Goal: Information Seeking & Learning: Learn about a topic

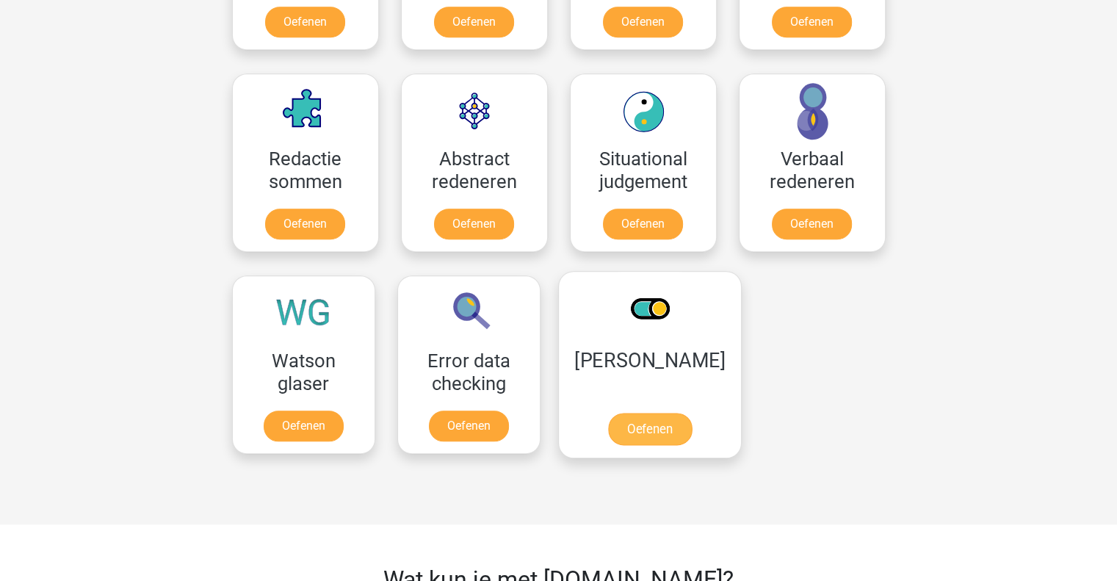
scroll to position [1005, 0]
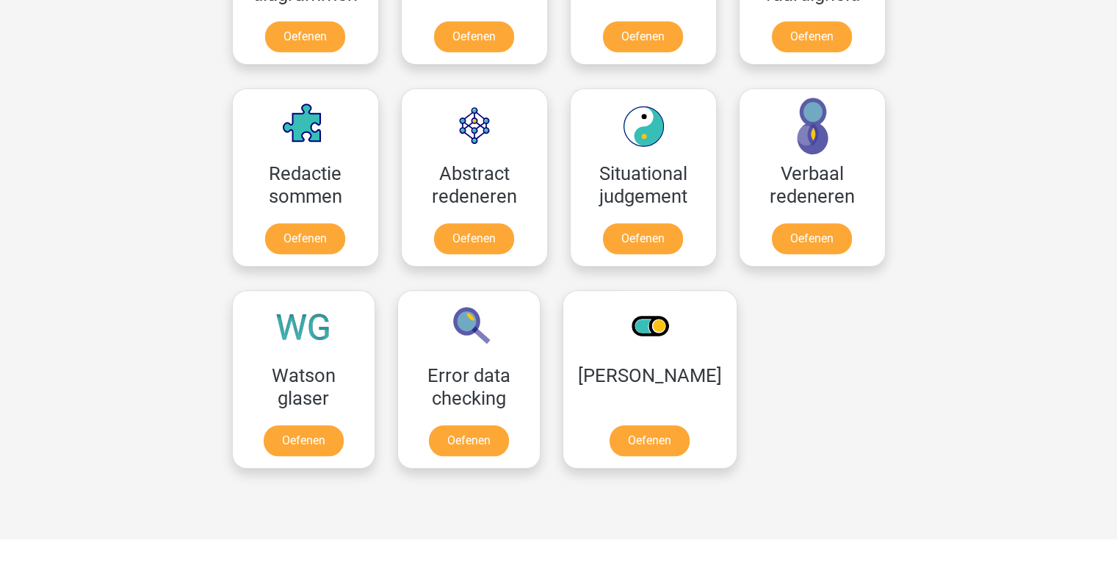
click at [1024, 350] on div "Beer Delna beer@delnoij.nl Nederlands English" at bounding box center [558, 159] width 1117 height 2329
drag, startPoint x: 1024, startPoint y: 350, endPoint x: 1019, endPoint y: 361, distance: 12.2
drag, startPoint x: 1019, startPoint y: 361, endPoint x: 867, endPoint y: 487, distance: 197.6
click at [867, 487] on div at bounding box center [728, 491] width 338 height 23
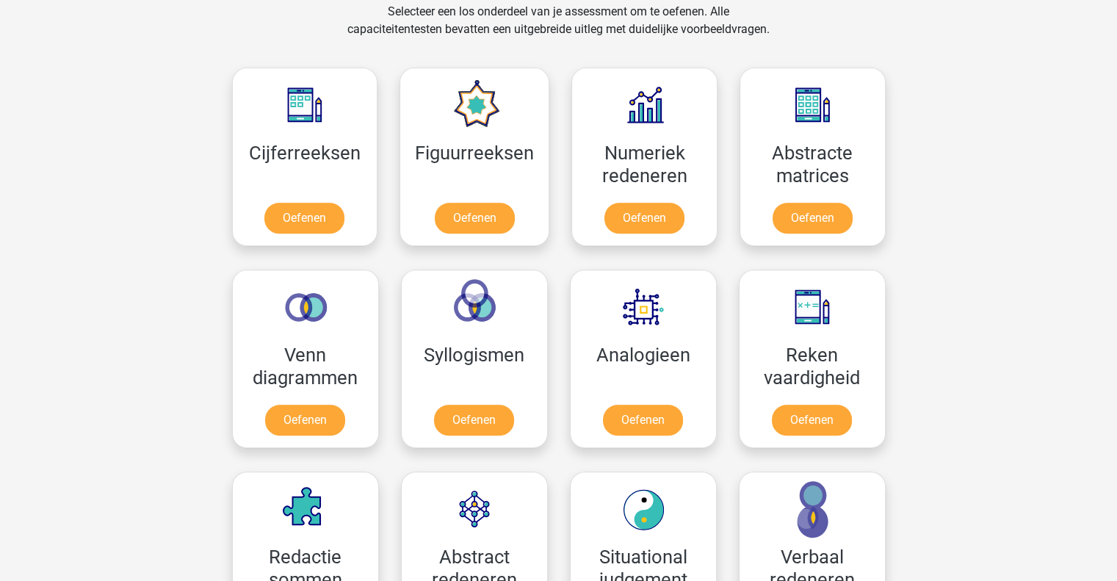
scroll to position [620, 0]
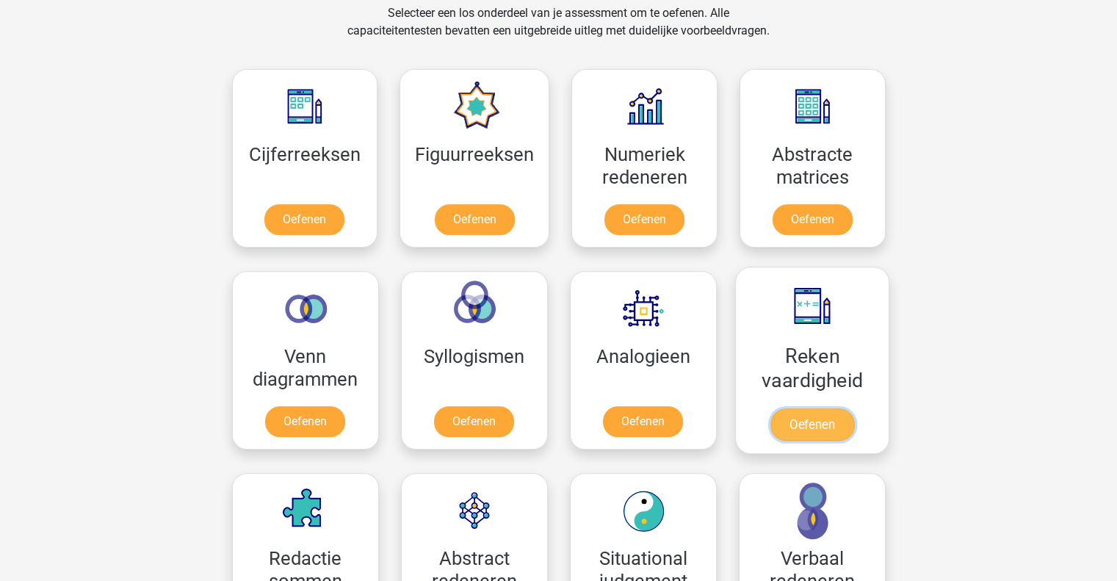
click at [853, 408] on link "Oefenen" at bounding box center [812, 424] width 84 height 32
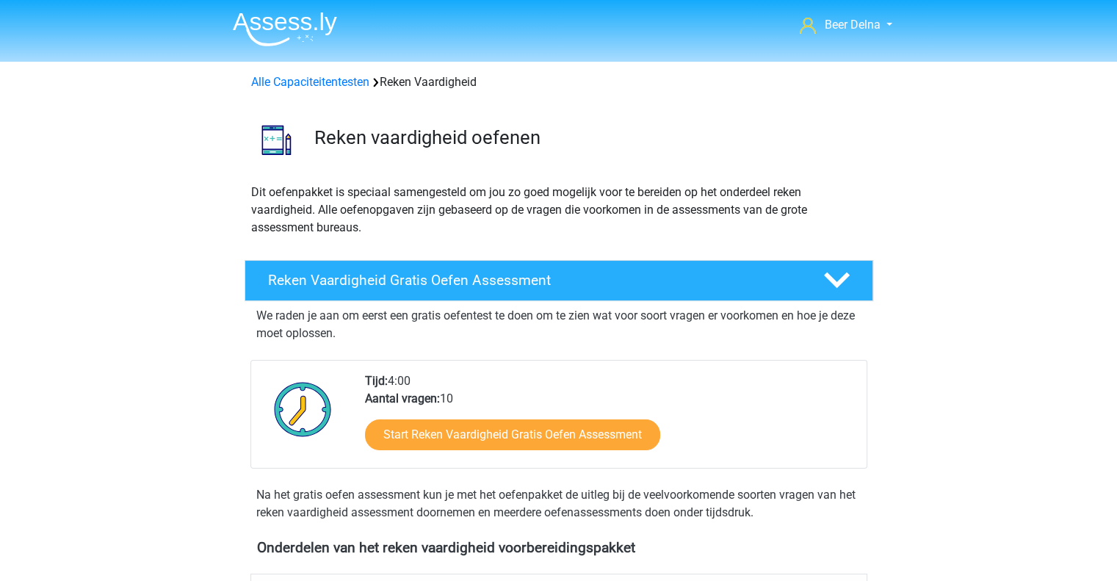
drag, startPoint x: 492, startPoint y: 434, endPoint x: 466, endPoint y: 366, distance: 72.3
click at [466, 366] on div "Tijd: 4:00 Aantal vragen: 10 Start Reken Vaardigheid Gratis Oefen Assessment" at bounding box center [558, 414] width 617 height 109
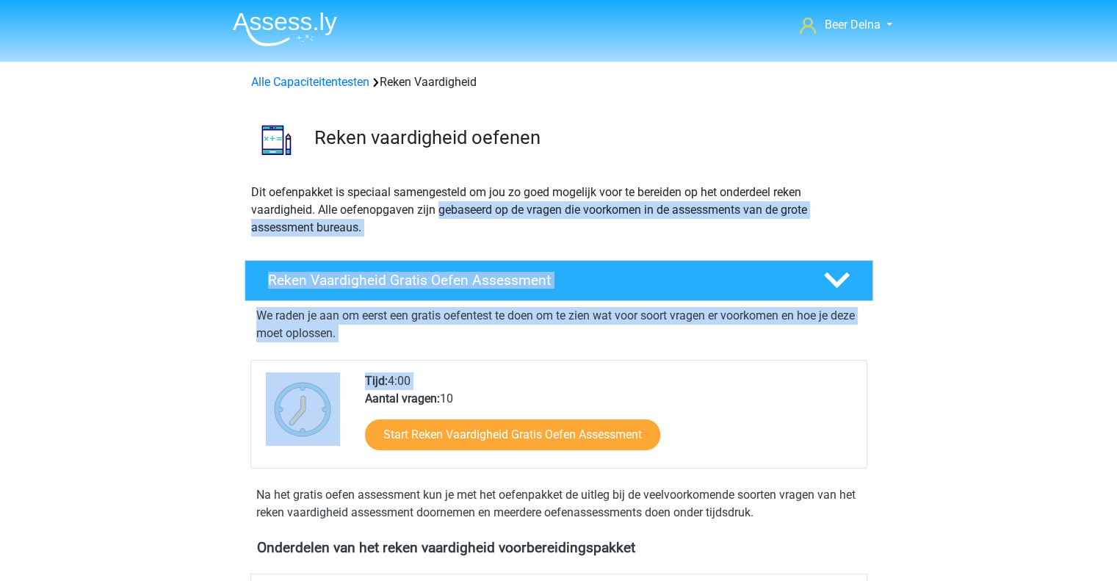
drag, startPoint x: 466, startPoint y: 366, endPoint x: 496, endPoint y: 104, distance: 263.9
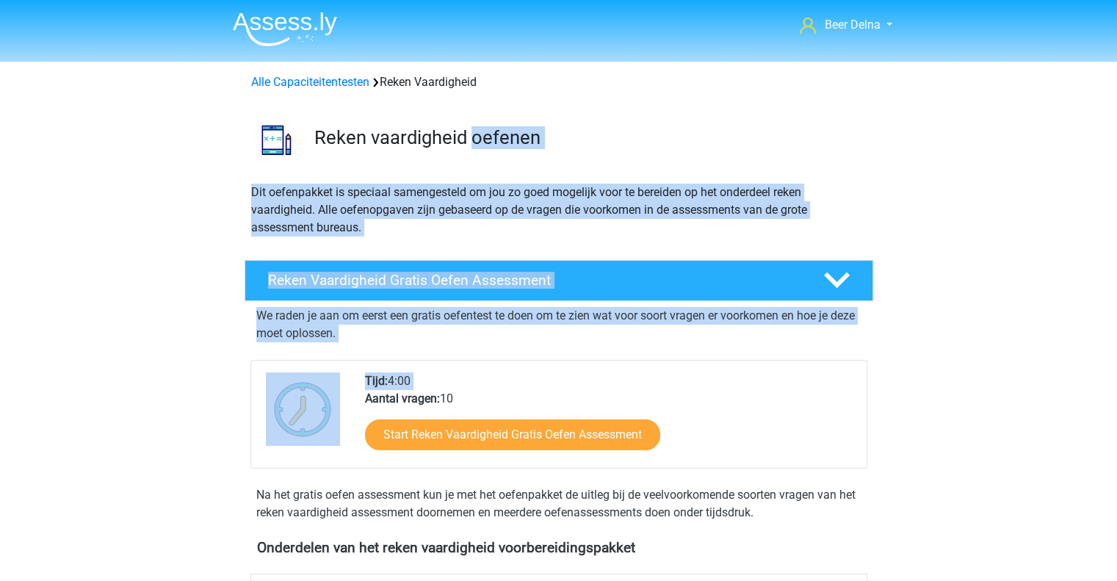
click at [653, 225] on p "Dit oefenpakket is speciaal samengesteld om jou zo goed mogelijk voor te bereid…" at bounding box center [558, 210] width 615 height 53
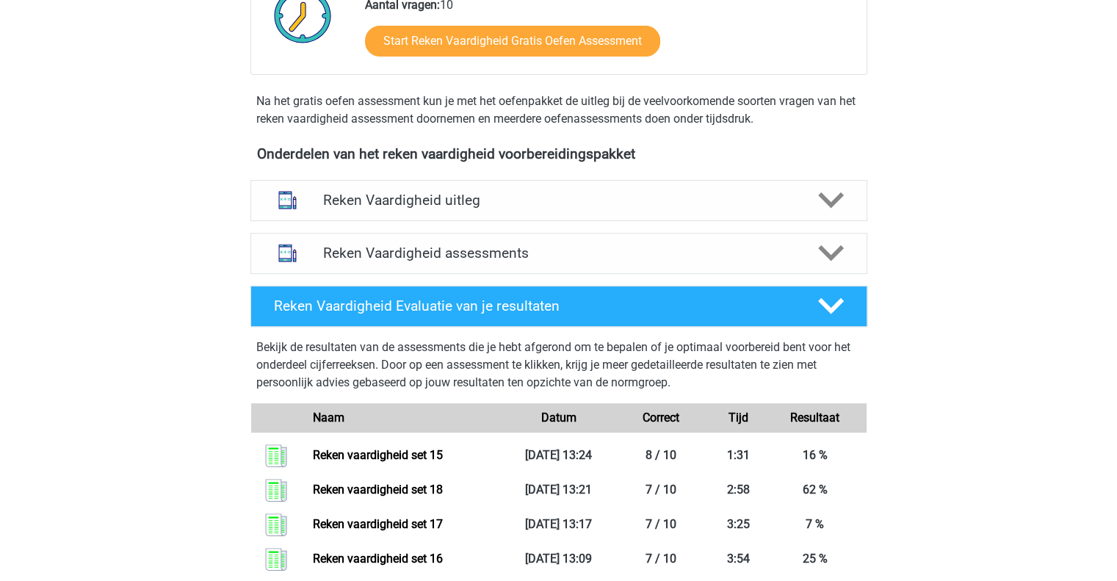
scroll to position [399, 0]
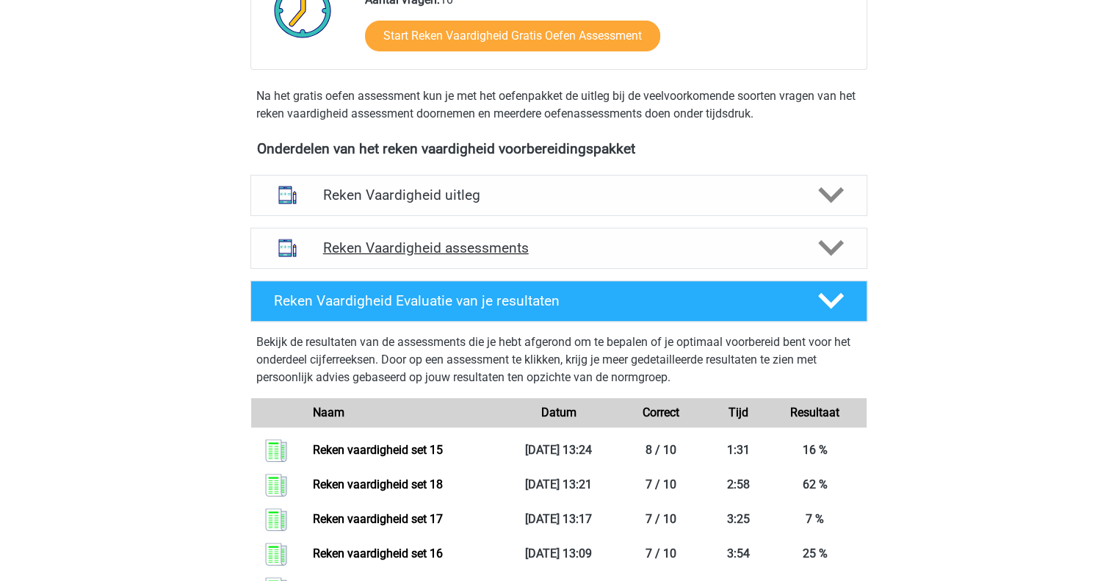
click at [611, 246] on h4 "Reken Vaardigheid assessments" at bounding box center [558, 247] width 471 height 17
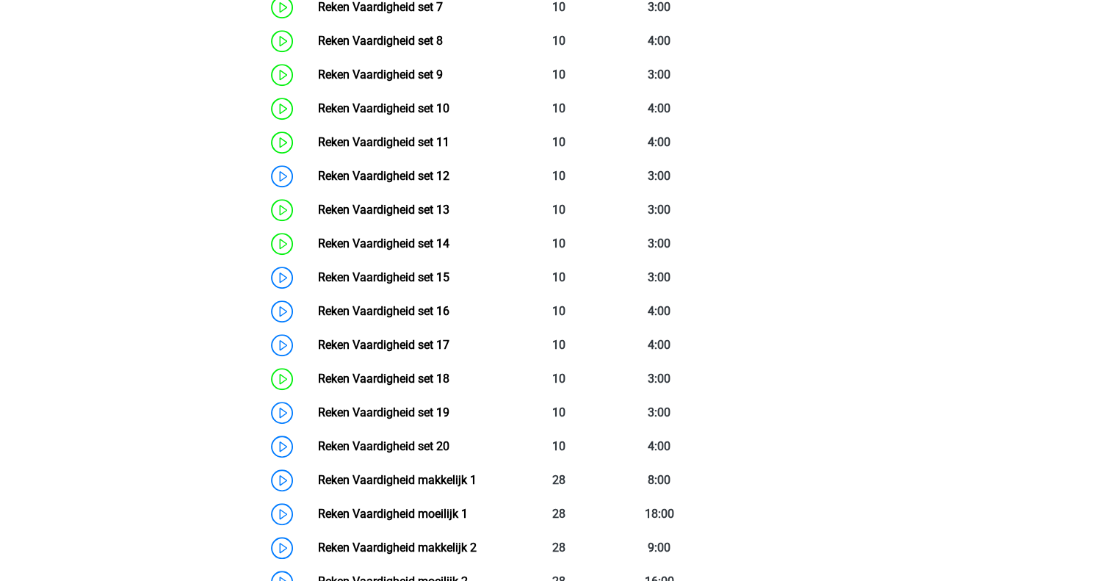
scroll to position [975, 0]
click at [407, 386] on link "Reken Vaardigheid set 18" at bounding box center [383, 379] width 131 height 14
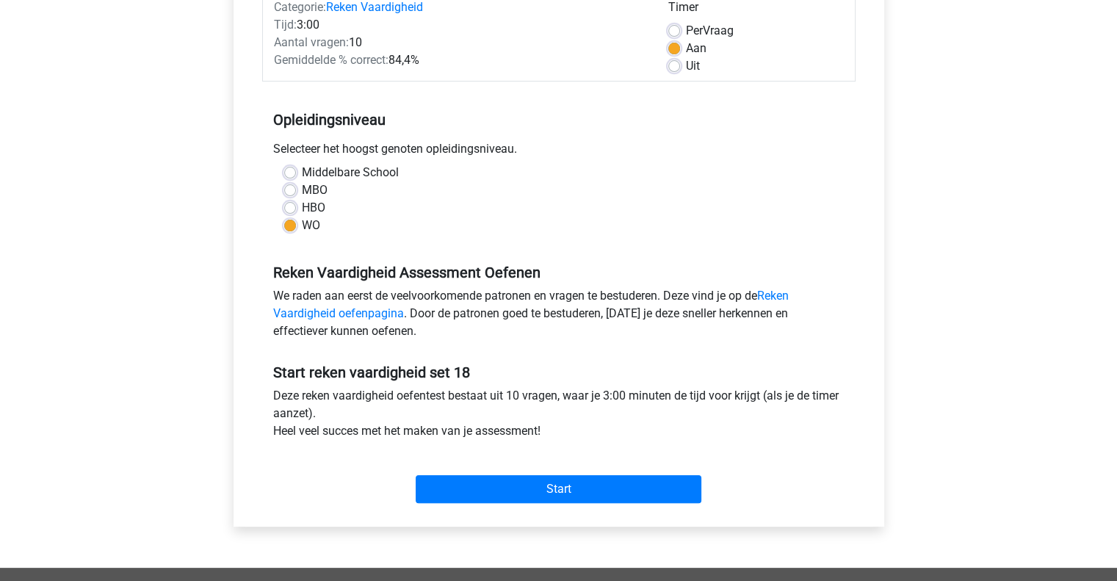
scroll to position [206, 0]
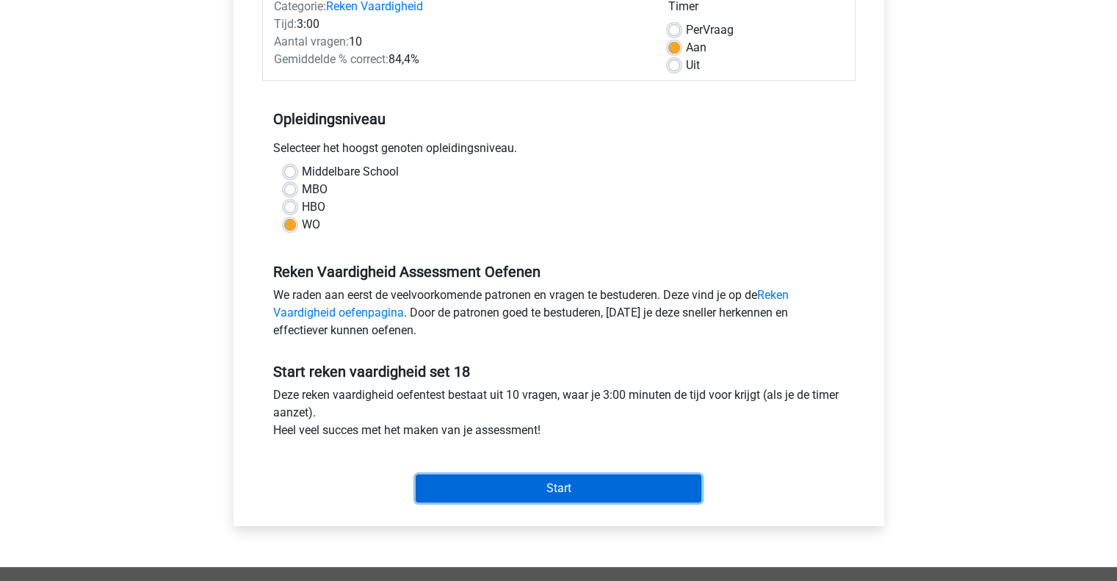
click at [496, 485] on input "Start" at bounding box center [559, 488] width 286 height 28
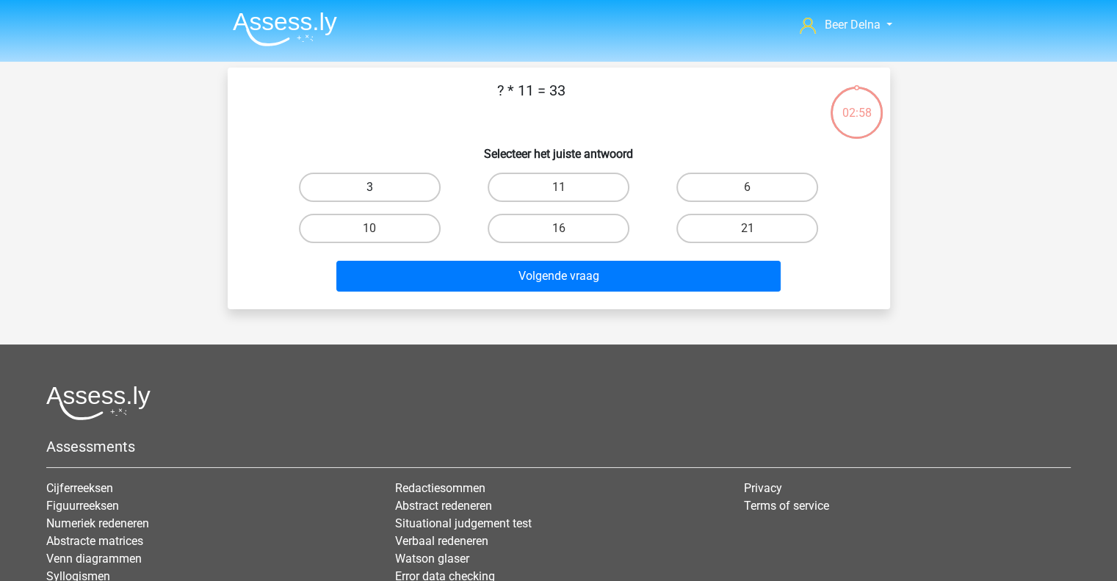
click at [433, 196] on label "3" at bounding box center [370, 187] width 142 height 29
click at [379, 196] on input "3" at bounding box center [374, 192] width 10 height 10
radio input "true"
click at [433, 293] on div "Volgende vraag" at bounding box center [558, 279] width 567 height 37
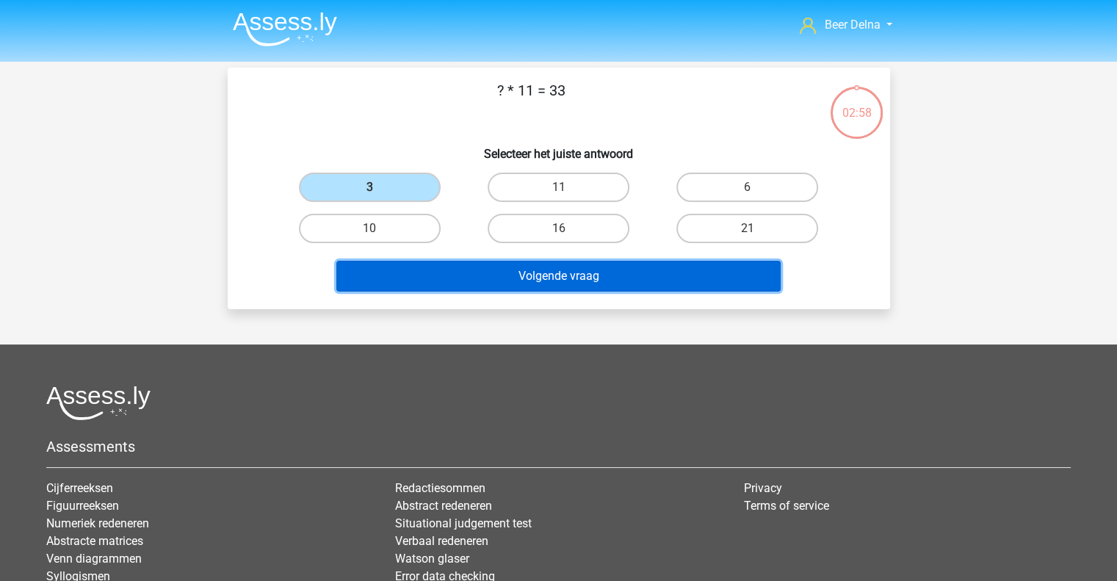
click at [433, 286] on button "Volgende vraag" at bounding box center [558, 276] width 444 height 31
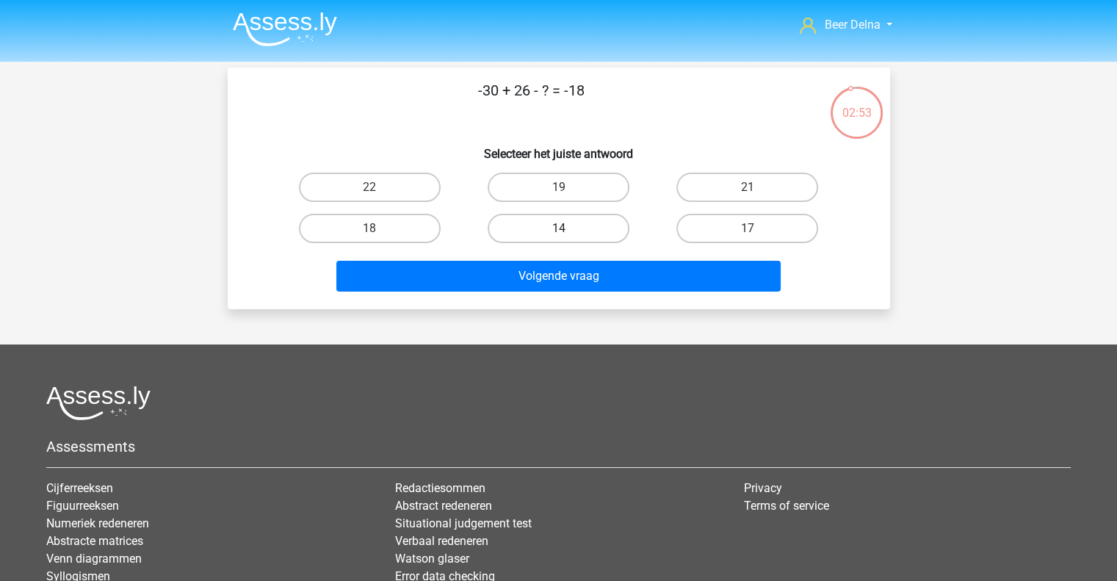
click at [552, 230] on label "14" at bounding box center [559, 228] width 142 height 29
click at [558, 230] on input "14" at bounding box center [563, 233] width 10 height 10
radio input "true"
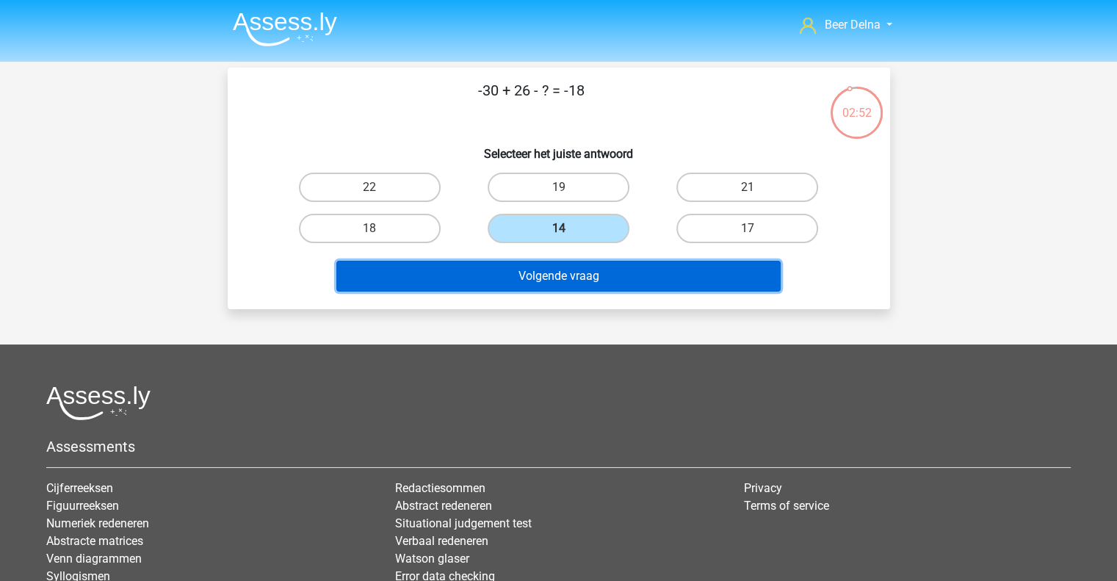
click at [549, 261] on button "Volgende vraag" at bounding box center [558, 276] width 444 height 31
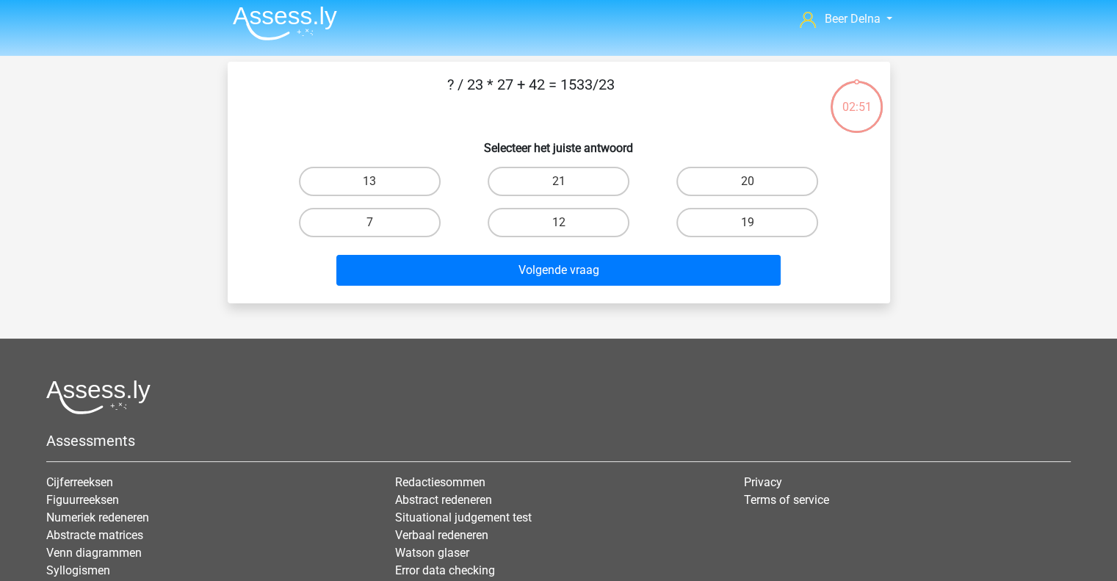
scroll to position [4, 0]
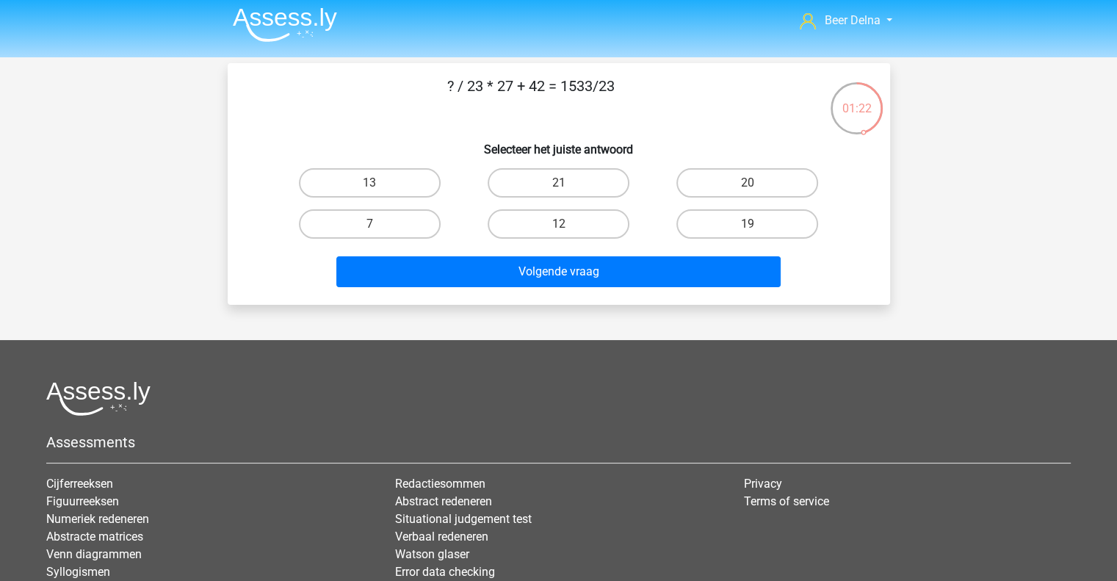
click at [719, 208] on div "19" at bounding box center [747, 223] width 189 height 41
click at [720, 228] on label "19" at bounding box center [747, 223] width 142 height 29
click at [748, 228] on input "19" at bounding box center [753, 229] width 10 height 10
radio input "true"
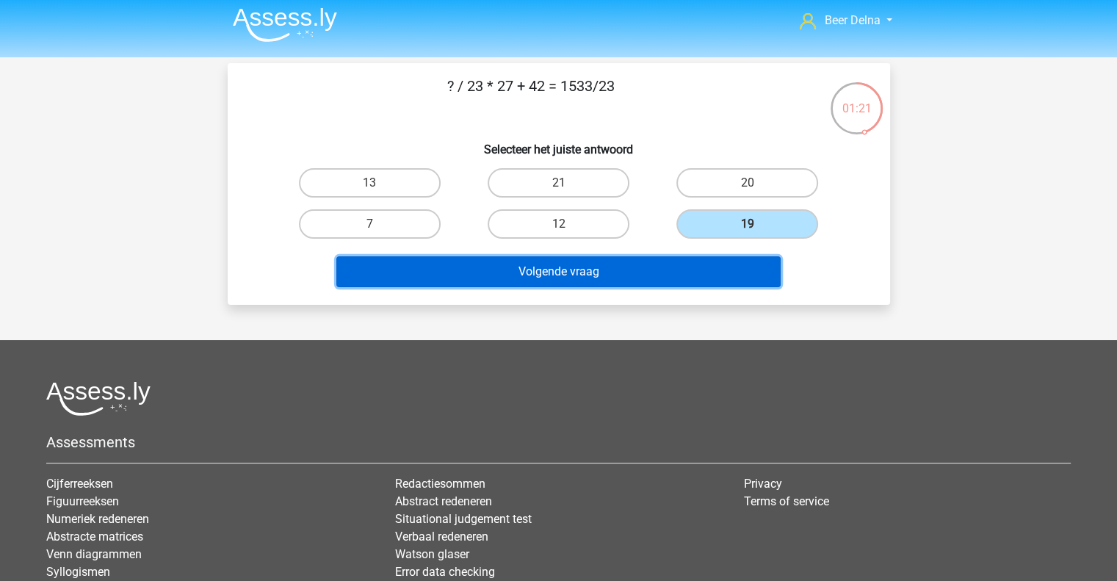
click at [684, 273] on button "Volgende vraag" at bounding box center [558, 271] width 444 height 31
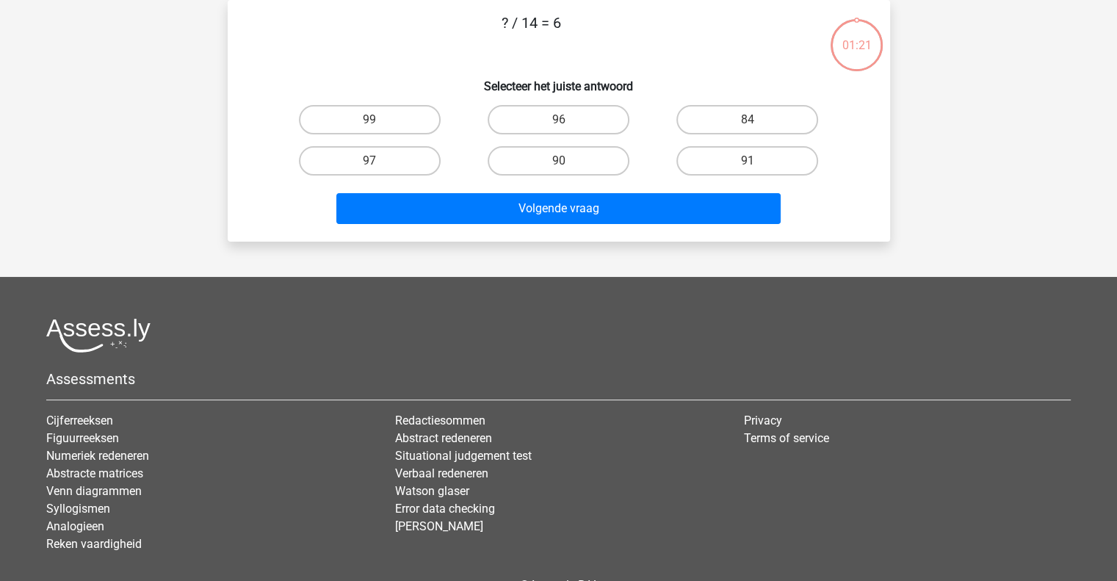
scroll to position [0, 0]
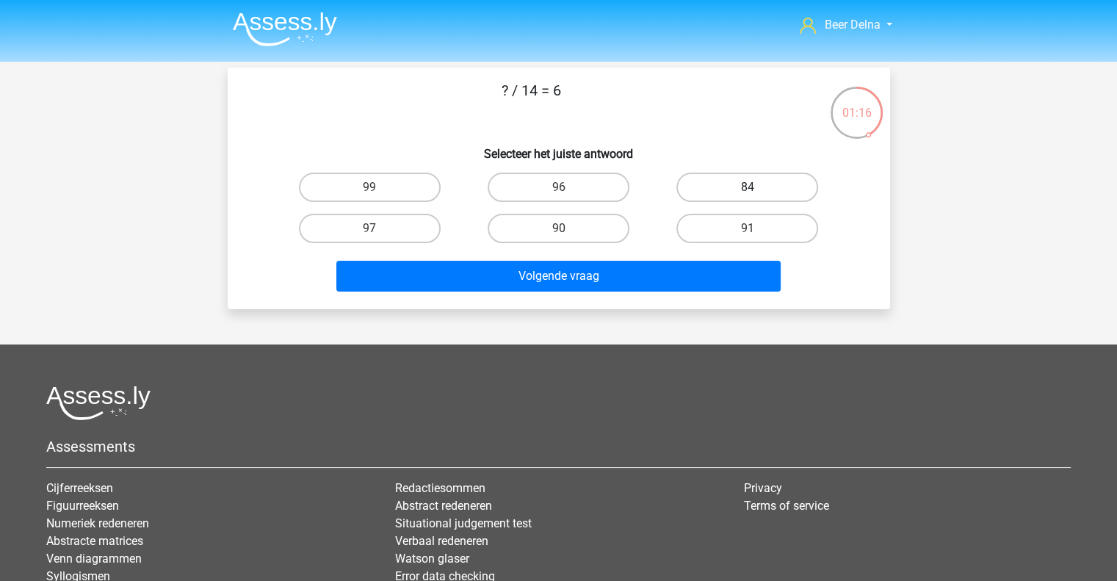
click at [718, 195] on label "84" at bounding box center [747, 187] width 142 height 29
click at [748, 195] on input "84" at bounding box center [753, 192] width 10 height 10
radio input "true"
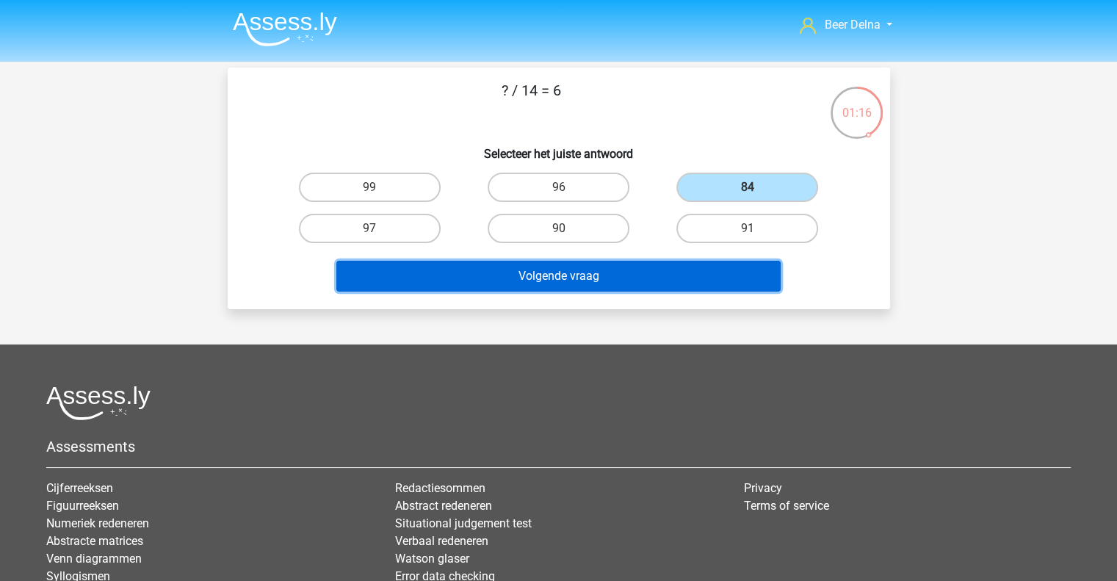
click at [709, 264] on button "Volgende vraag" at bounding box center [558, 276] width 444 height 31
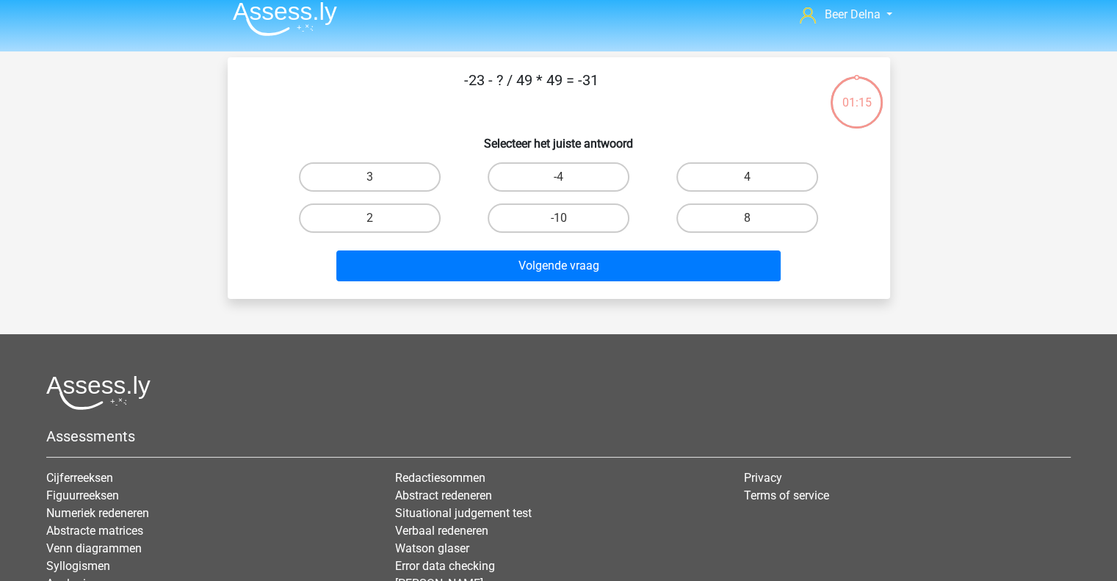
scroll to position [9, 0]
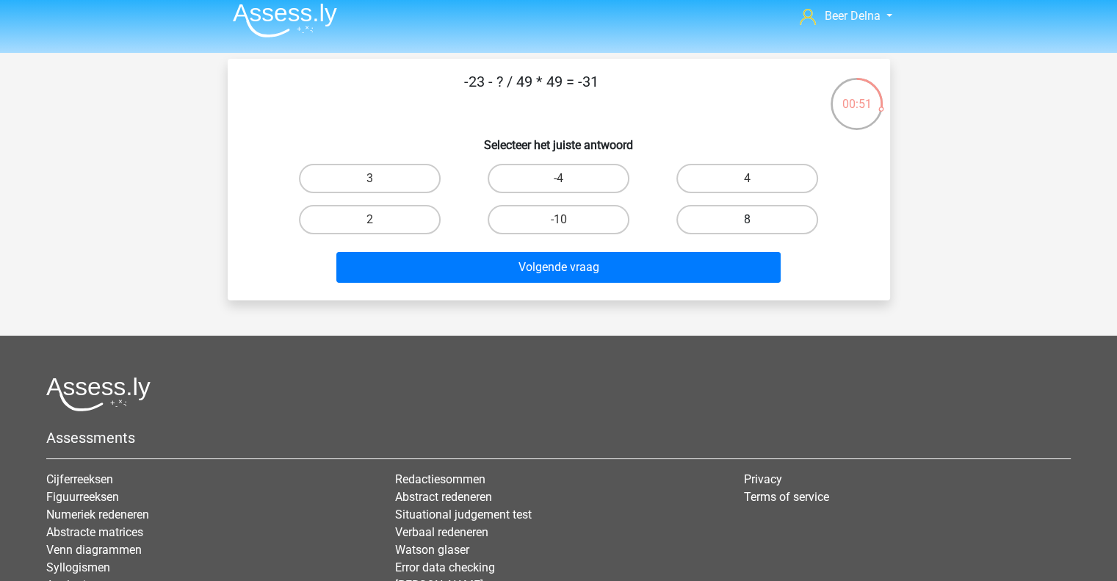
click at [713, 228] on label "8" at bounding box center [747, 219] width 142 height 29
click at [748, 228] on input "8" at bounding box center [753, 225] width 10 height 10
radio input "true"
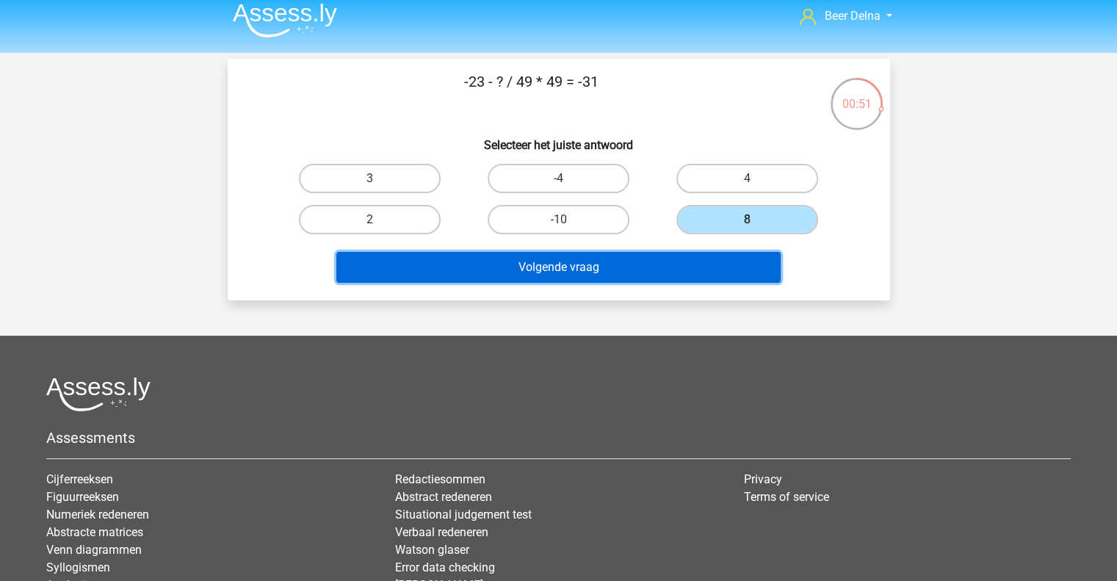
click at [681, 270] on button "Volgende vraag" at bounding box center [558, 267] width 444 height 31
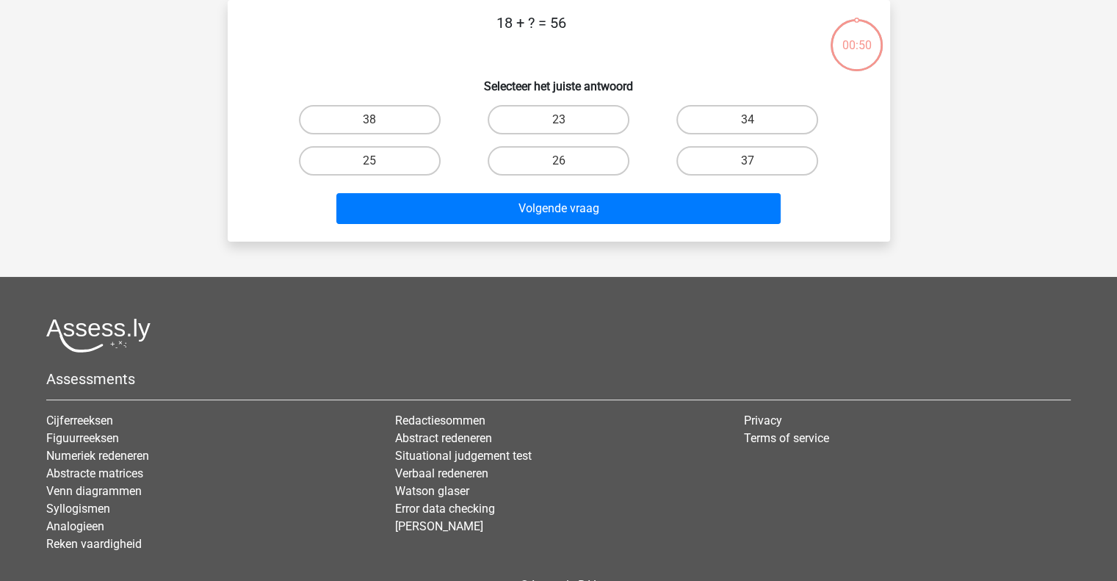
scroll to position [46, 0]
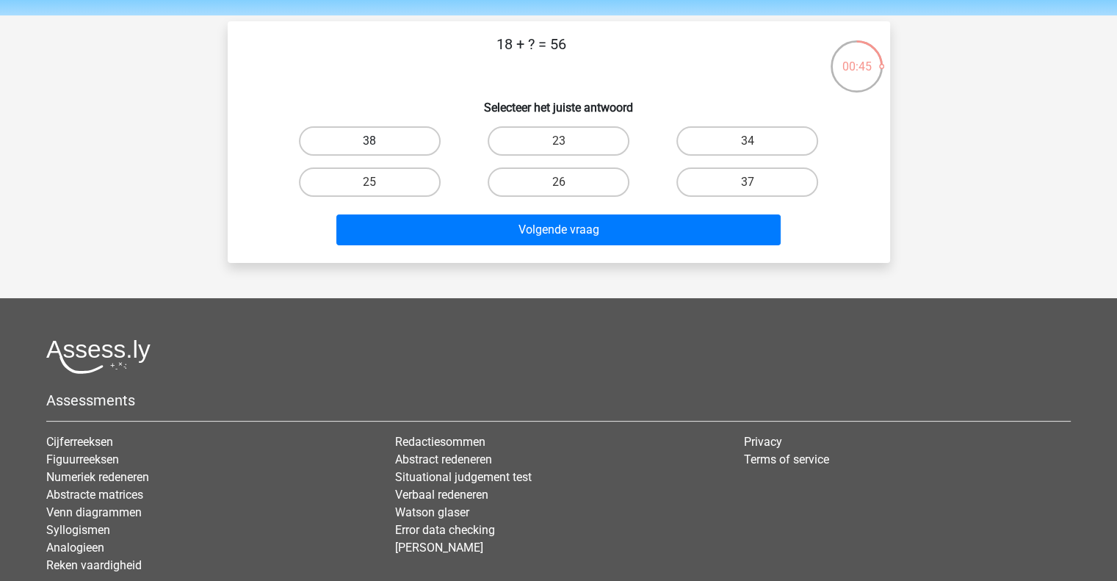
click at [426, 143] on label "38" at bounding box center [370, 140] width 142 height 29
click at [379, 143] on input "38" at bounding box center [374, 146] width 10 height 10
radio input "true"
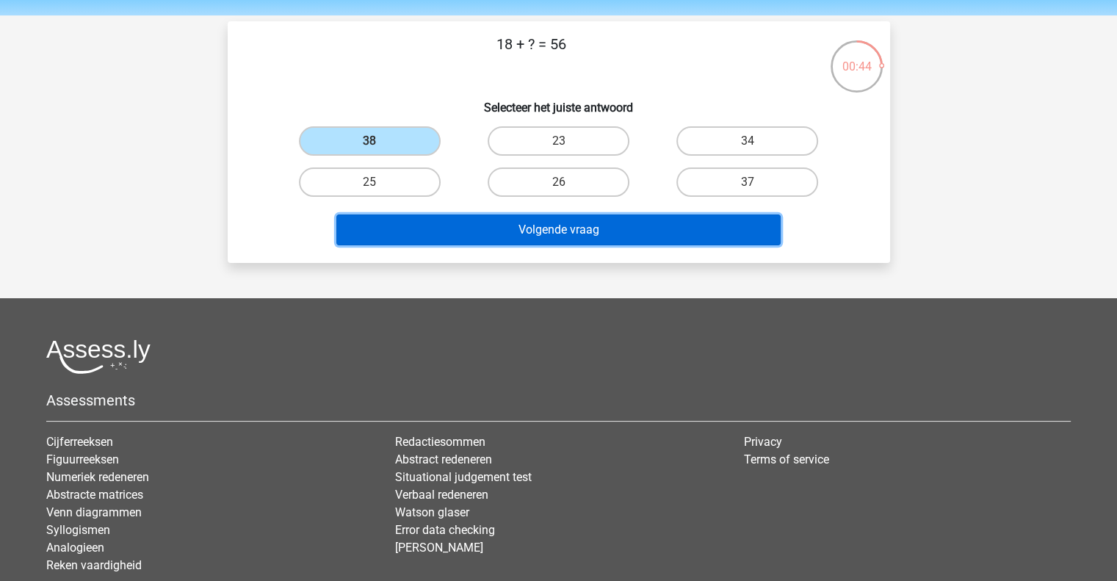
click at [448, 236] on button "Volgende vraag" at bounding box center [558, 229] width 444 height 31
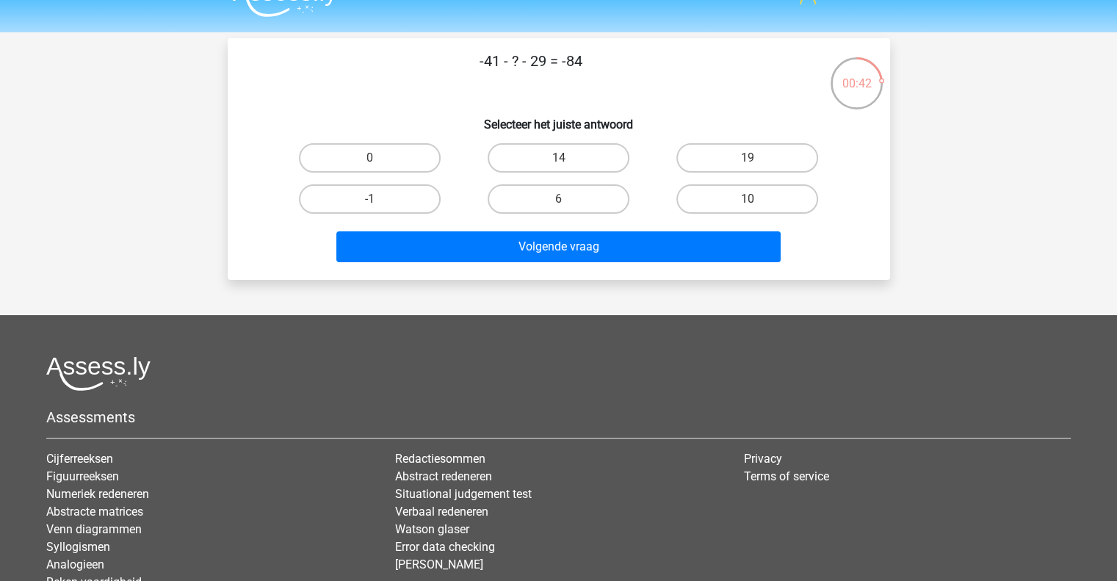
scroll to position [29, 0]
click at [568, 160] on label "14" at bounding box center [559, 158] width 142 height 29
click at [568, 160] on input "14" at bounding box center [563, 164] width 10 height 10
radio input "true"
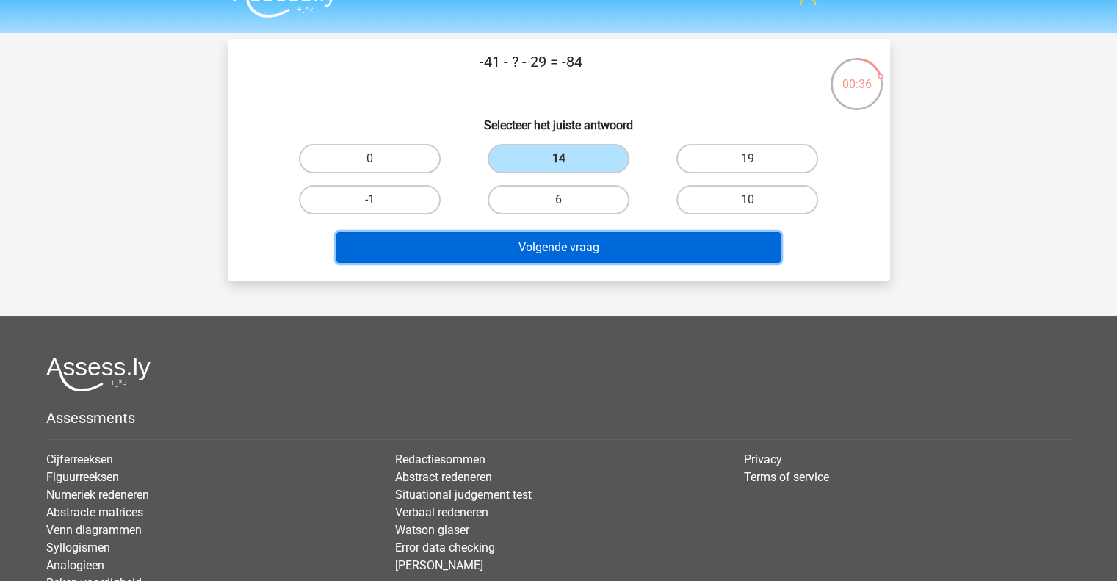
click at [559, 245] on button "Volgende vraag" at bounding box center [558, 247] width 444 height 31
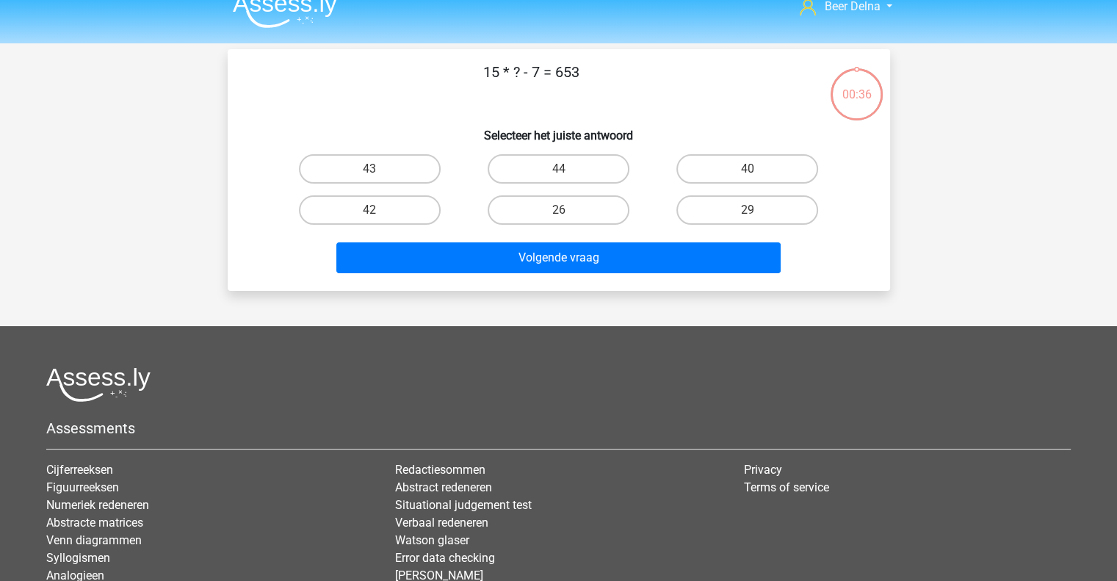
scroll to position [16, 0]
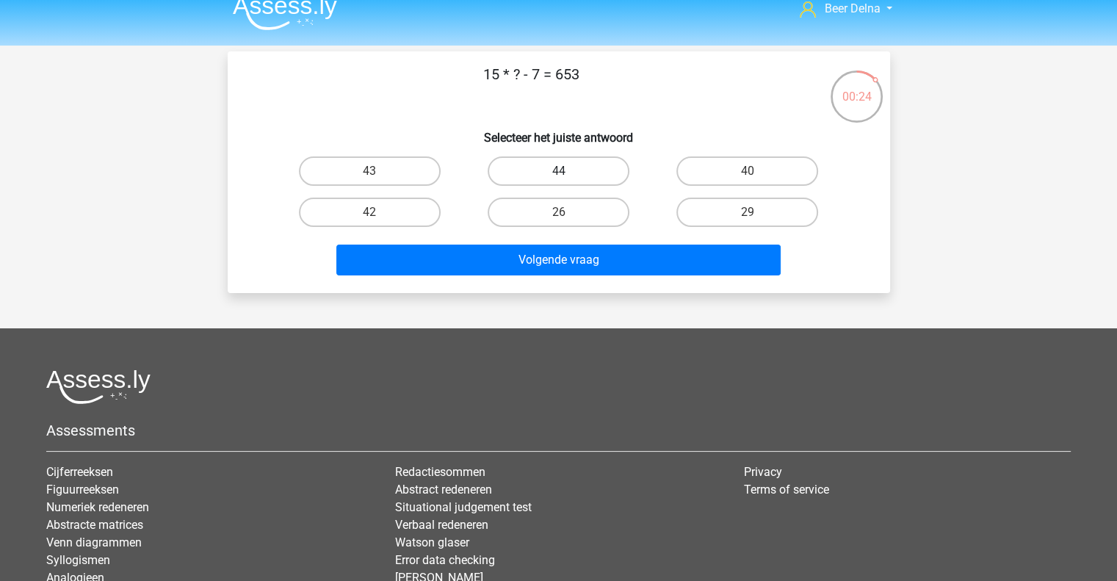
click at [551, 171] on label "44" at bounding box center [559, 170] width 142 height 29
click at [558, 171] on input "44" at bounding box center [563, 176] width 10 height 10
radio input "true"
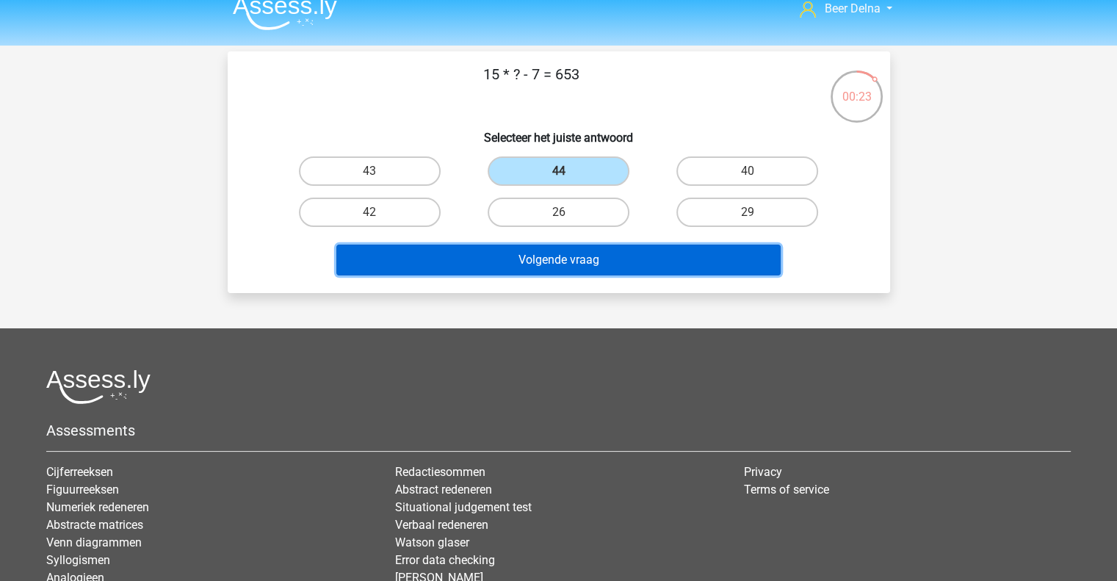
click at [520, 272] on button "Volgende vraag" at bounding box center [558, 260] width 444 height 31
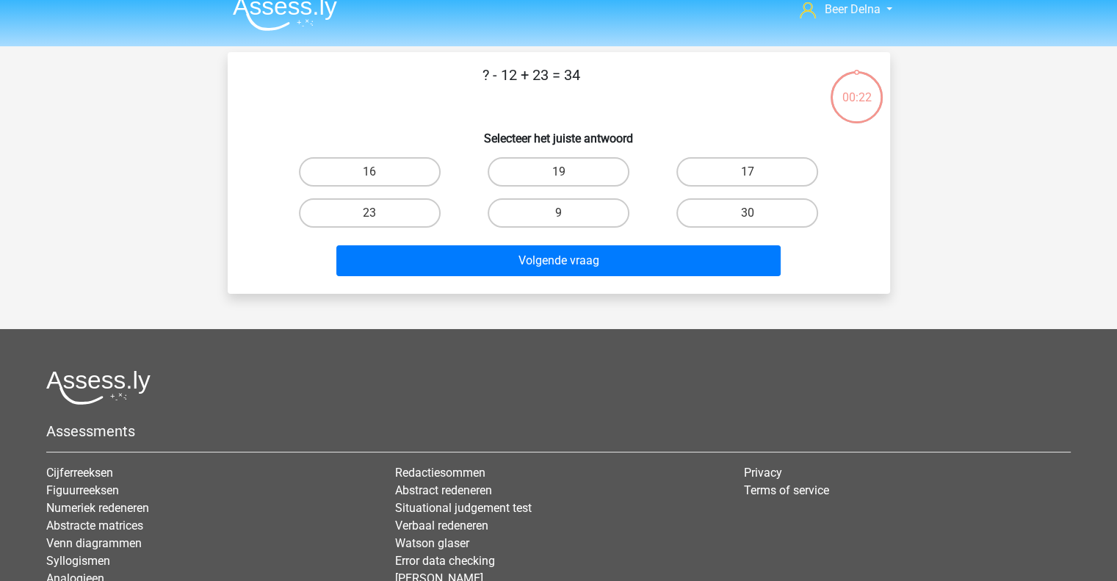
scroll to position [15, 0]
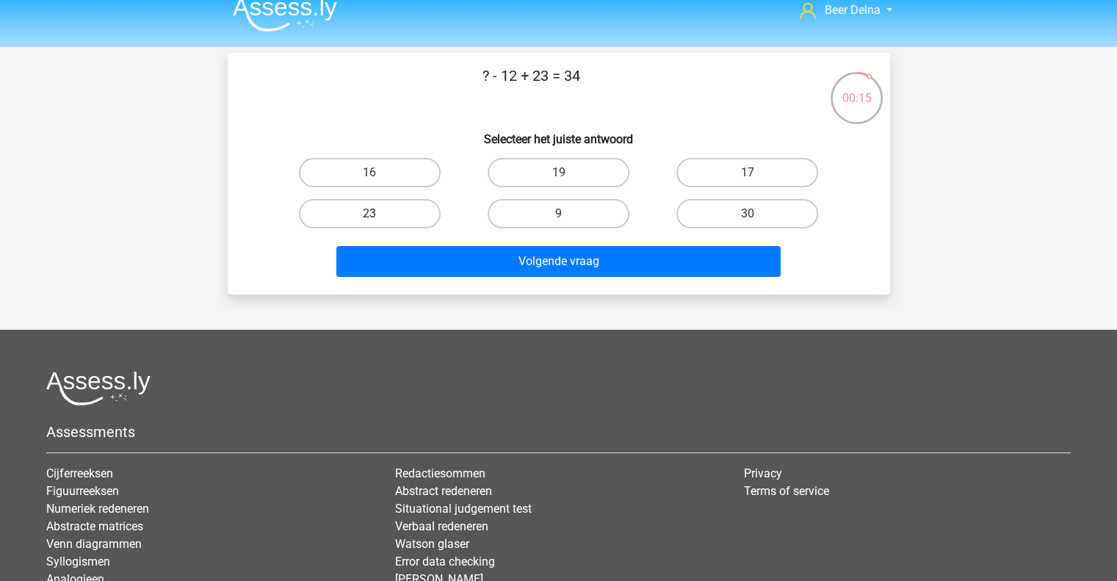
click at [385, 217] on label "23" at bounding box center [370, 213] width 142 height 29
click at [379, 217] on input "23" at bounding box center [374, 219] width 10 height 10
radio input "true"
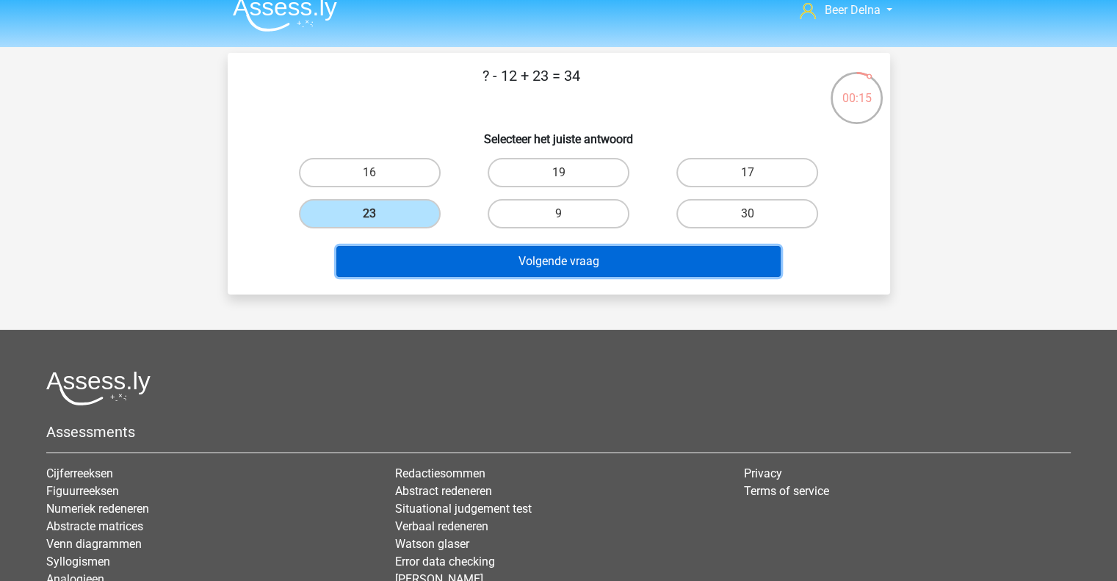
click at [420, 260] on button "Volgende vraag" at bounding box center [558, 261] width 444 height 31
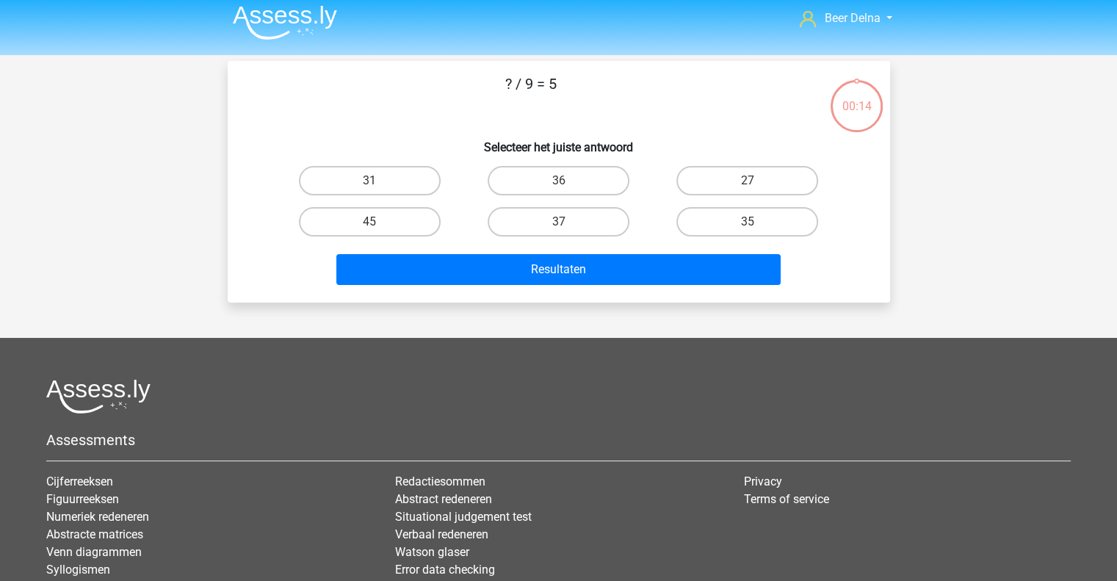
scroll to position [6, 0]
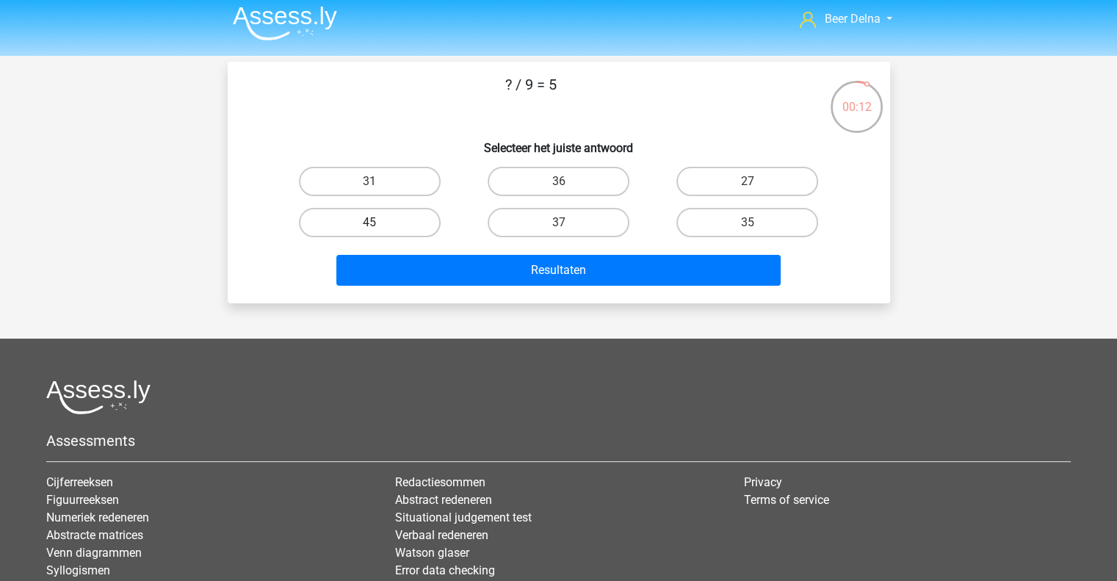
click at [404, 223] on label "45" at bounding box center [370, 222] width 142 height 29
click at [379, 223] on input "45" at bounding box center [374, 228] width 10 height 10
radio input "true"
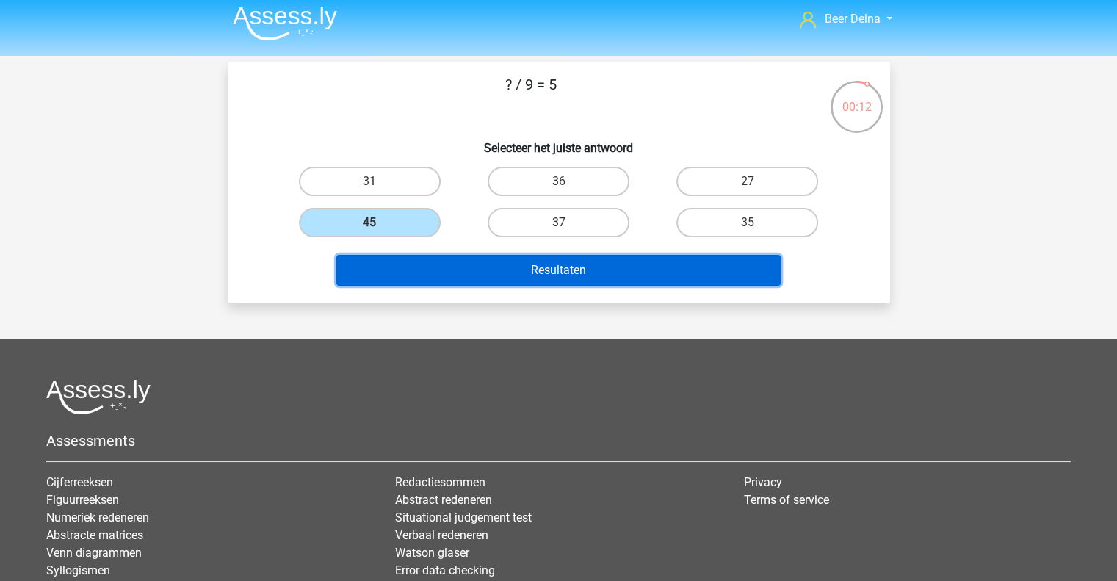
click at [422, 259] on button "Resultaten" at bounding box center [558, 270] width 444 height 31
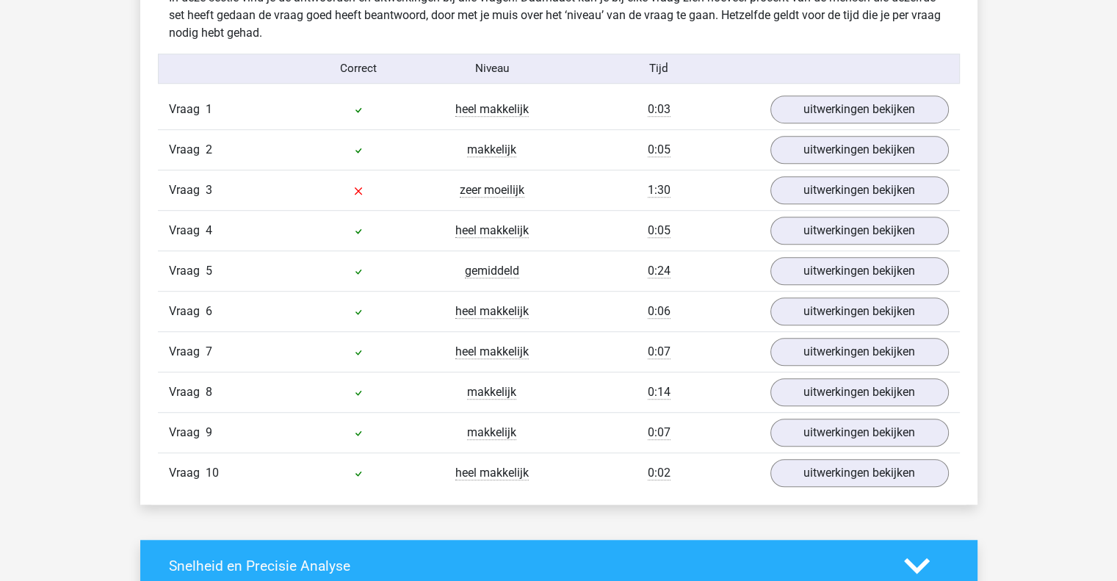
scroll to position [916, 0]
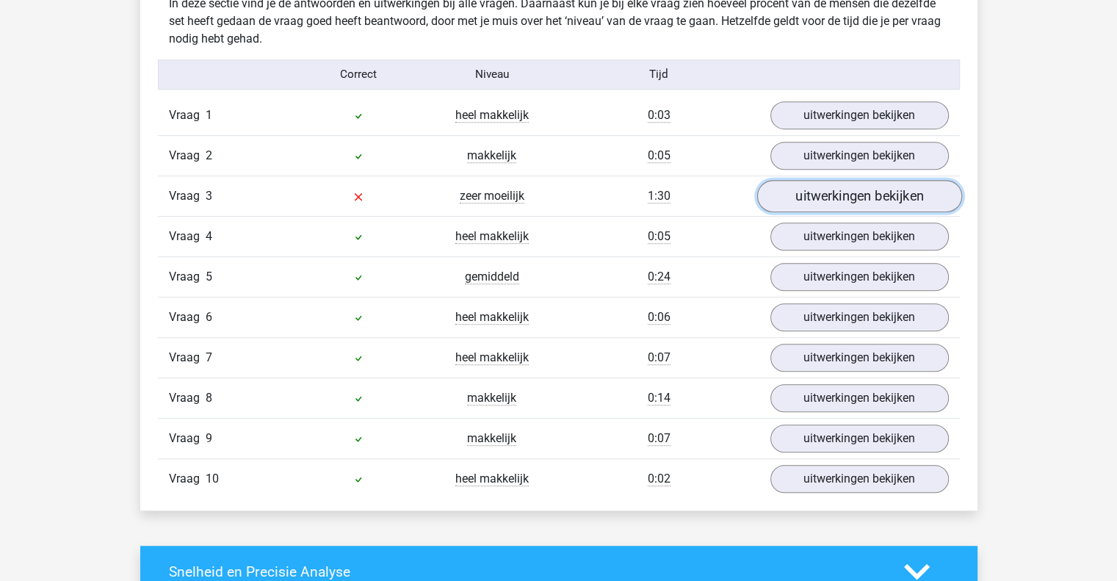
click at [812, 200] on link "uitwerkingen bekijken" at bounding box center [858, 196] width 205 height 32
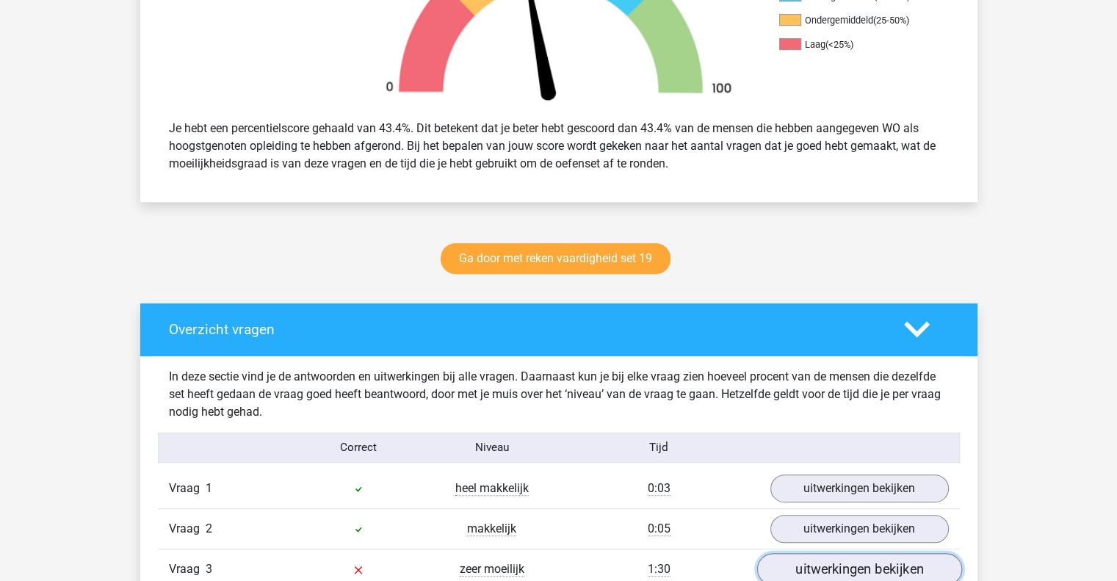
scroll to position [543, 0]
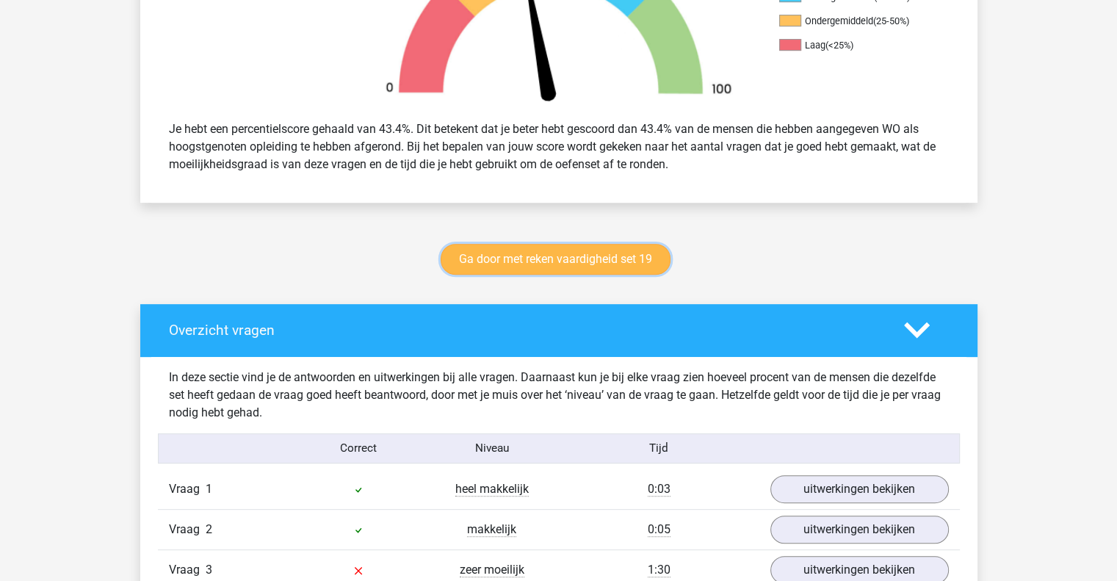
click at [602, 258] on link "Ga door met reken vaardigheid set 19" at bounding box center [556, 259] width 230 height 31
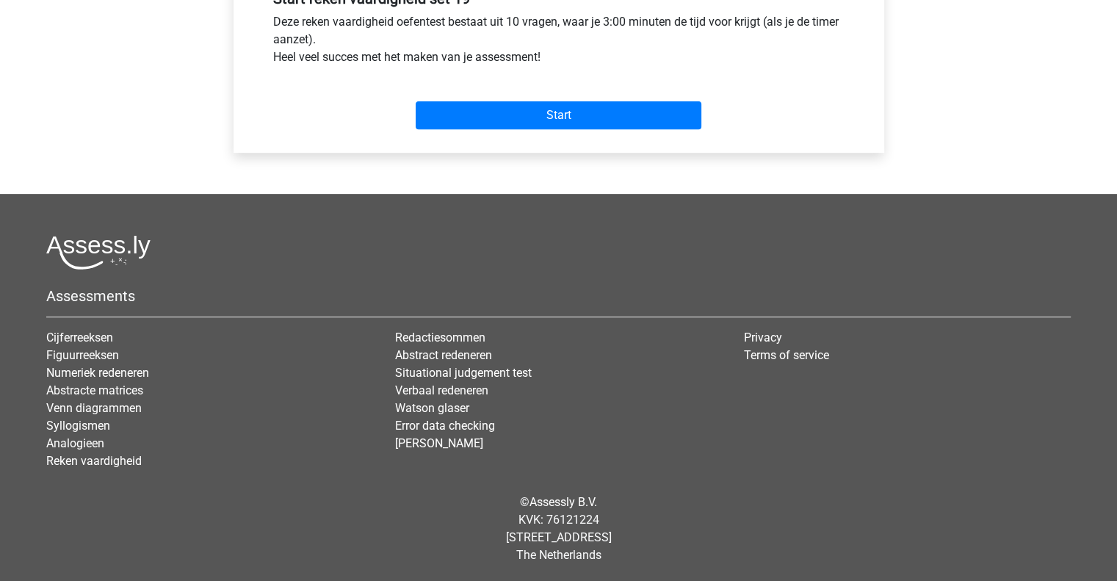
scroll to position [402, 0]
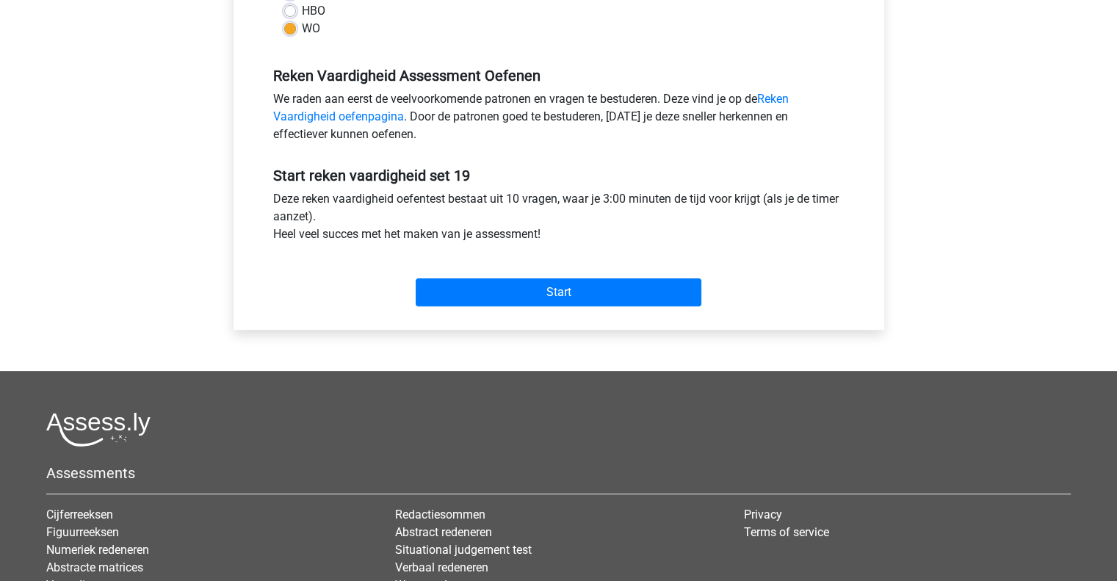
click at [640, 320] on div "Categorie: Reken Vaardigheid Tijd: 3:00 Aantal vragen: 10 Gemiddelde % correct:…" at bounding box center [559, 51] width 629 height 558
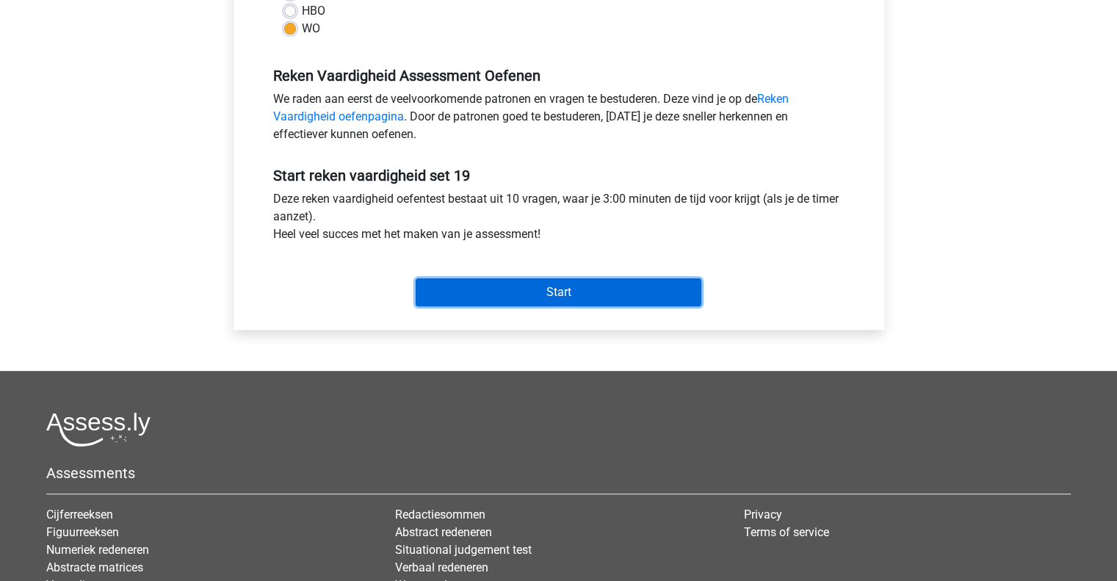
click at [637, 287] on input "Start" at bounding box center [559, 292] width 286 height 28
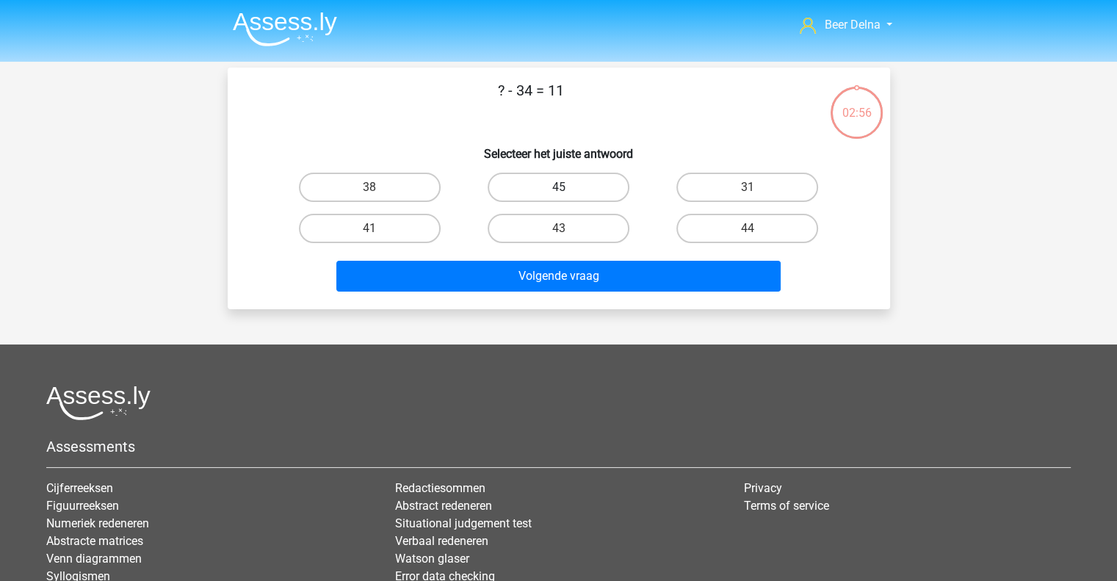
click at [558, 176] on label "45" at bounding box center [559, 187] width 142 height 29
click at [558, 187] on input "45" at bounding box center [563, 192] width 10 height 10
radio input "true"
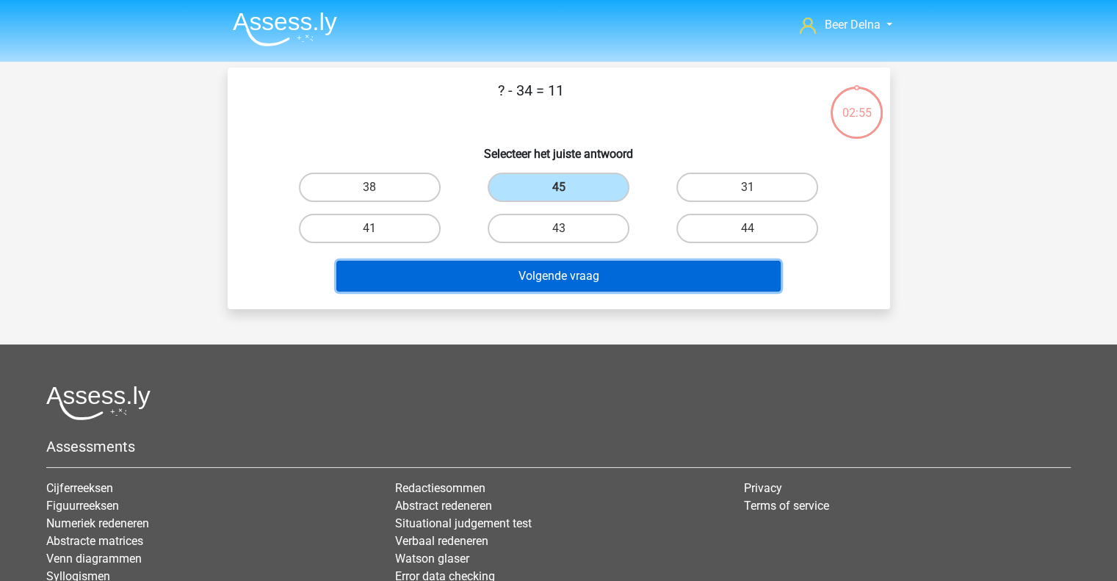
click at [532, 281] on button "Volgende vraag" at bounding box center [558, 276] width 444 height 31
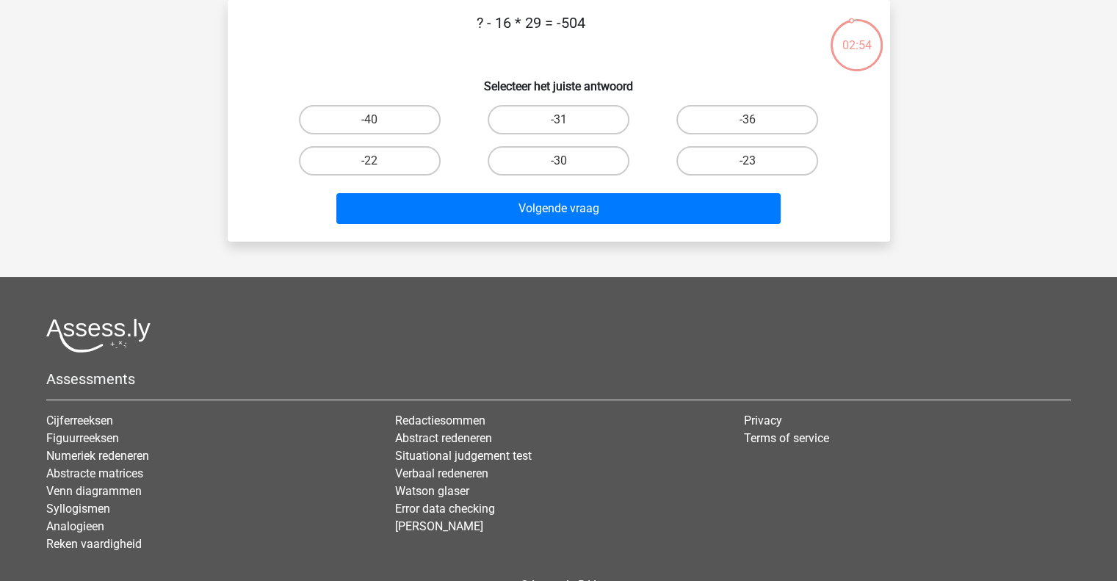
scroll to position [12, 0]
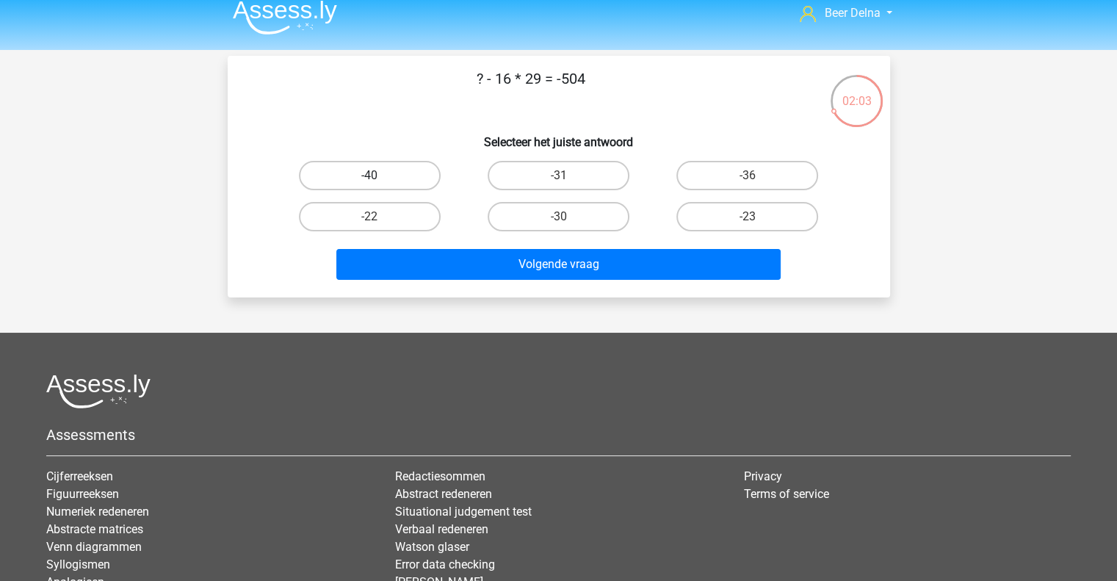
click at [398, 178] on label "-40" at bounding box center [370, 175] width 142 height 29
click at [379, 178] on input "-40" at bounding box center [374, 181] width 10 height 10
radio input "true"
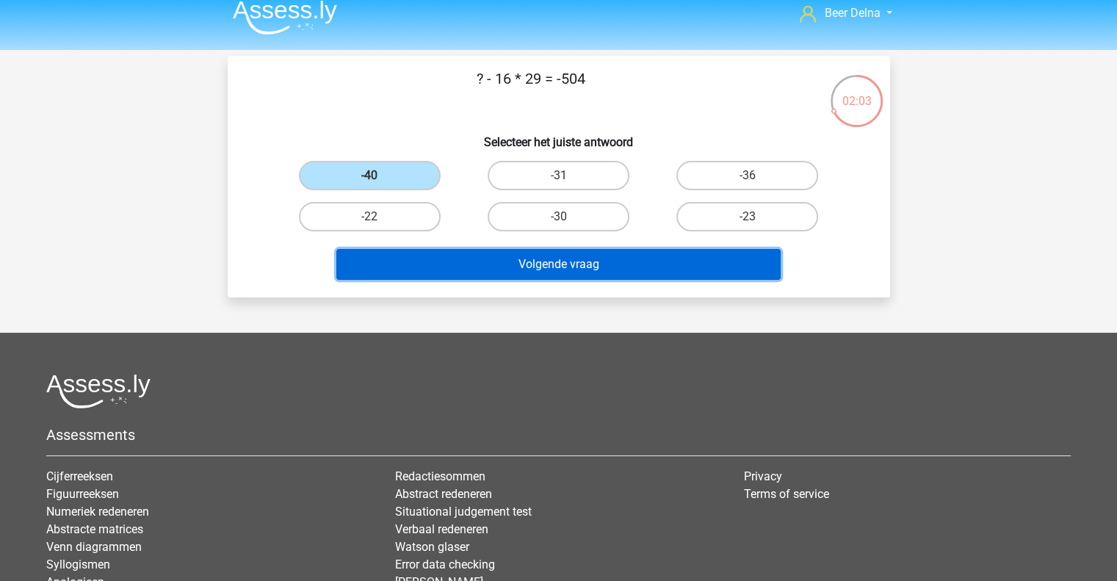
click at [424, 258] on button "Volgende vraag" at bounding box center [558, 264] width 444 height 31
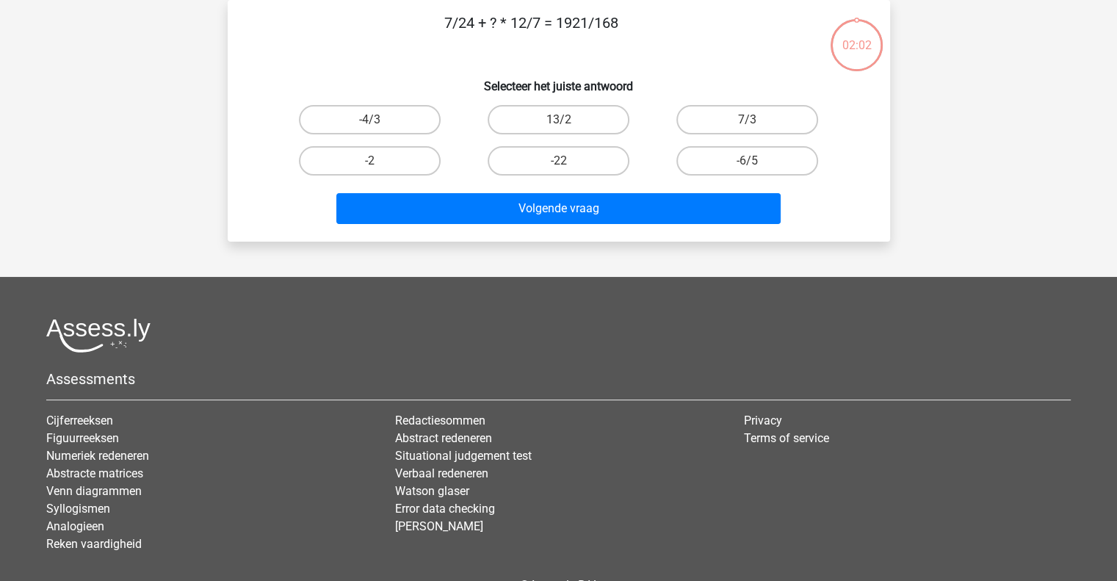
scroll to position [0, 0]
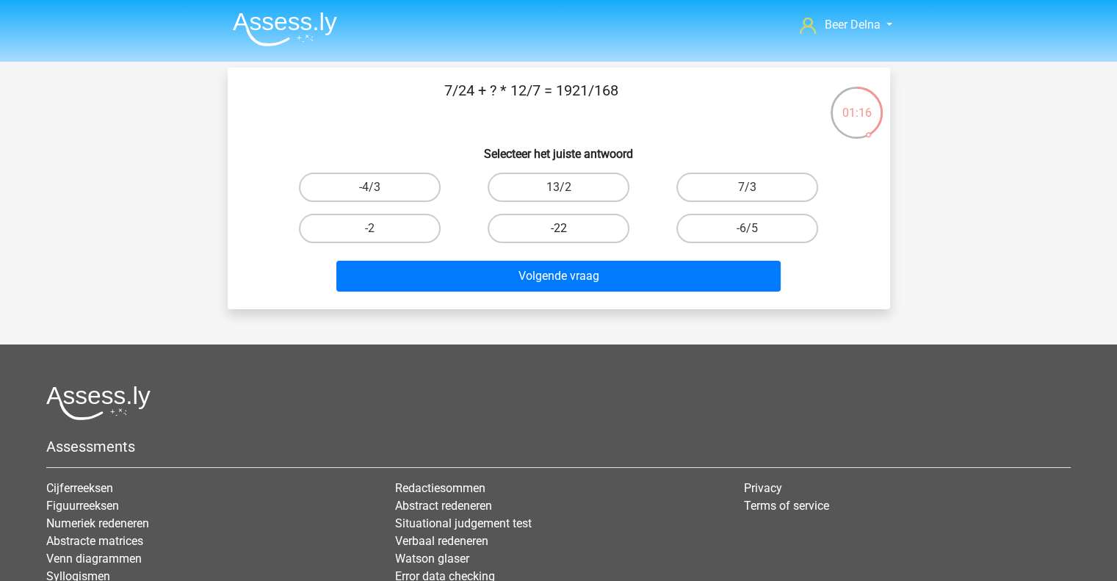
click at [555, 231] on label "-22" at bounding box center [559, 228] width 142 height 29
click at [558, 231] on input "-22" at bounding box center [563, 233] width 10 height 10
radio input "true"
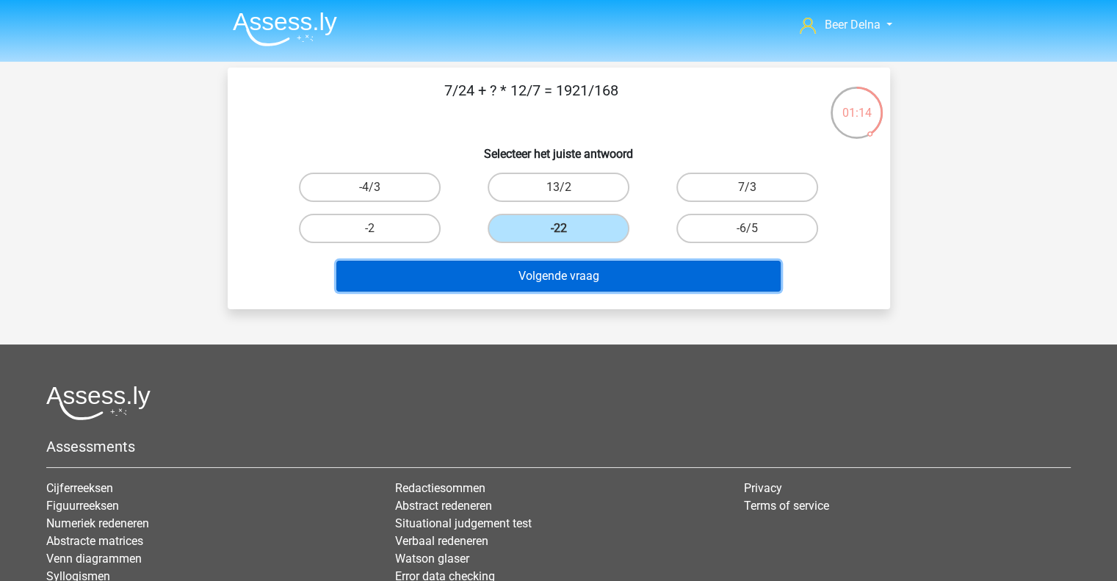
click at [526, 272] on button "Volgende vraag" at bounding box center [558, 276] width 444 height 31
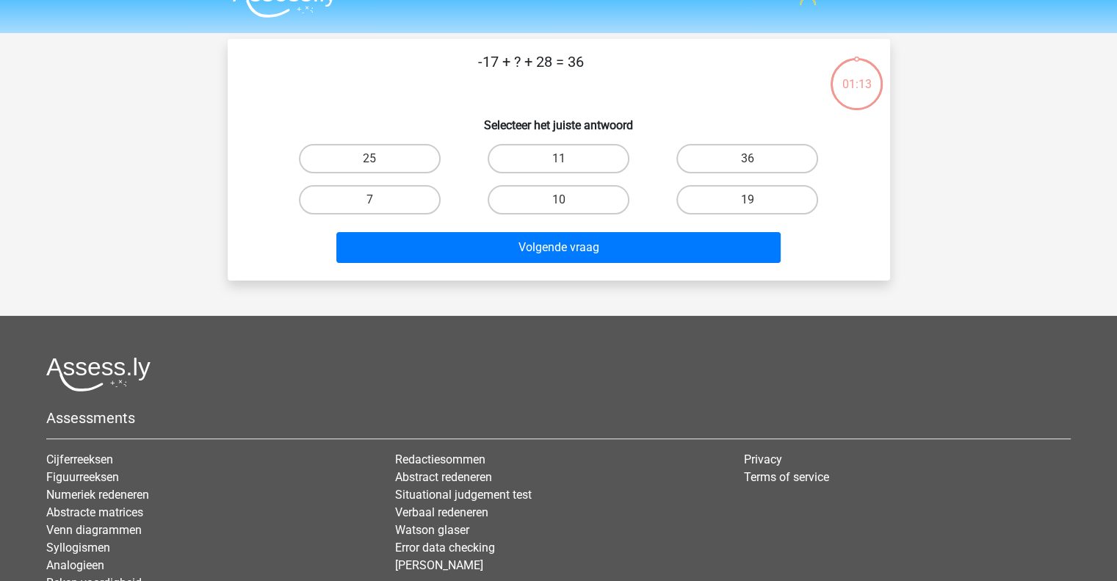
scroll to position [23, 0]
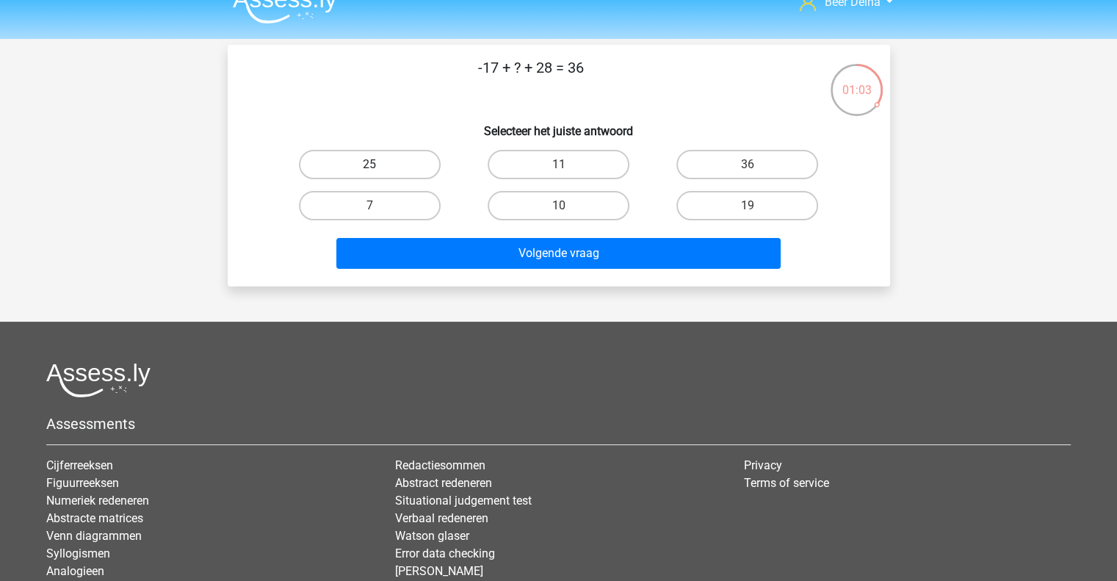
click at [391, 168] on label "25" at bounding box center [370, 164] width 142 height 29
click at [379, 168] on input "25" at bounding box center [374, 169] width 10 height 10
radio input "true"
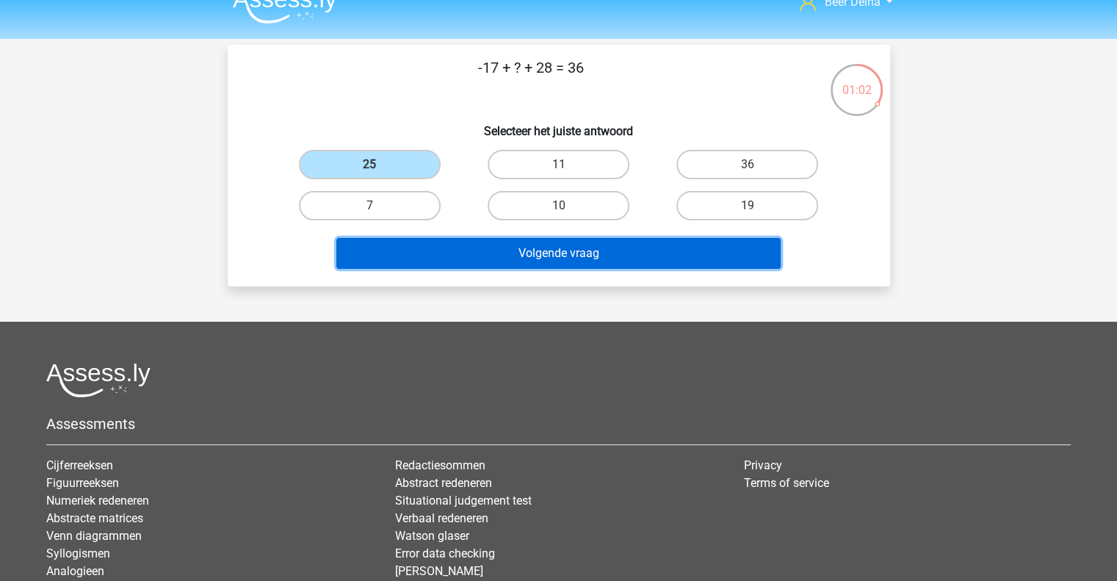
click at [425, 247] on button "Volgende vraag" at bounding box center [558, 253] width 444 height 31
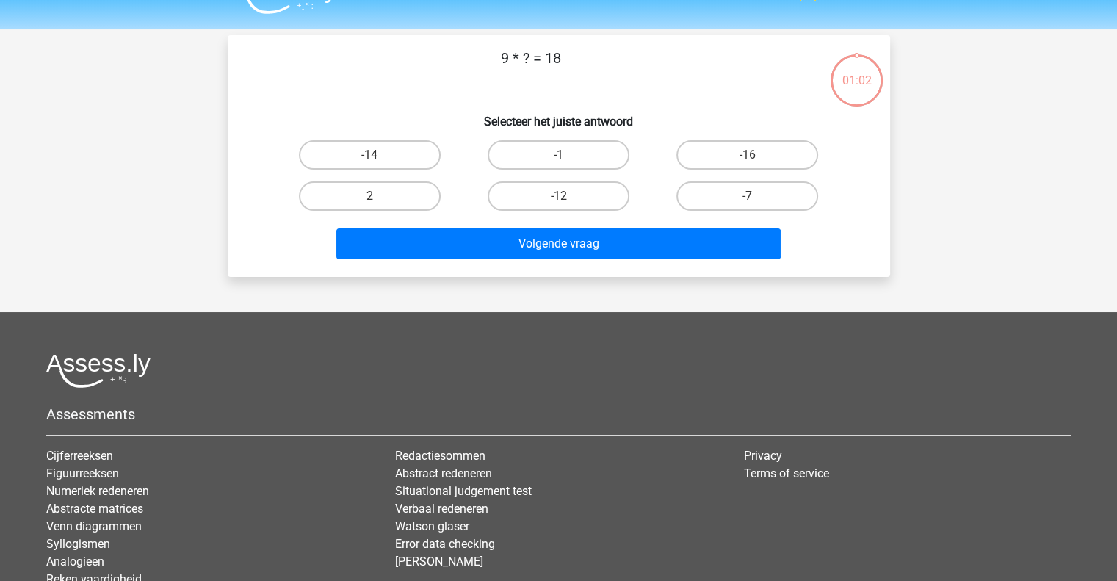
scroll to position [31, 0]
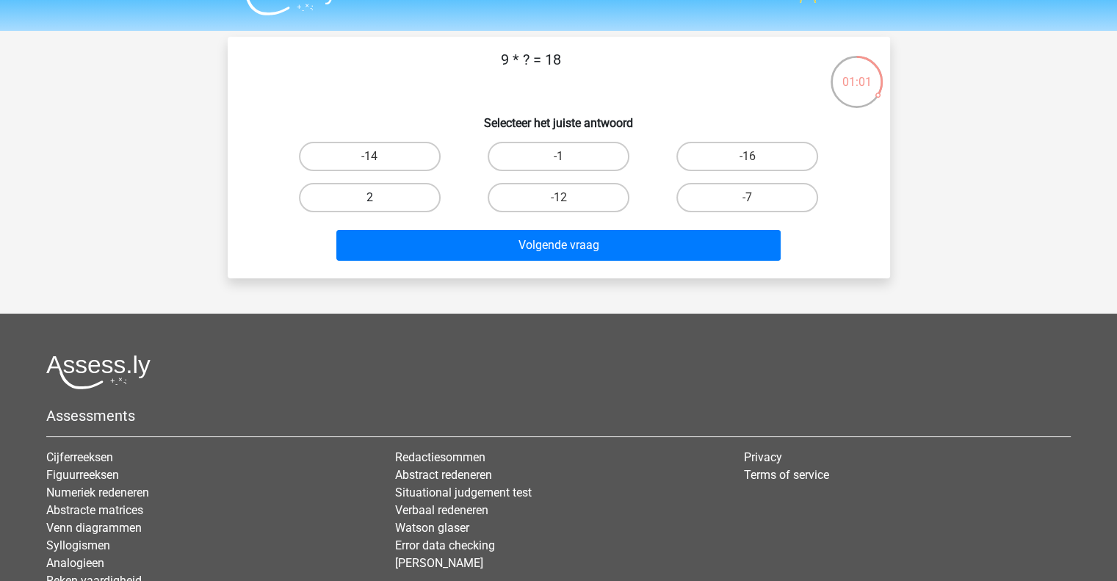
click at [394, 193] on label "2" at bounding box center [370, 197] width 142 height 29
click at [379, 198] on input "2" at bounding box center [374, 203] width 10 height 10
radio input "true"
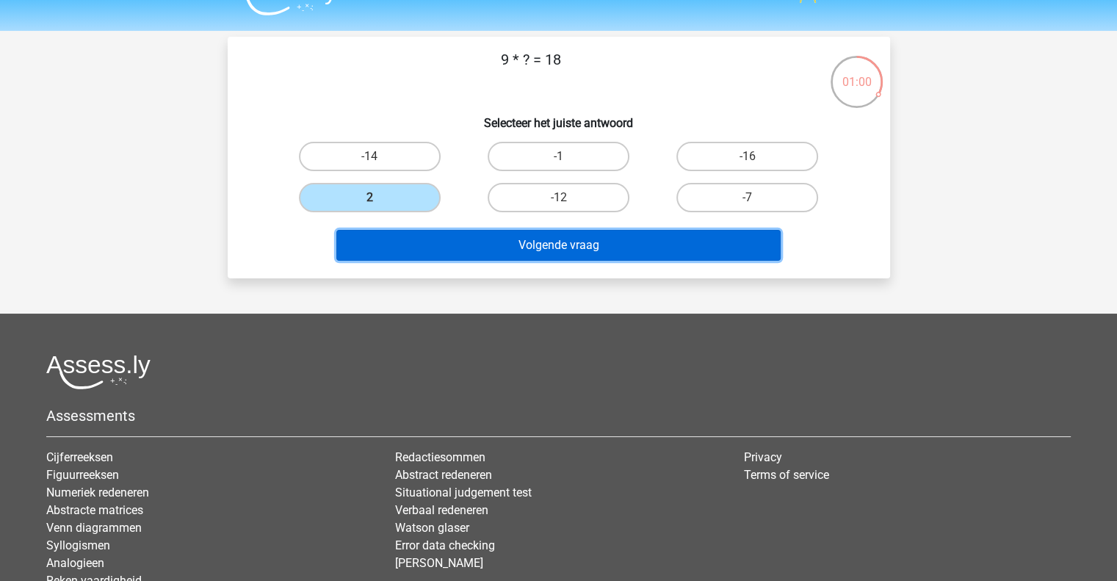
click at [435, 231] on button "Volgende vraag" at bounding box center [558, 245] width 444 height 31
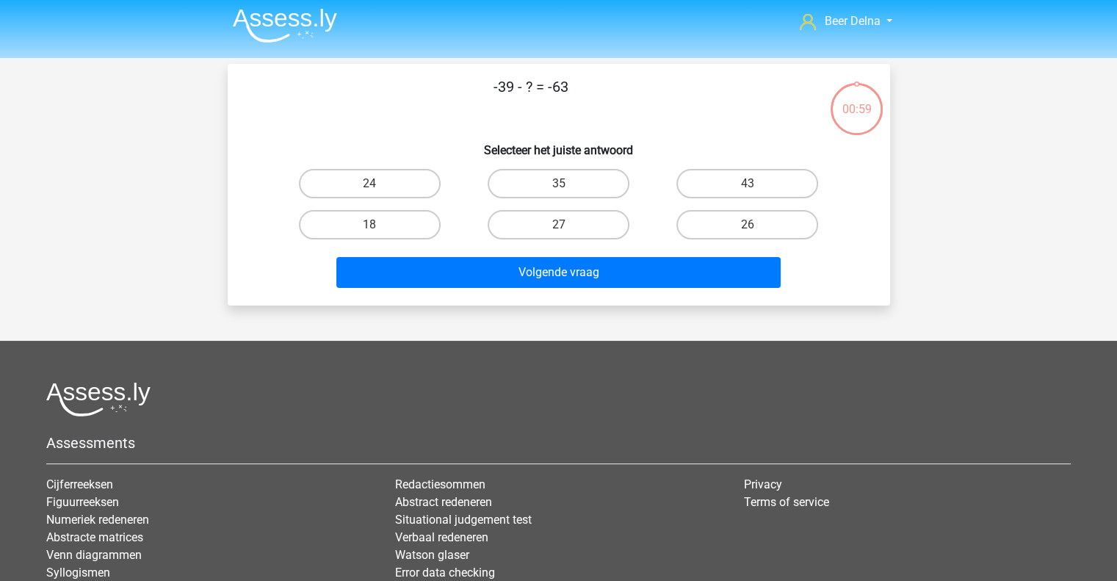
scroll to position [3, 0]
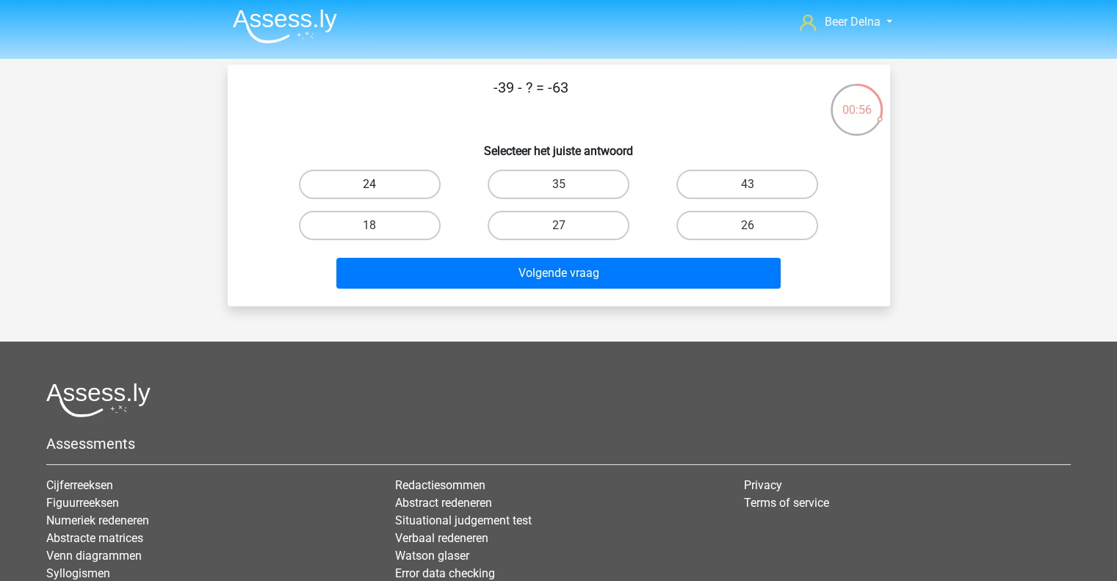
click at [393, 175] on label "24" at bounding box center [370, 184] width 142 height 29
click at [379, 184] on input "24" at bounding box center [374, 189] width 10 height 10
radio input "true"
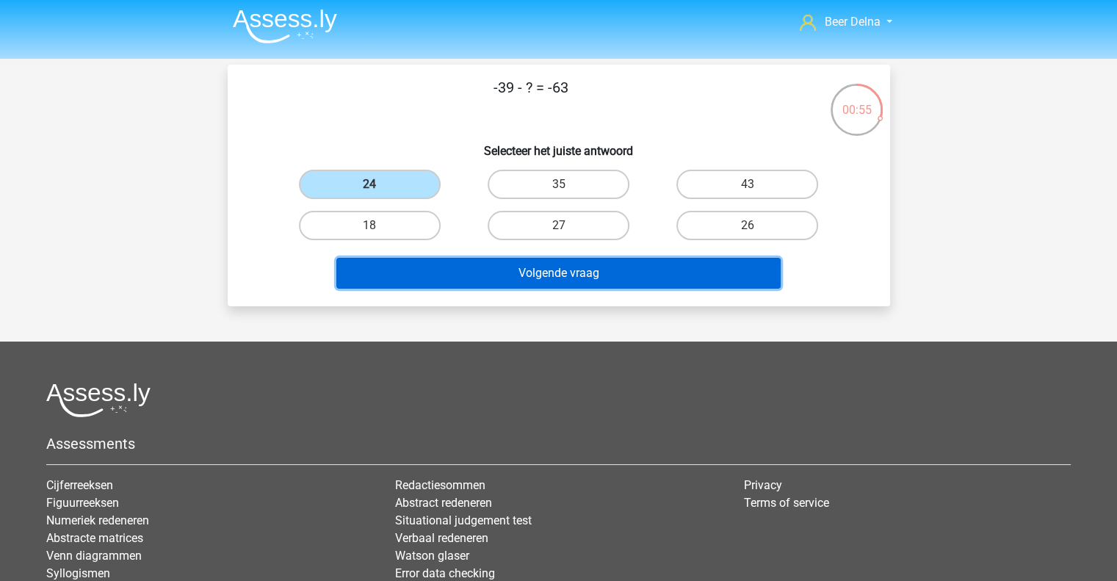
click at [429, 276] on button "Volgende vraag" at bounding box center [558, 273] width 444 height 31
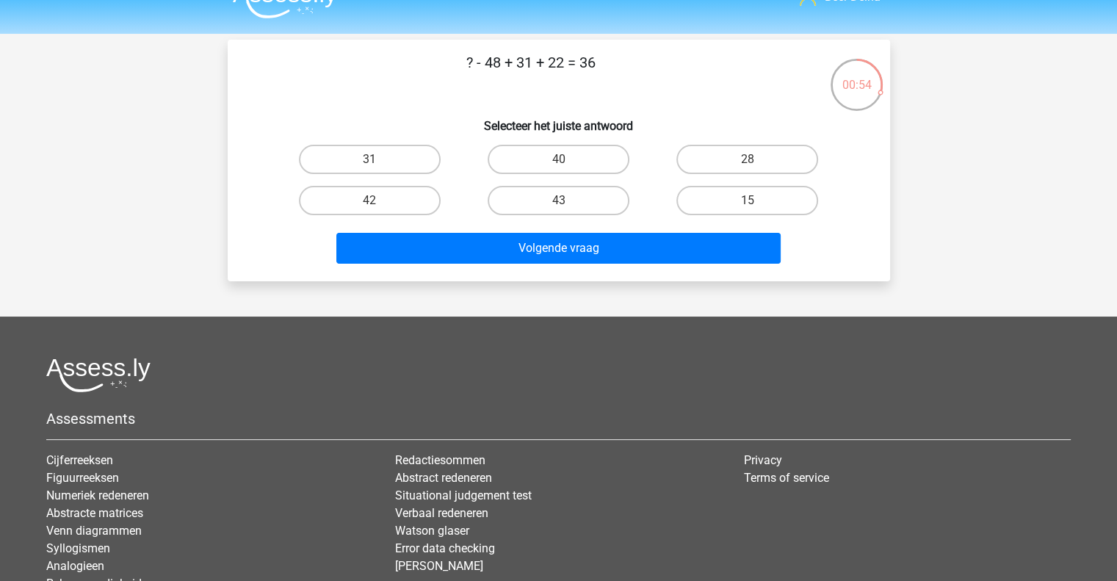
scroll to position [0, 0]
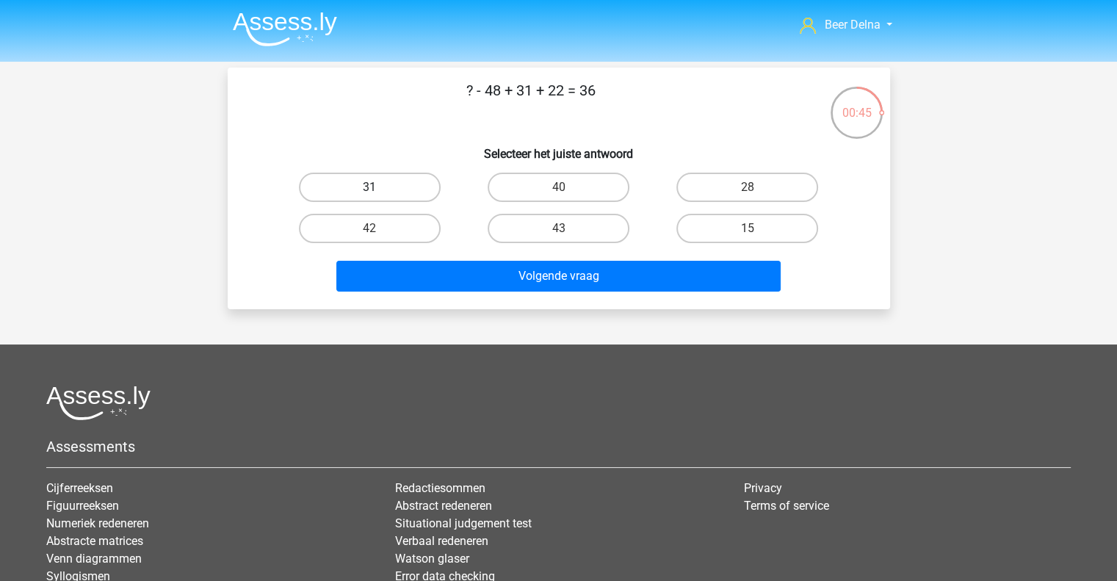
click at [399, 200] on label "31" at bounding box center [370, 187] width 142 height 29
click at [379, 197] on input "31" at bounding box center [374, 192] width 10 height 10
radio input "true"
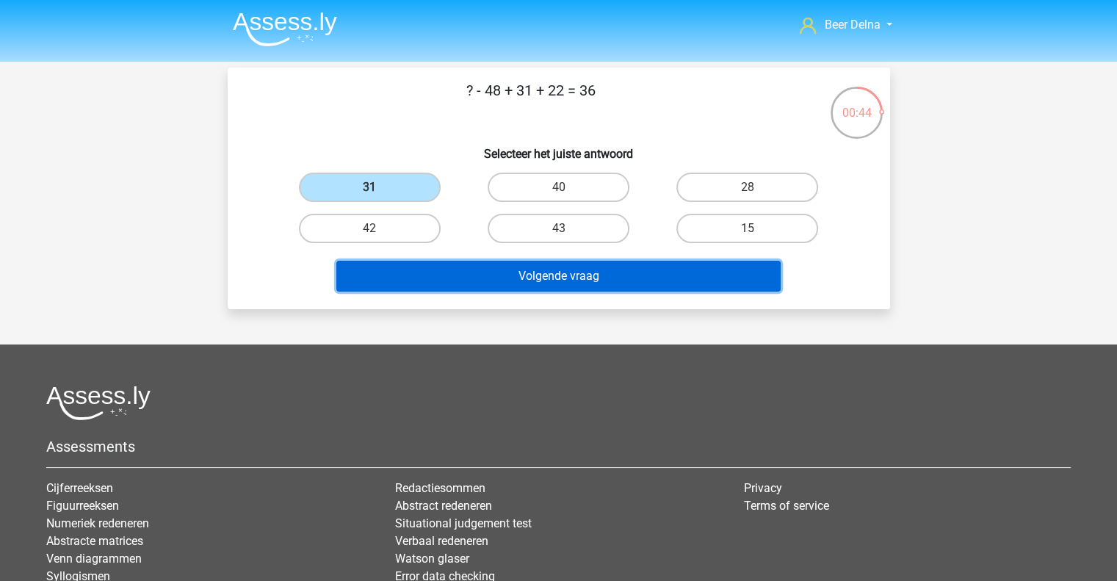
click at [481, 272] on button "Volgende vraag" at bounding box center [558, 276] width 444 height 31
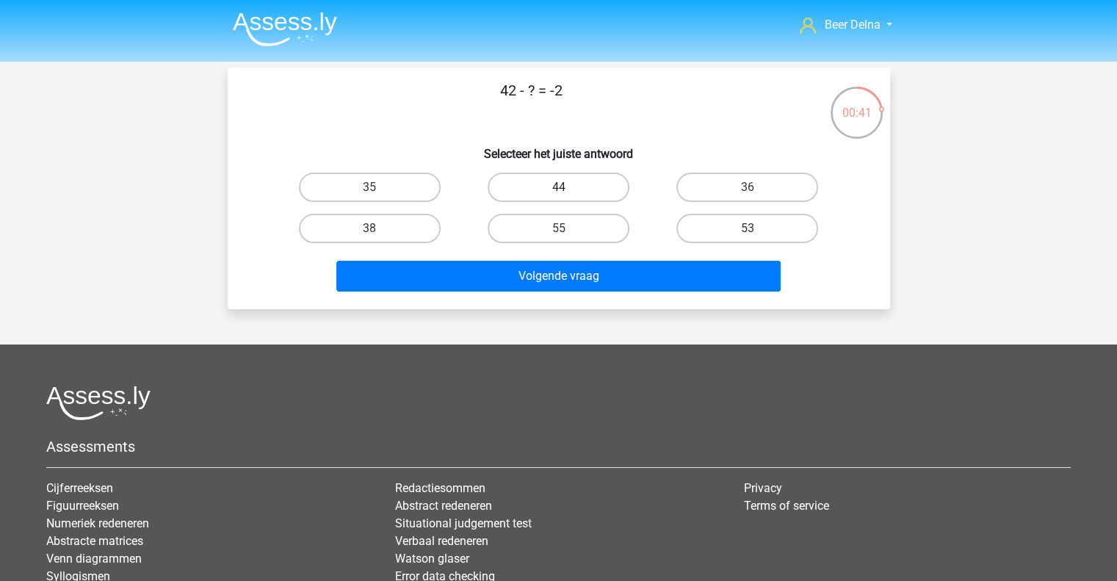
click at [579, 177] on label "44" at bounding box center [559, 187] width 142 height 29
click at [568, 187] on input "44" at bounding box center [563, 192] width 10 height 10
radio input "true"
click at [561, 299] on div "42 - ? = -2 Selecteer het juiste antwoord 35 44 36 38" at bounding box center [559, 189] width 662 height 242
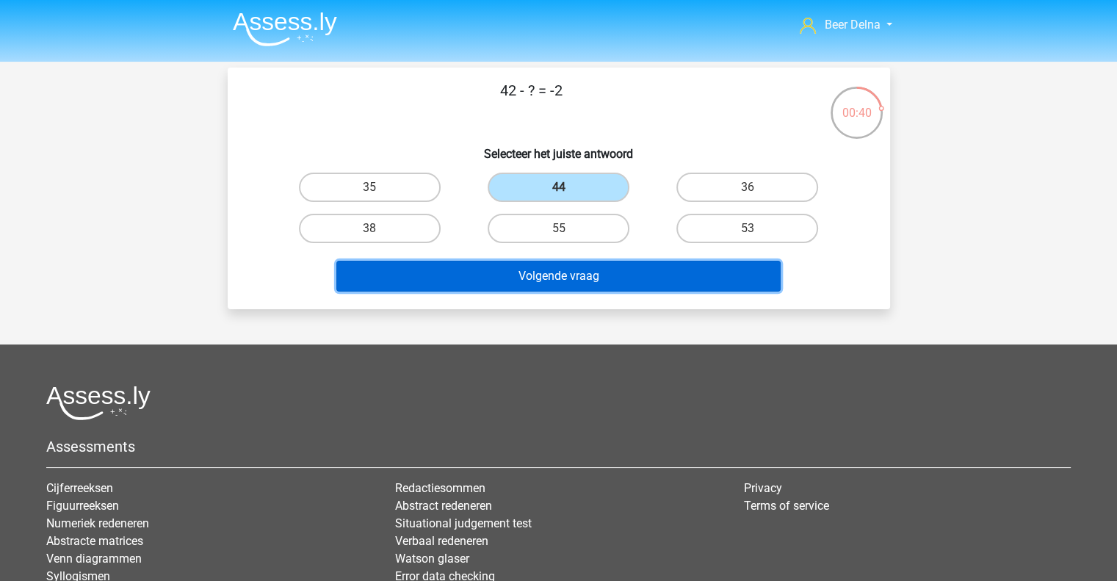
click at [558, 274] on button "Volgende vraag" at bounding box center [558, 276] width 444 height 31
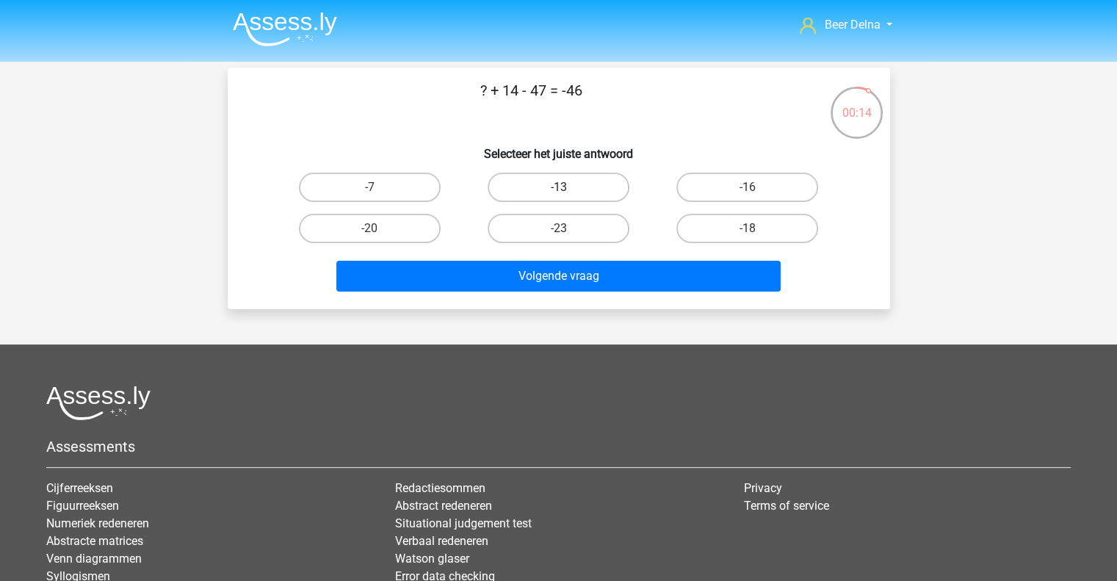
click at [534, 190] on label "-13" at bounding box center [559, 187] width 142 height 29
click at [558, 190] on input "-13" at bounding box center [563, 192] width 10 height 10
radio input "true"
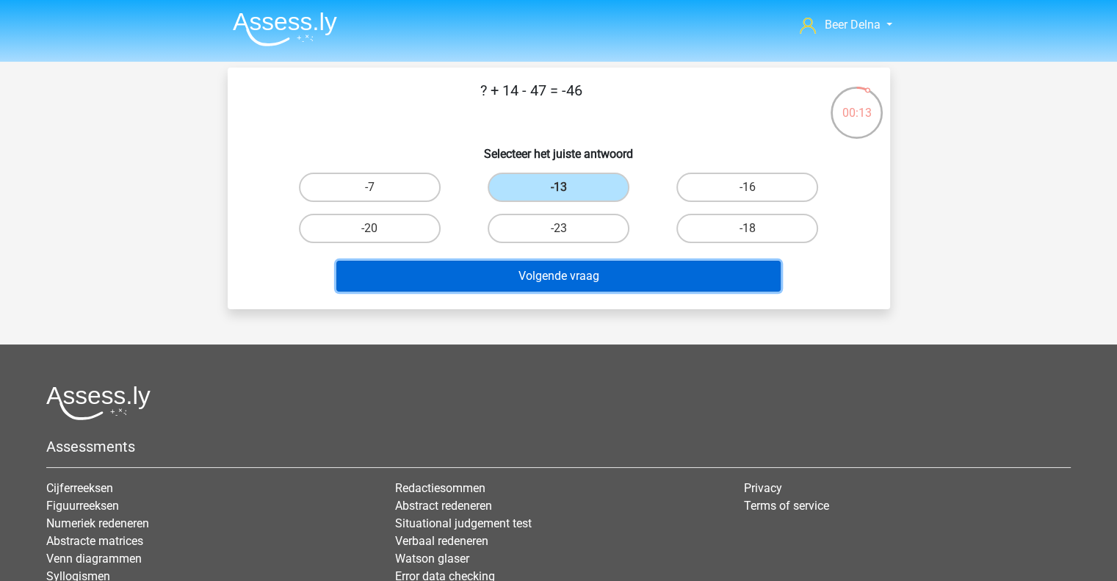
click at [517, 274] on button "Volgende vraag" at bounding box center [558, 276] width 444 height 31
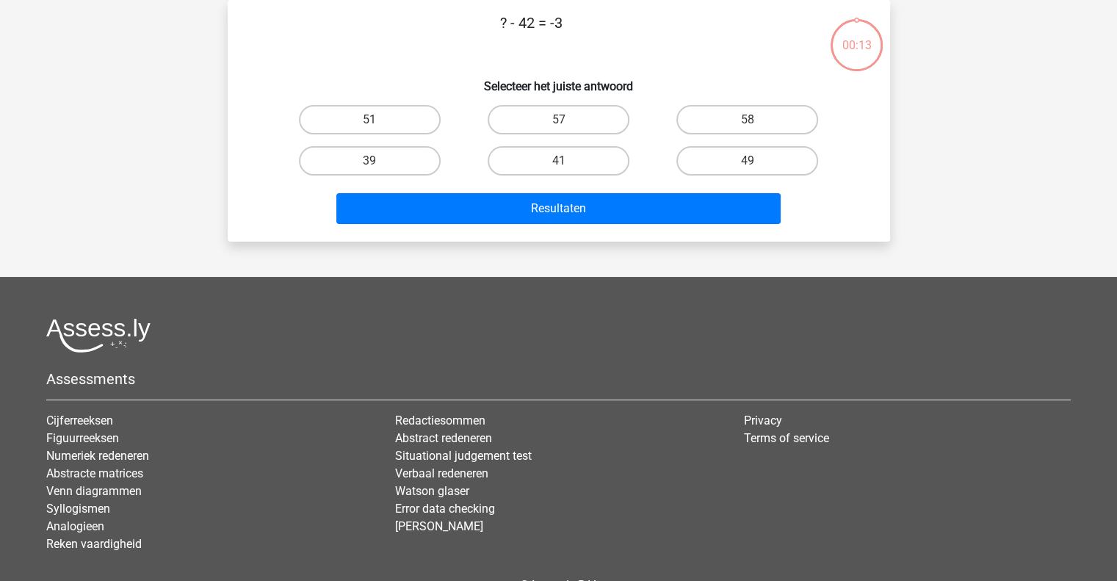
scroll to position [38, 0]
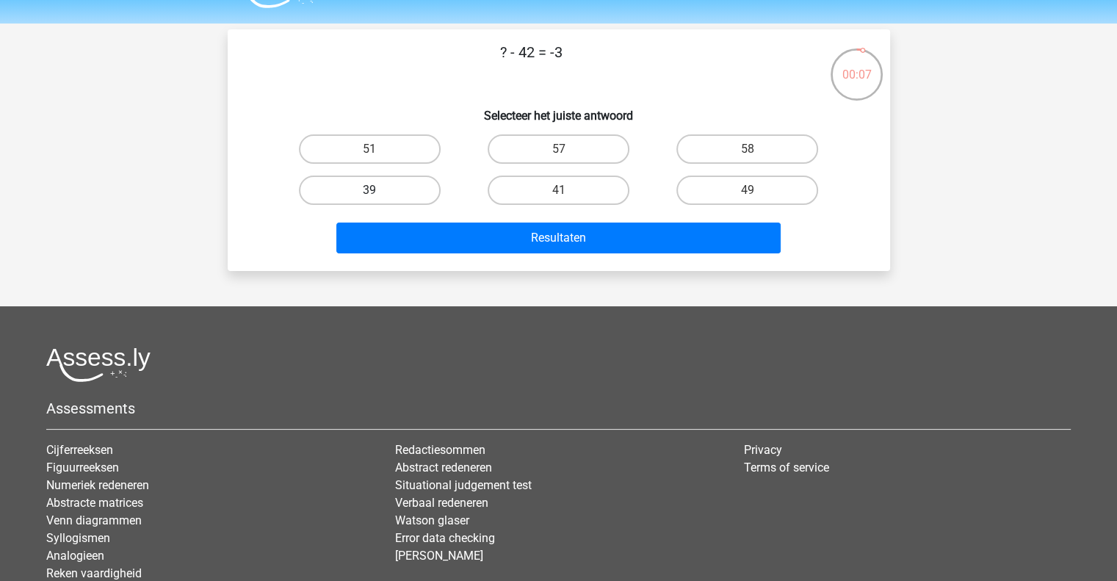
click at [432, 193] on label "39" at bounding box center [370, 190] width 142 height 29
click at [379, 193] on input "39" at bounding box center [374, 195] width 10 height 10
radio input "true"
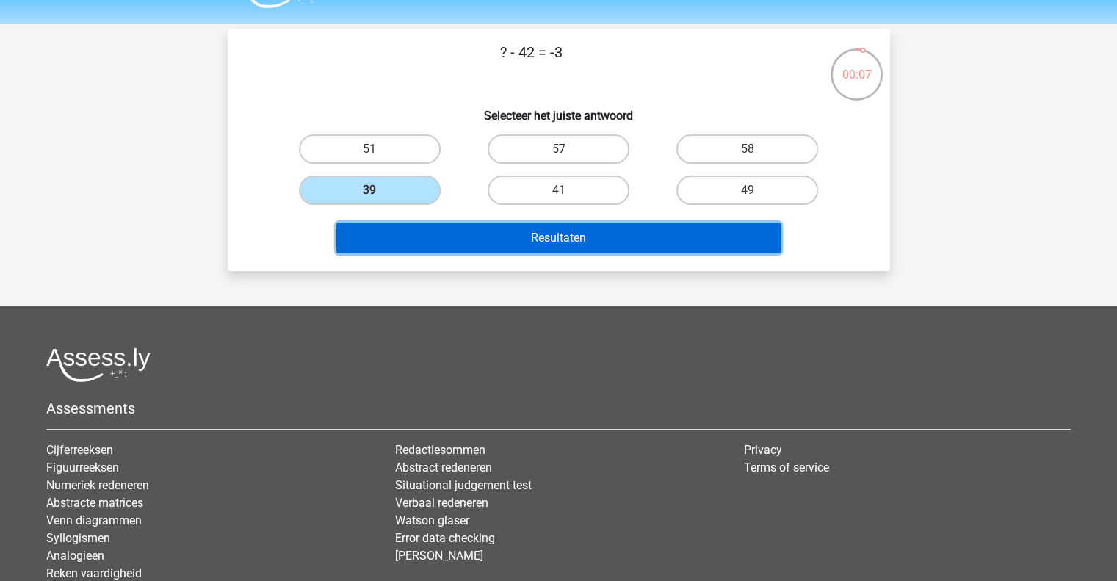
click at [452, 229] on button "Resultaten" at bounding box center [558, 238] width 444 height 31
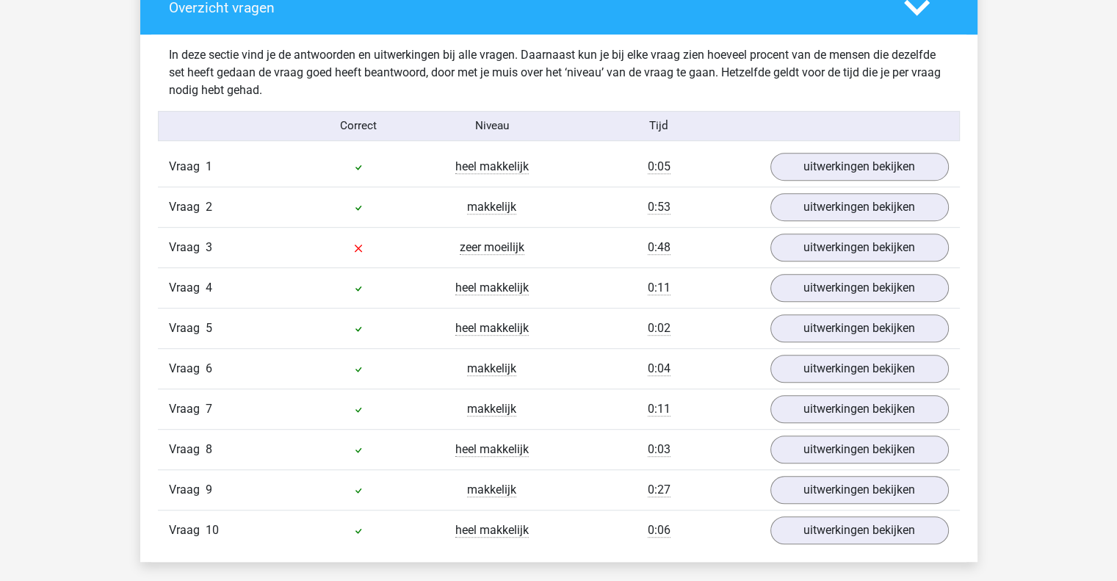
scroll to position [830, 0]
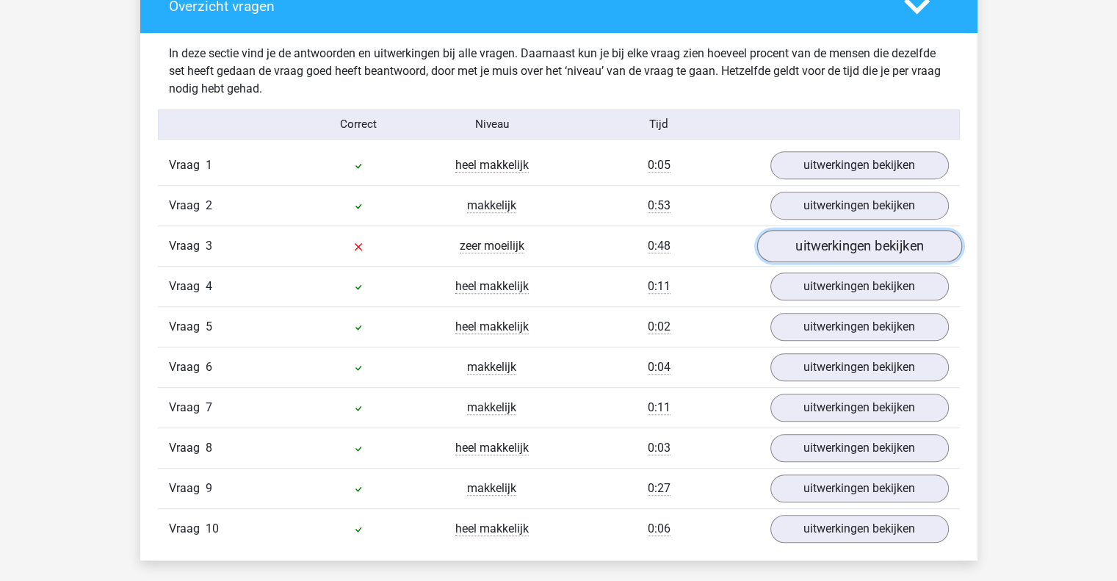
click at [866, 244] on link "uitwerkingen bekijken" at bounding box center [858, 246] width 205 height 32
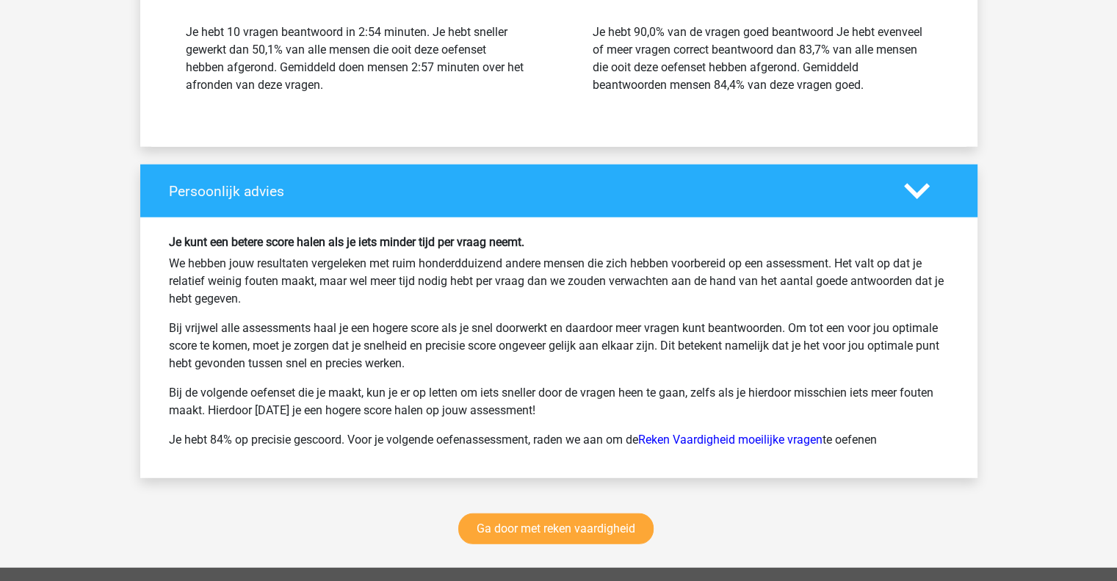
scroll to position [4026, 0]
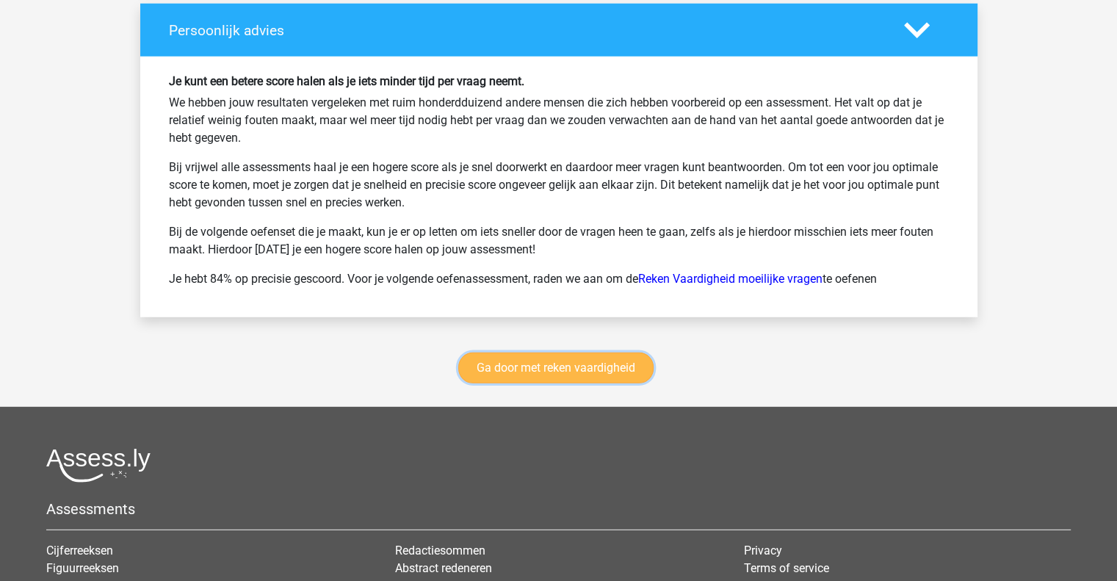
click at [517, 369] on link "Ga door met reken vaardigheid" at bounding box center [555, 367] width 195 height 31
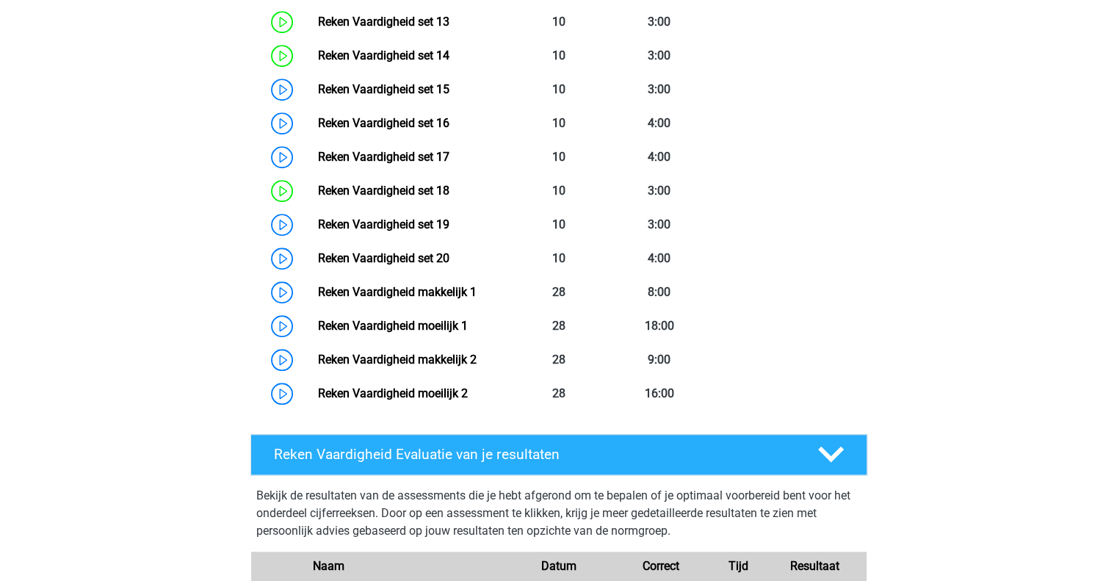
scroll to position [1163, 0]
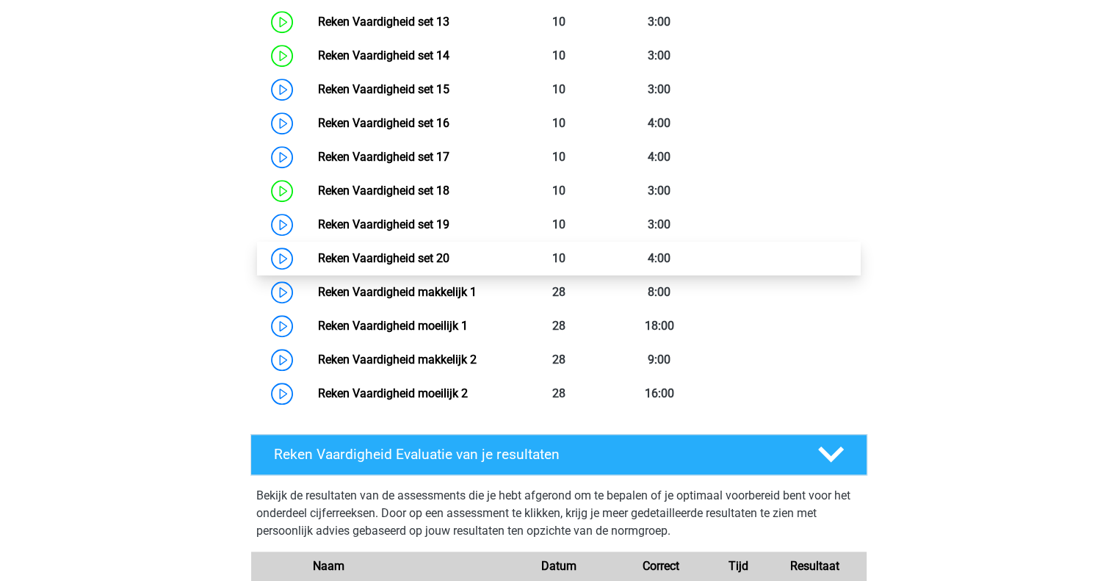
click at [449, 253] on link "Reken Vaardigheid set 20" at bounding box center [383, 258] width 131 height 14
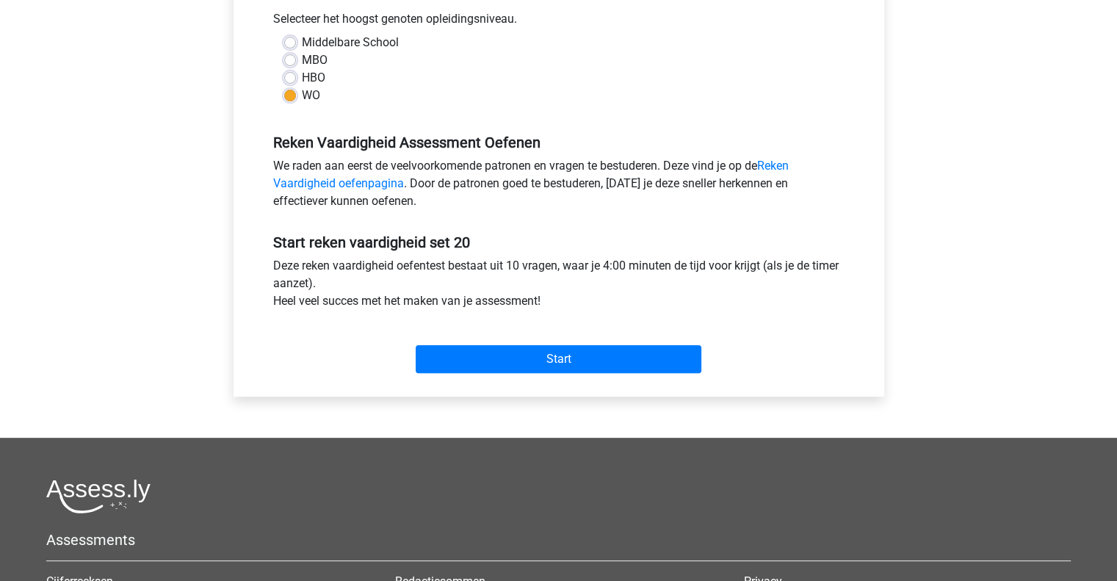
scroll to position [335, 0]
click at [619, 372] on div "Start" at bounding box center [558, 347] width 593 height 63
click at [619, 337] on div "Start" at bounding box center [558, 347] width 593 height 51
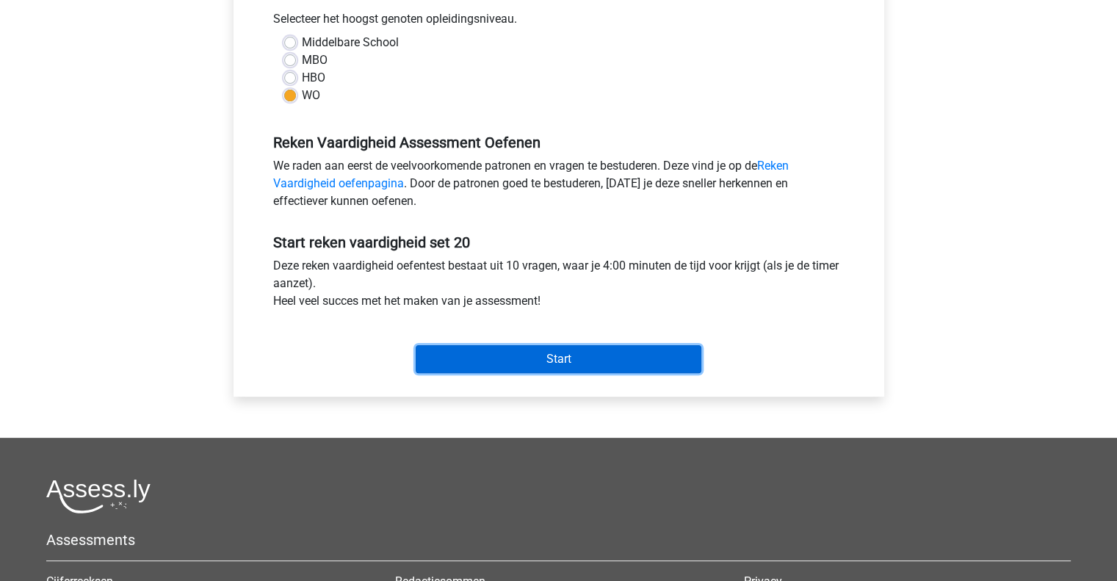
click at [595, 350] on input "Start" at bounding box center [559, 359] width 286 height 28
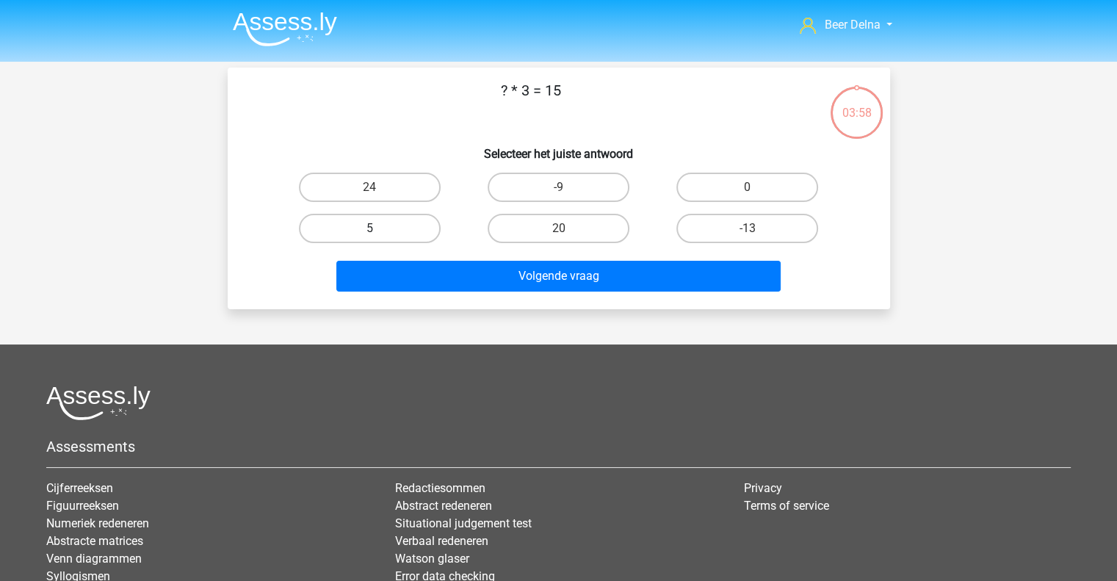
click at [412, 225] on label "5" at bounding box center [370, 228] width 142 height 29
click at [379, 228] on input "5" at bounding box center [374, 233] width 10 height 10
radio input "true"
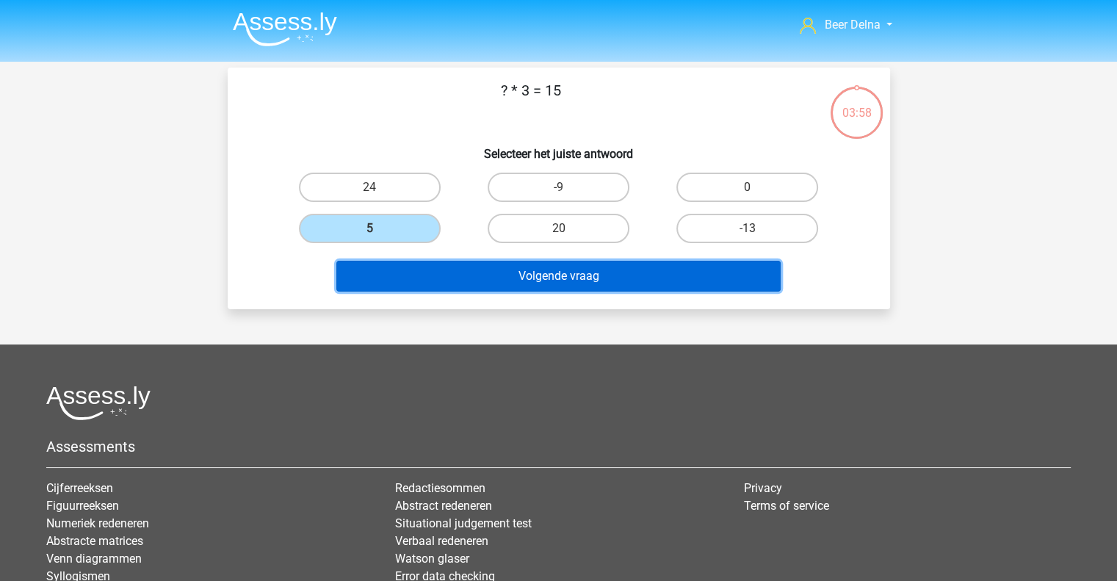
click at [428, 281] on button "Volgende vraag" at bounding box center [558, 276] width 444 height 31
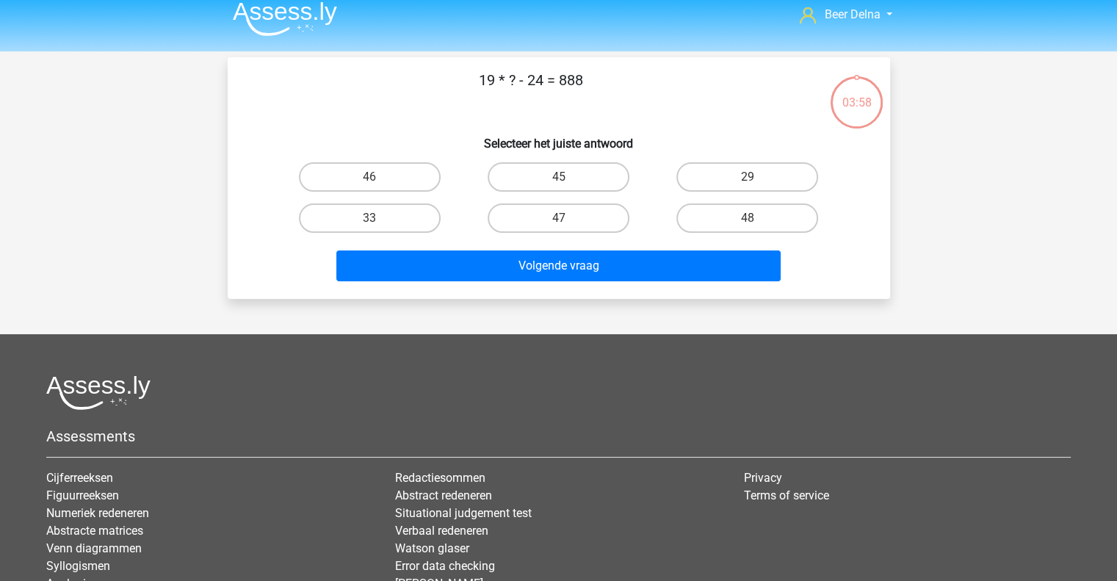
scroll to position [9, 0]
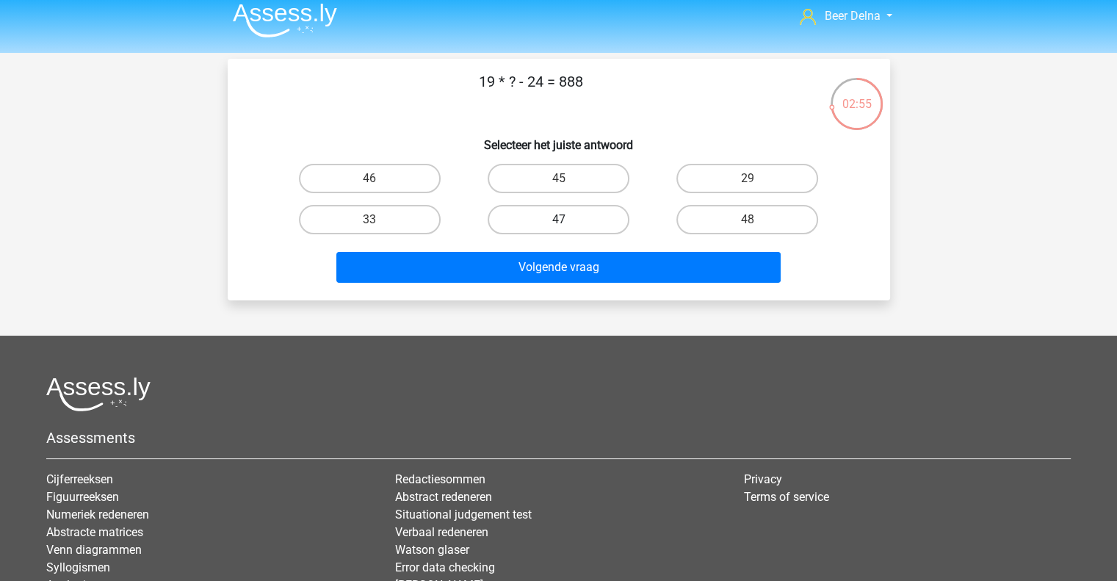
click at [493, 214] on label "47" at bounding box center [559, 219] width 142 height 29
click at [558, 220] on input "47" at bounding box center [563, 225] width 10 height 10
radio input "true"
click at [505, 243] on div "Volgende vraag" at bounding box center [558, 264] width 615 height 48
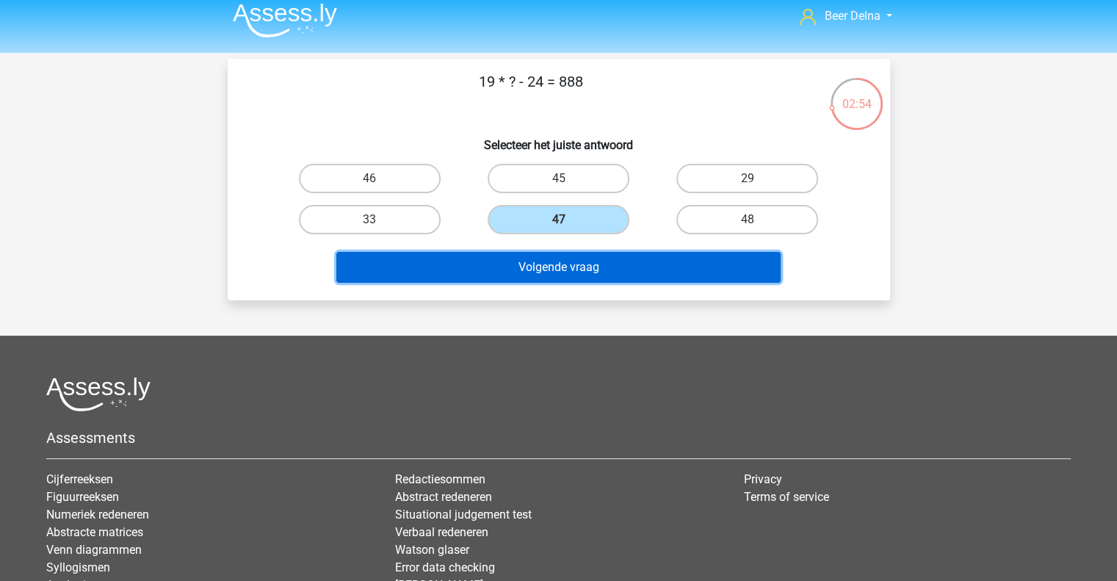
click at [506, 258] on button "Volgende vraag" at bounding box center [558, 267] width 444 height 31
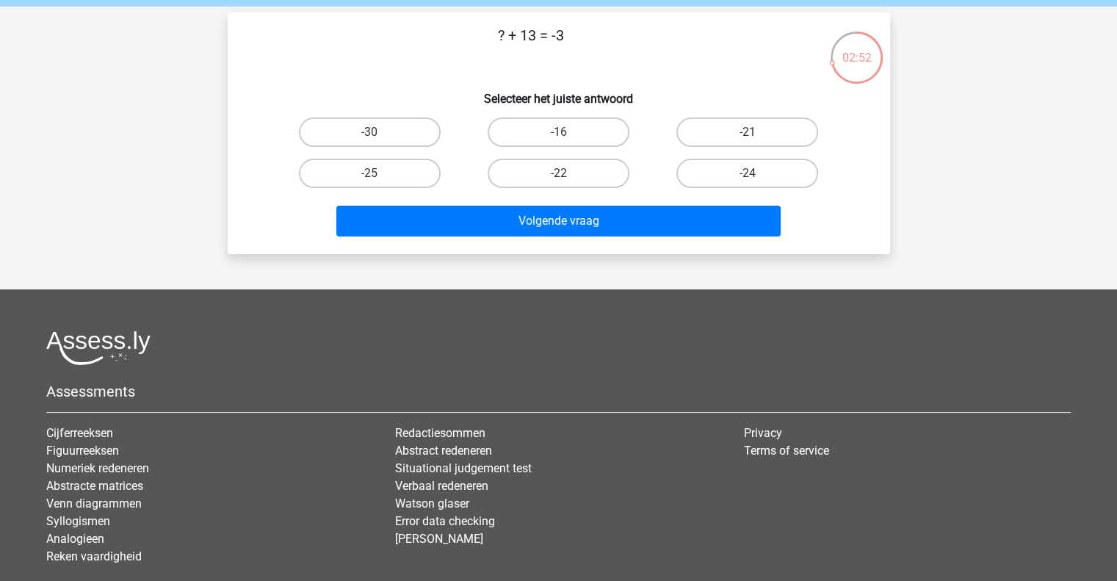
scroll to position [2, 0]
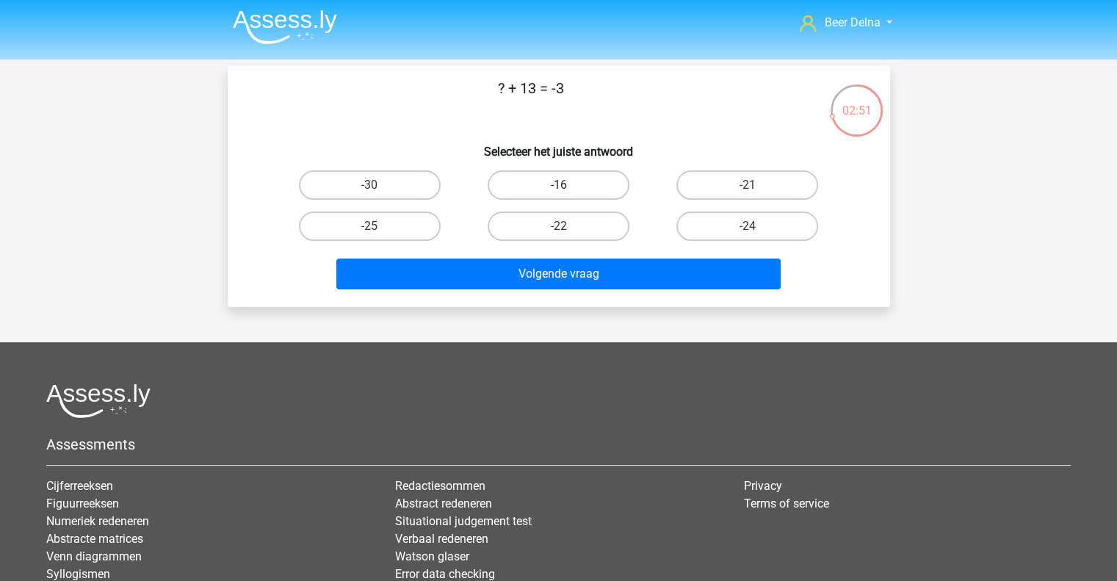
click at [572, 193] on label "-16" at bounding box center [559, 184] width 142 height 29
click at [568, 193] on input "-16" at bounding box center [563, 190] width 10 height 10
radio input "true"
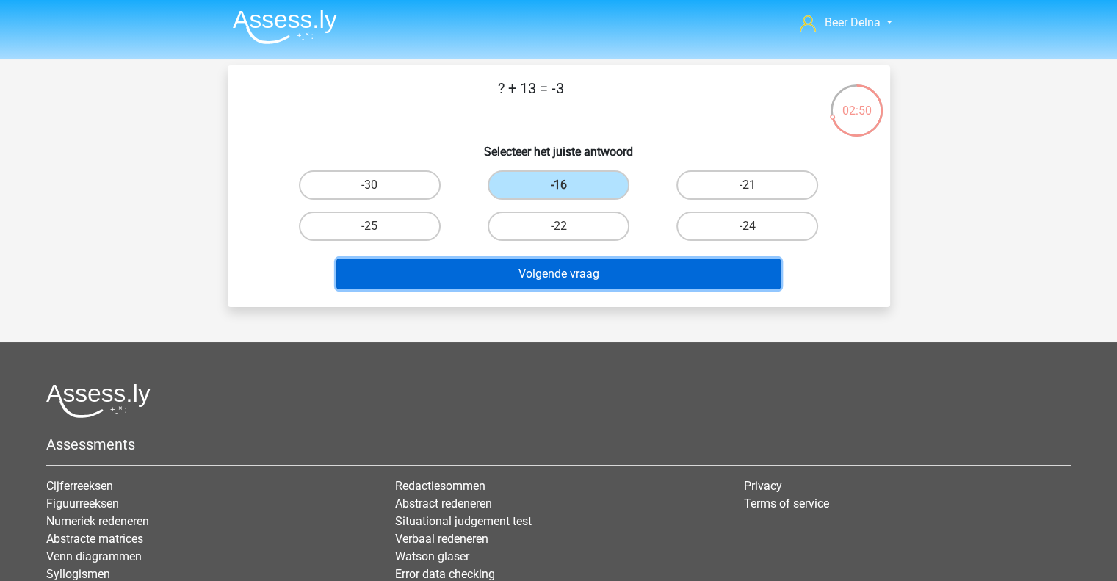
click at [519, 279] on button "Volgende vraag" at bounding box center [558, 273] width 444 height 31
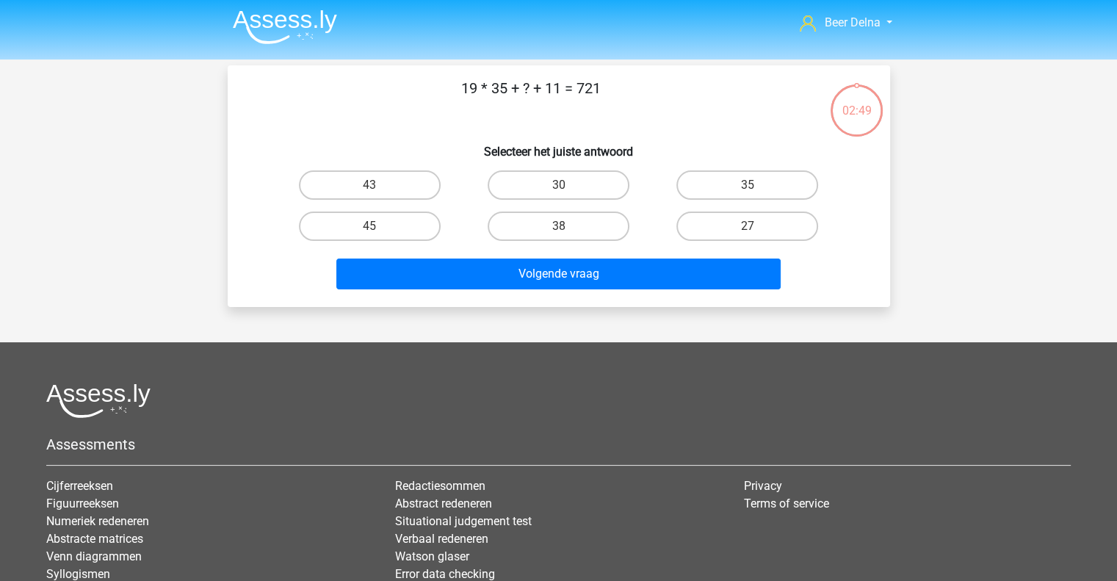
scroll to position [68, 0]
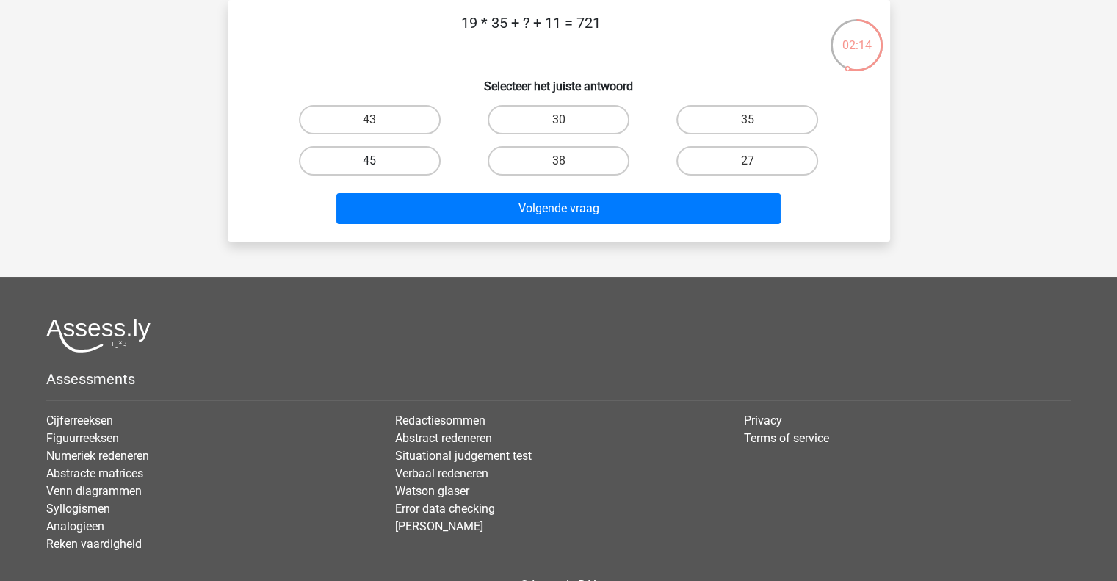
click at [407, 162] on label "45" at bounding box center [370, 160] width 142 height 29
click at [379, 162] on input "45" at bounding box center [374, 166] width 10 height 10
radio input "true"
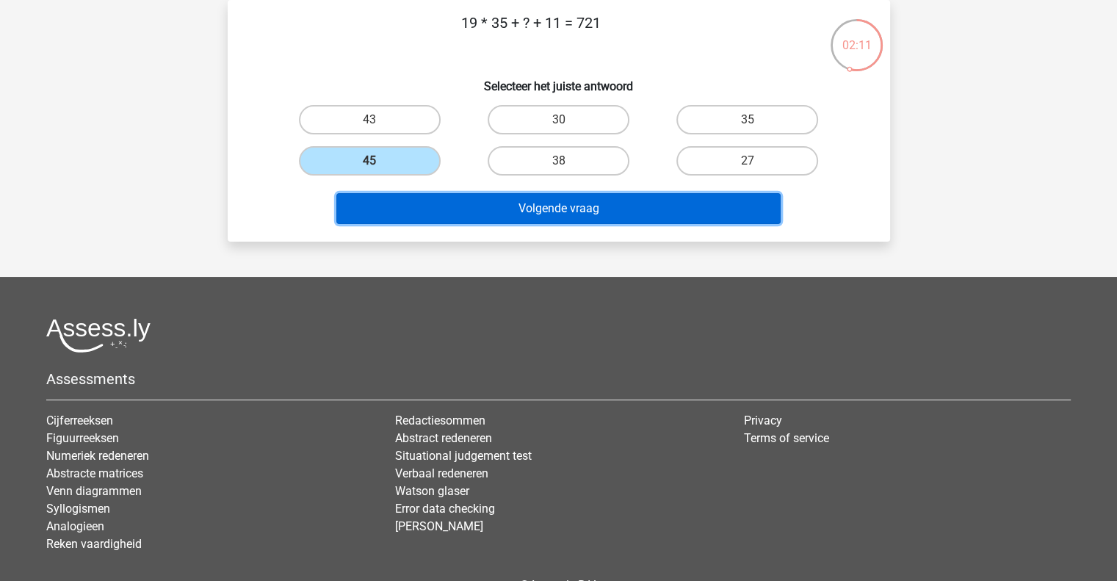
click at [571, 207] on button "Volgende vraag" at bounding box center [558, 208] width 444 height 31
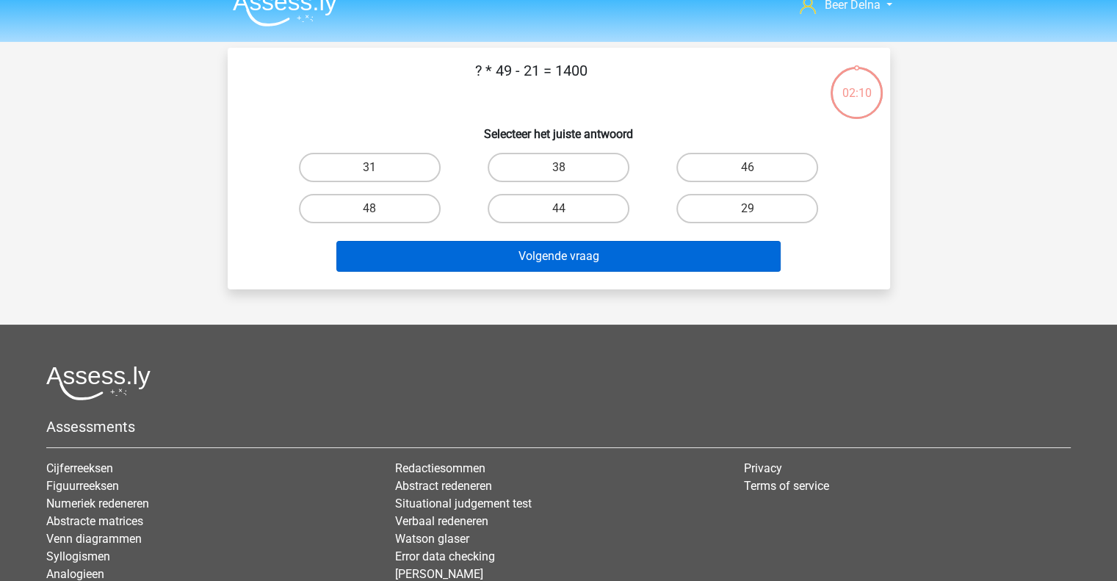
scroll to position [18, 0]
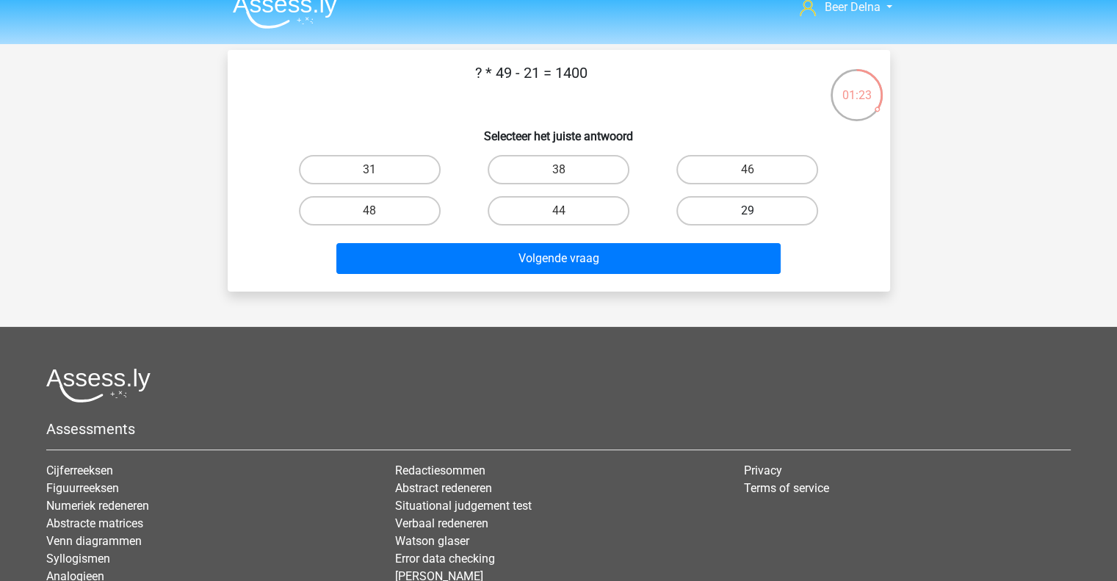
click at [714, 198] on label "29" at bounding box center [747, 210] width 142 height 29
click at [748, 211] on input "29" at bounding box center [753, 216] width 10 height 10
radio input "true"
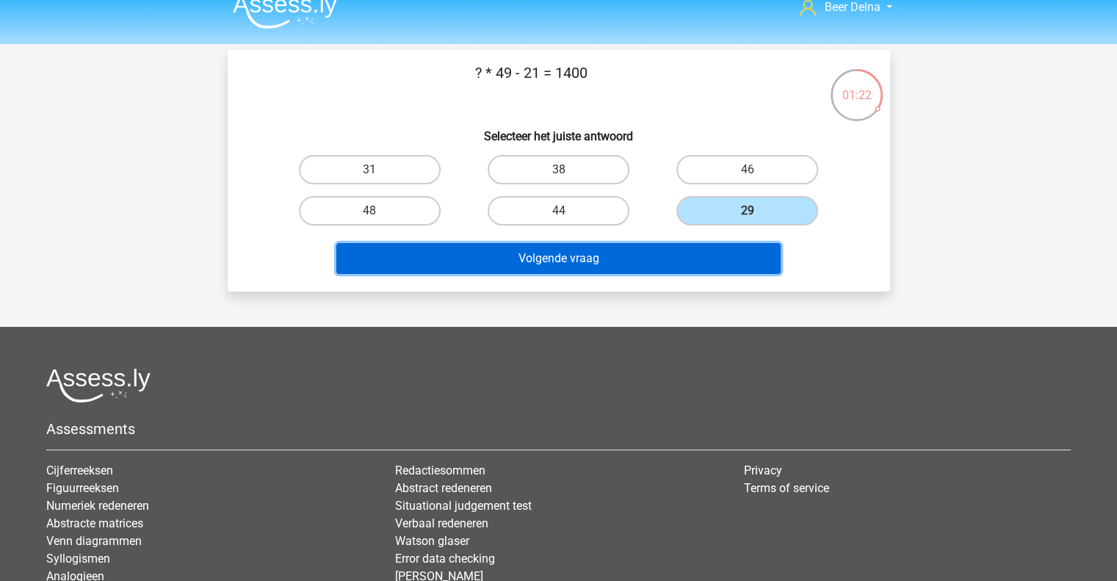
click at [665, 258] on button "Volgende vraag" at bounding box center [558, 258] width 444 height 31
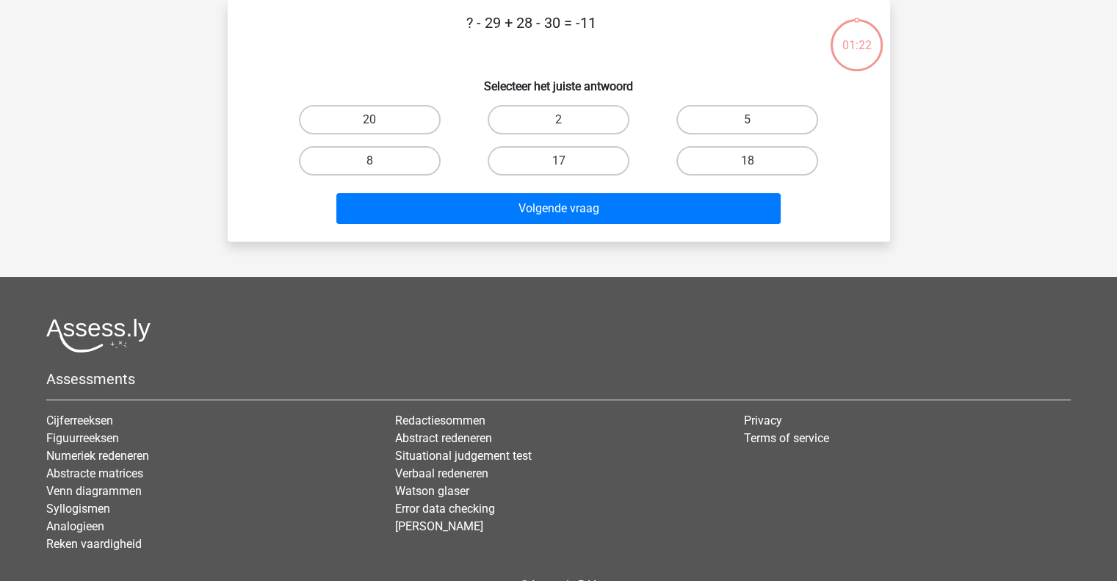
scroll to position [39, 0]
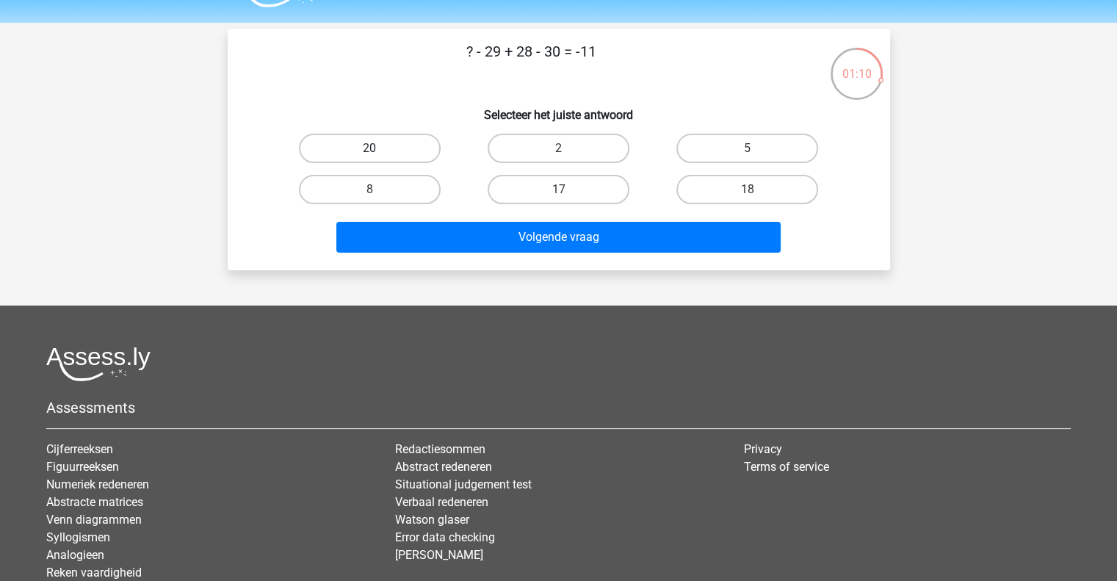
click at [429, 146] on label "20" at bounding box center [370, 148] width 142 height 29
click at [379, 148] on input "20" at bounding box center [374, 153] width 10 height 10
radio input "true"
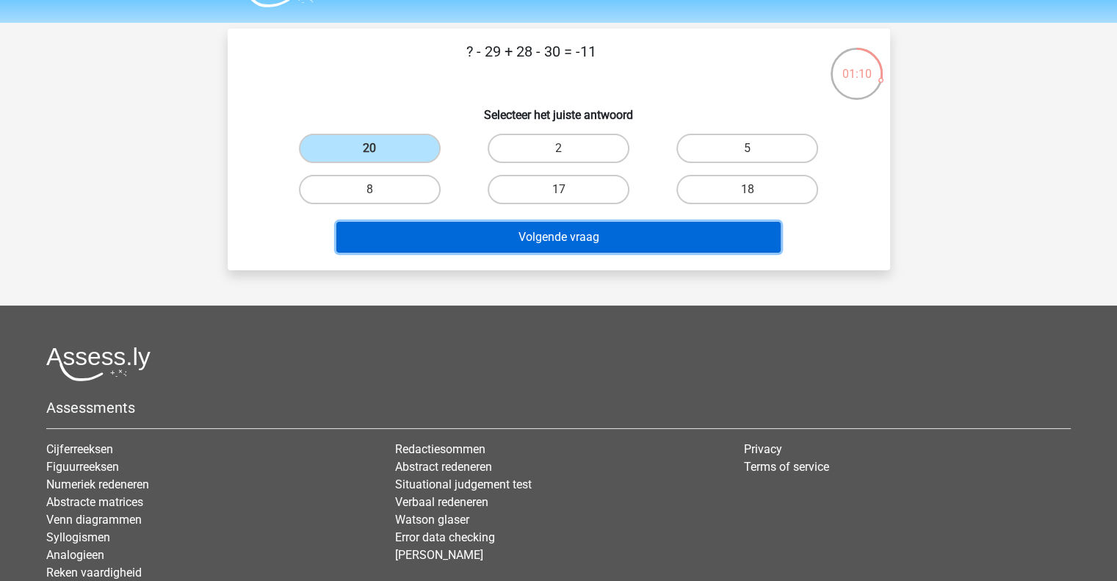
click at [502, 225] on button "Volgende vraag" at bounding box center [558, 237] width 444 height 31
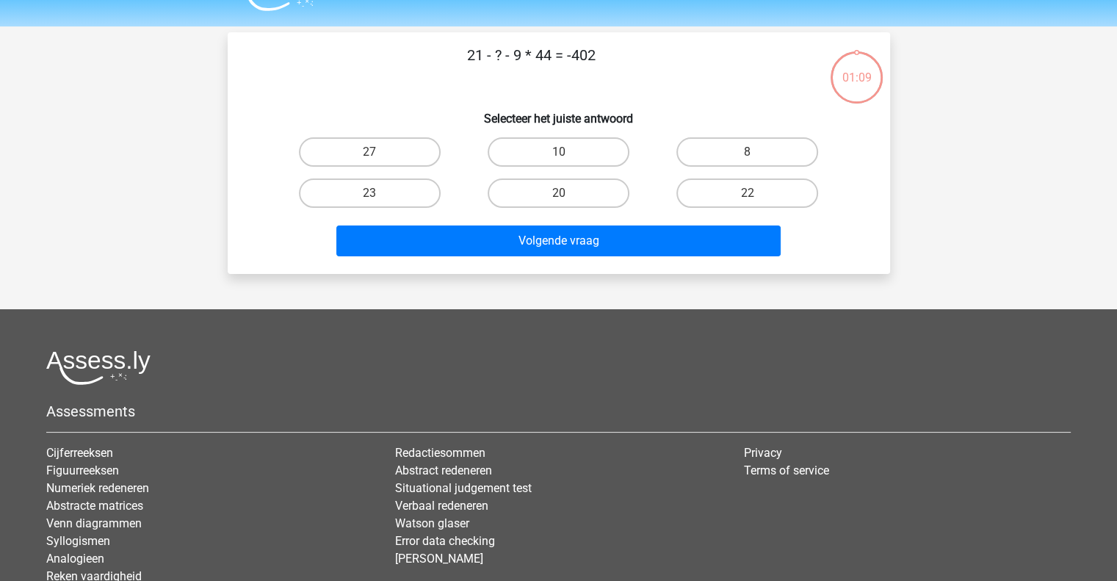
scroll to position [34, 0]
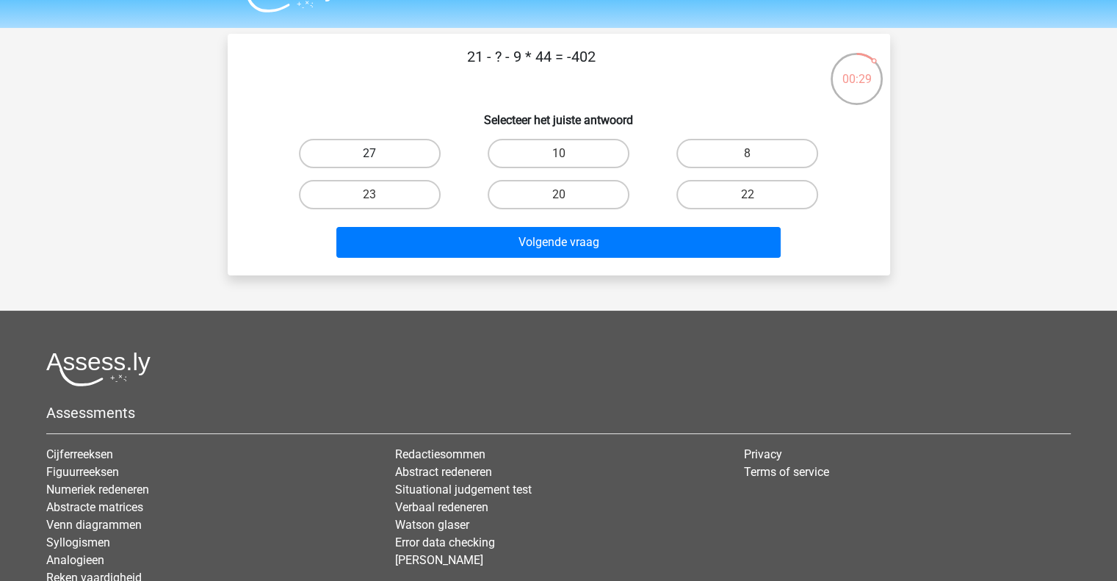
click at [410, 158] on label "27" at bounding box center [370, 153] width 142 height 29
click at [379, 158] on input "27" at bounding box center [374, 158] width 10 height 10
radio input "true"
click at [449, 223] on div "Volgende vraag" at bounding box center [558, 239] width 615 height 48
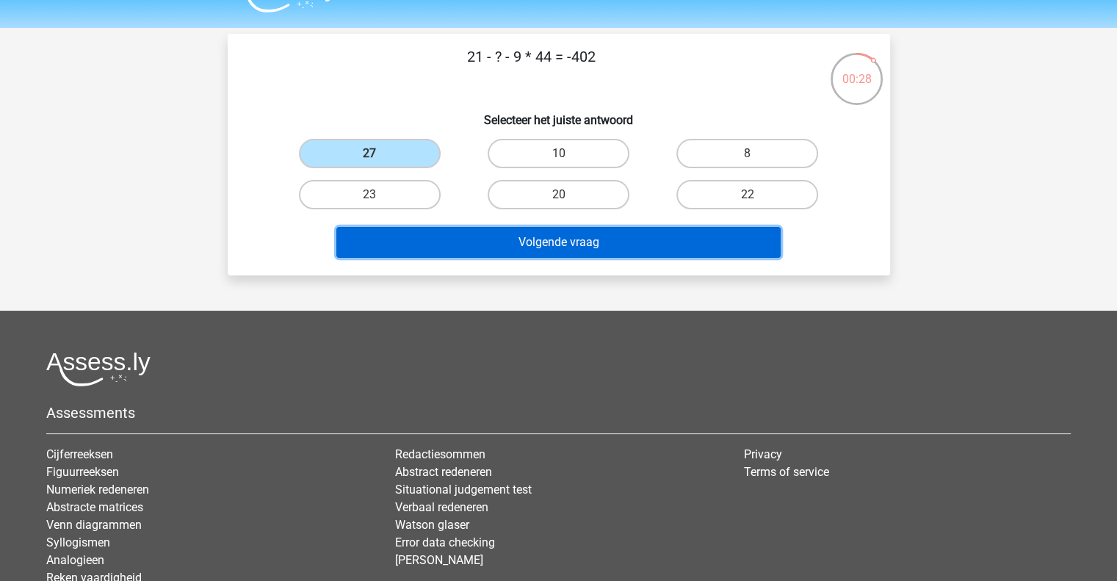
click at [460, 239] on button "Volgende vraag" at bounding box center [558, 242] width 444 height 31
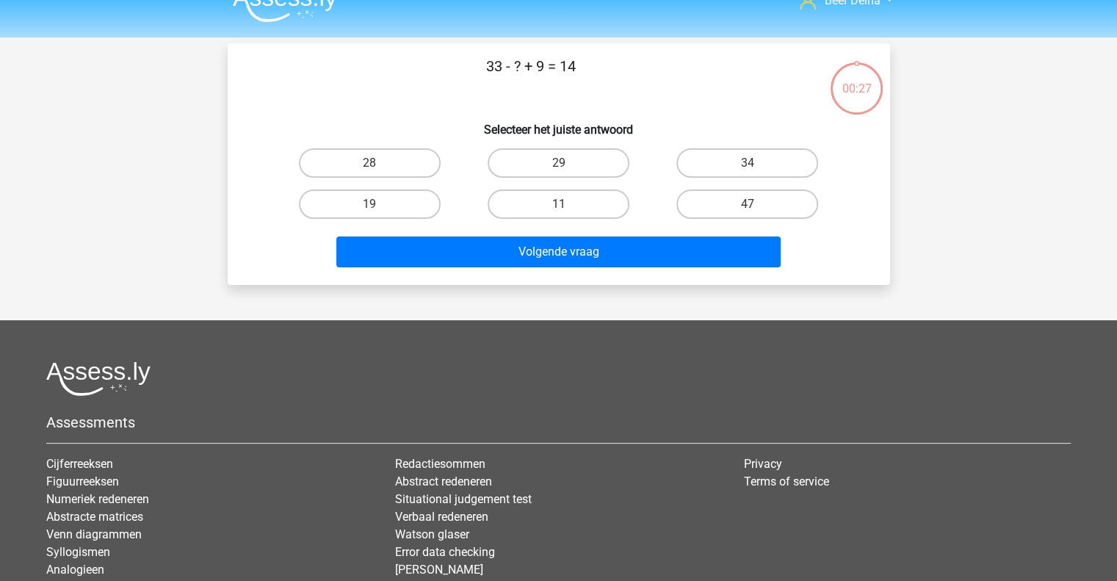
scroll to position [23, 0]
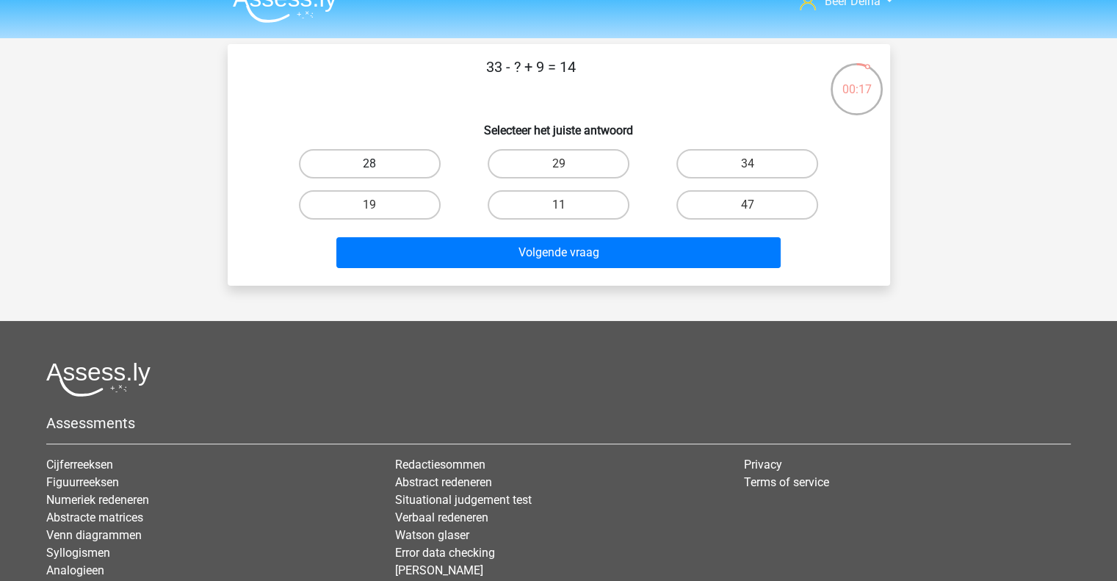
click at [429, 159] on label "28" at bounding box center [370, 163] width 142 height 29
click at [379, 164] on input "28" at bounding box center [374, 169] width 10 height 10
radio input "true"
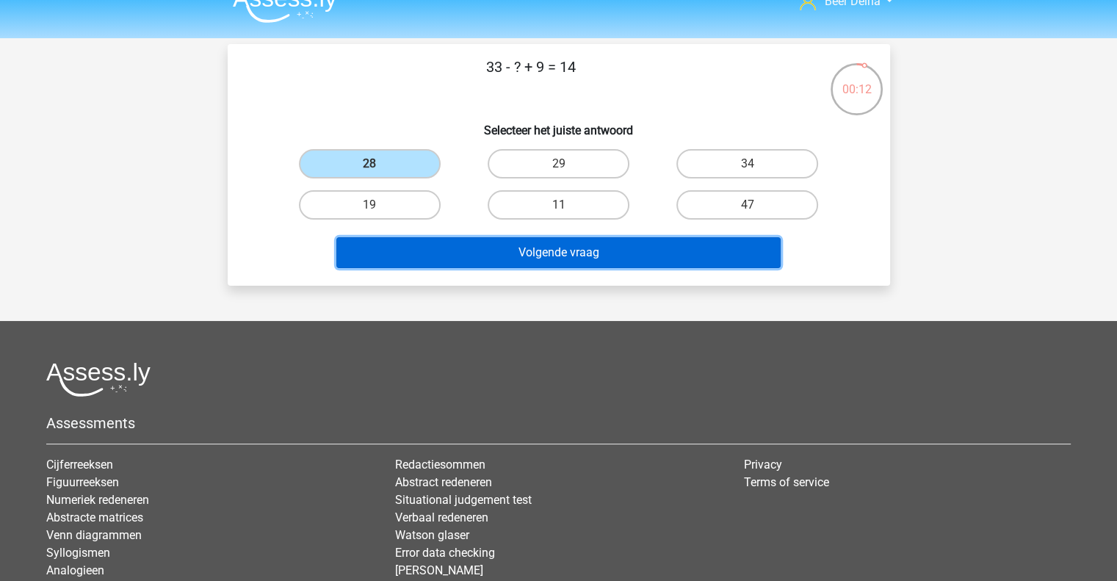
click at [517, 239] on button "Volgende vraag" at bounding box center [558, 252] width 444 height 31
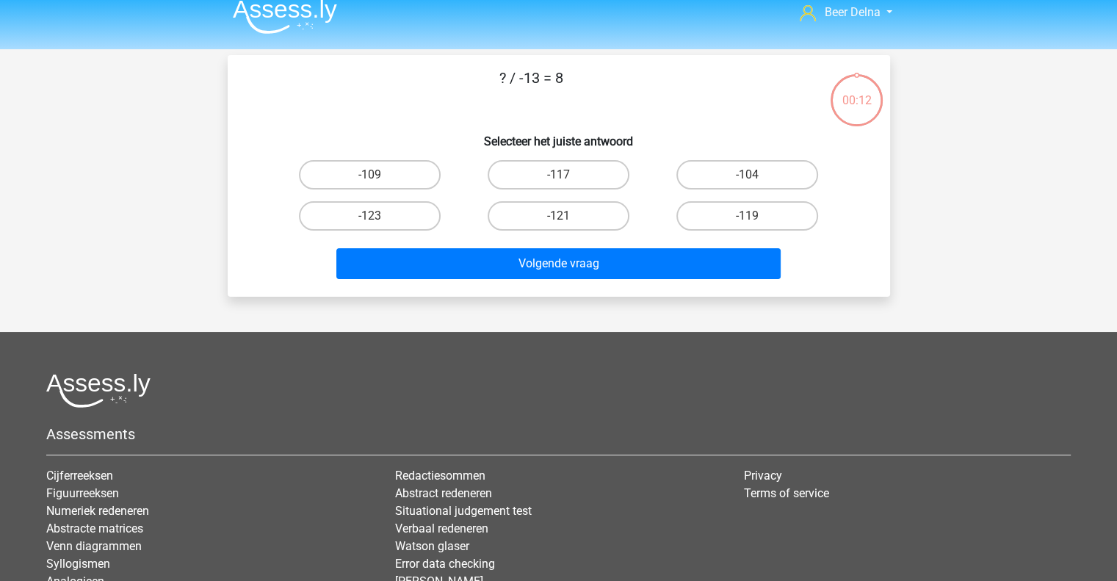
scroll to position [8, 0]
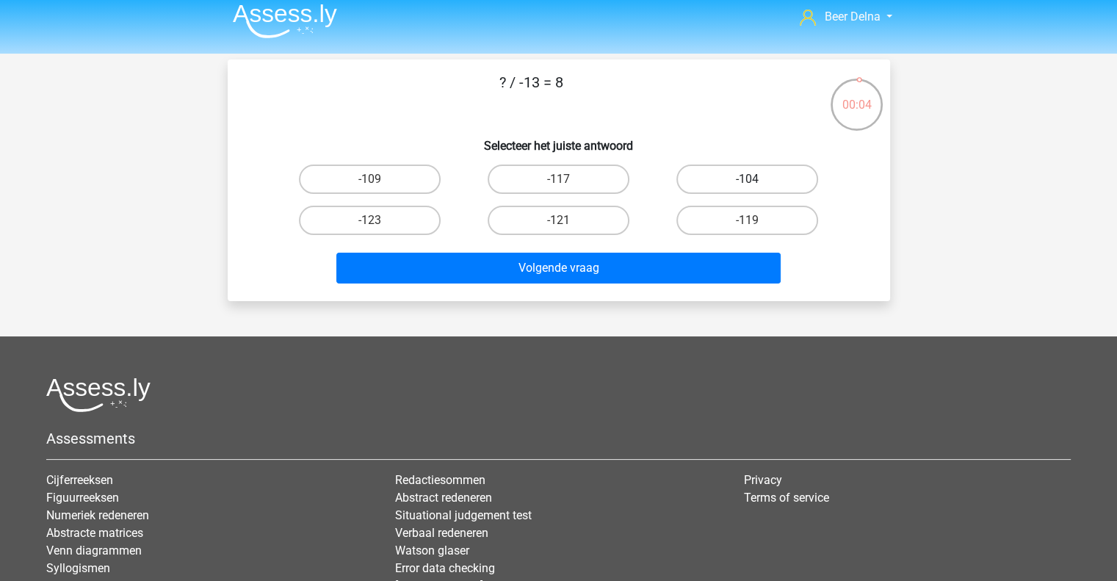
click at [729, 192] on label "-104" at bounding box center [747, 178] width 142 height 29
click at [748, 189] on input "-104" at bounding box center [753, 184] width 10 height 10
radio input "true"
click at [701, 244] on div "Volgende vraag" at bounding box center [558, 265] width 615 height 48
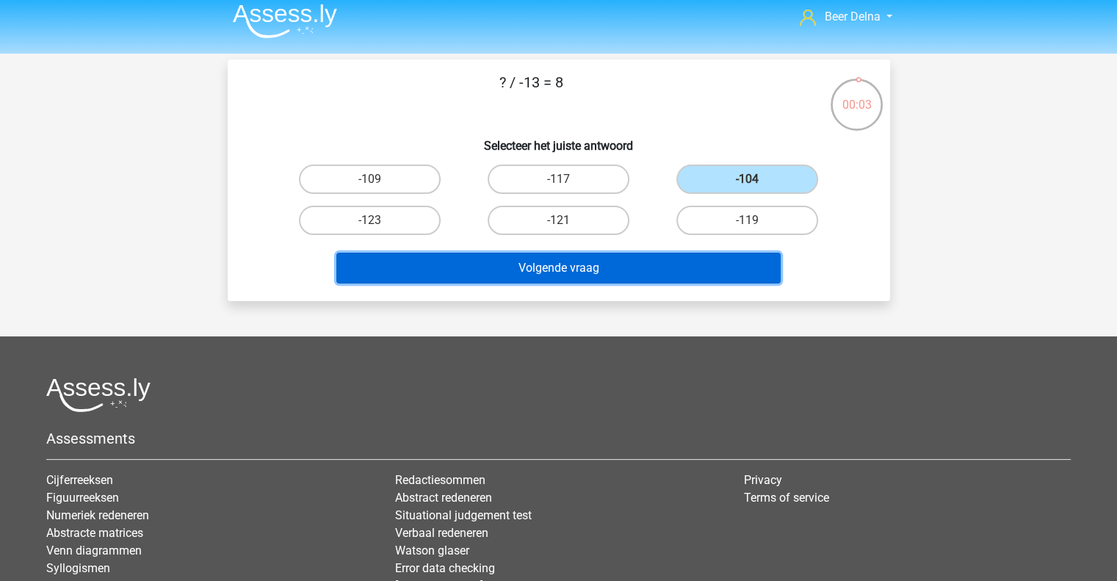
click at [673, 270] on button "Volgende vraag" at bounding box center [558, 268] width 444 height 31
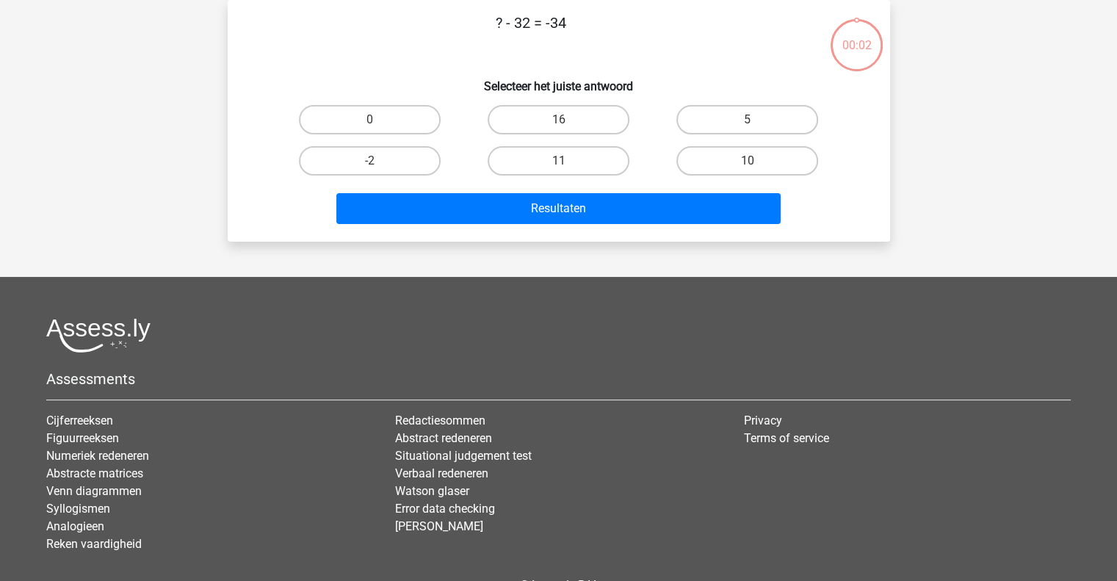
scroll to position [0, 0]
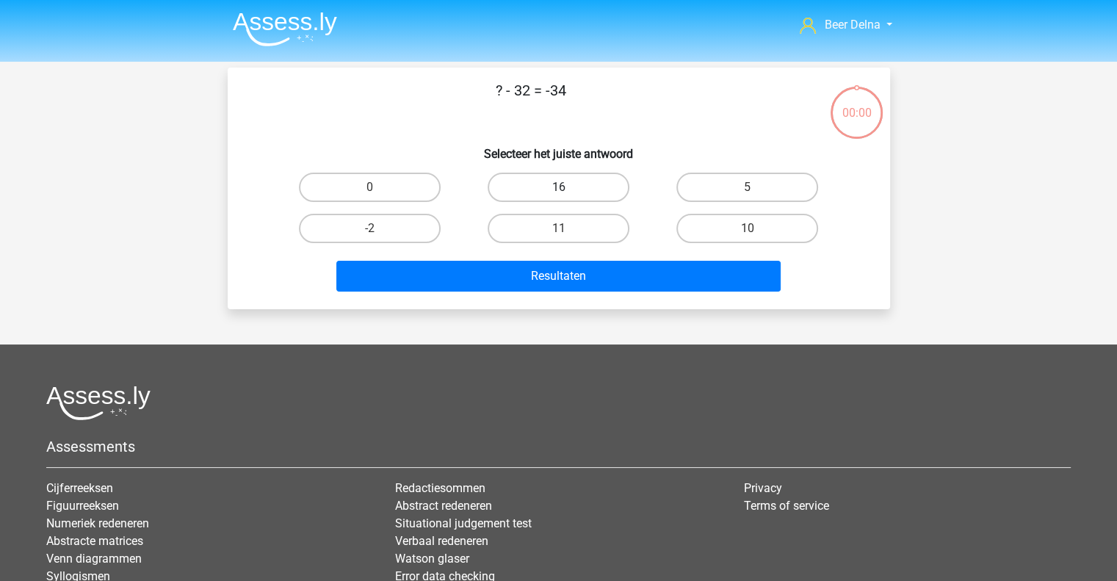
click at [552, 187] on label "16" at bounding box center [559, 187] width 142 height 29
click at [558, 187] on input "16" at bounding box center [563, 192] width 10 height 10
radio input "true"
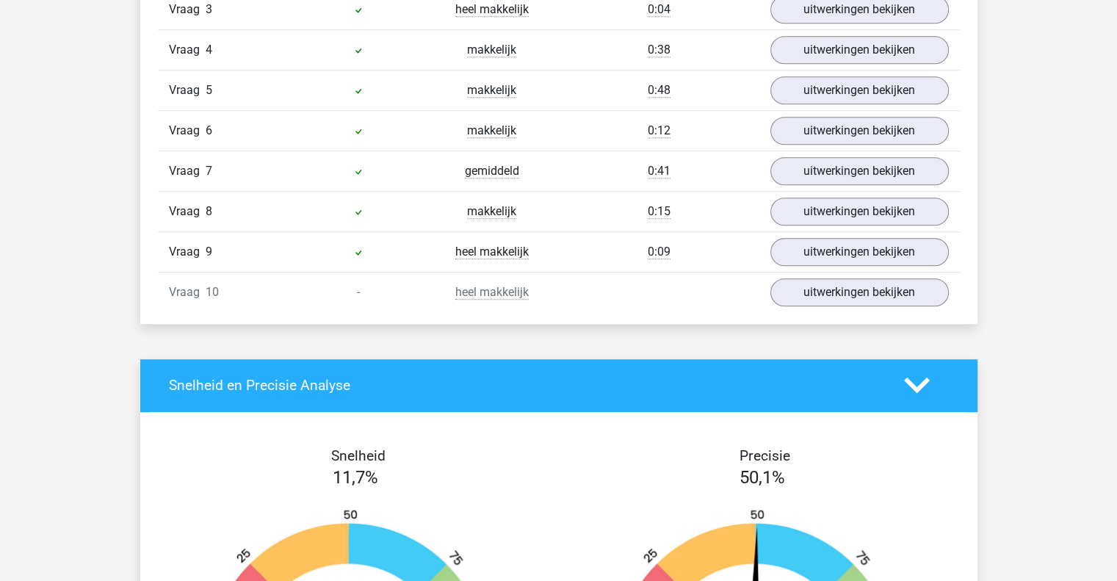
scroll to position [1084, 0]
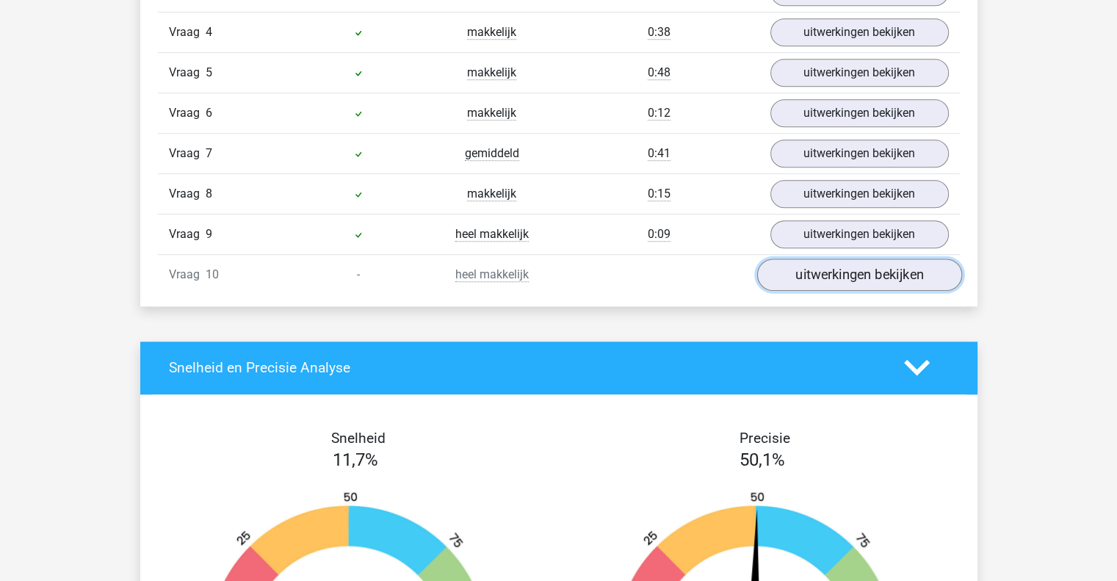
click at [811, 261] on link "uitwerkingen bekijken" at bounding box center [858, 274] width 205 height 32
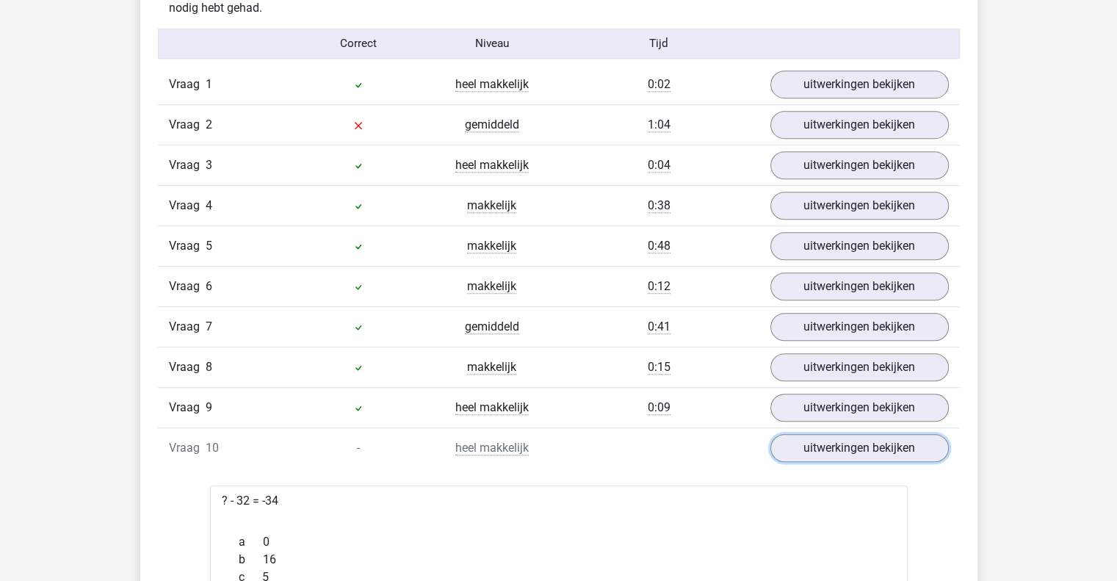
scroll to position [955, 0]
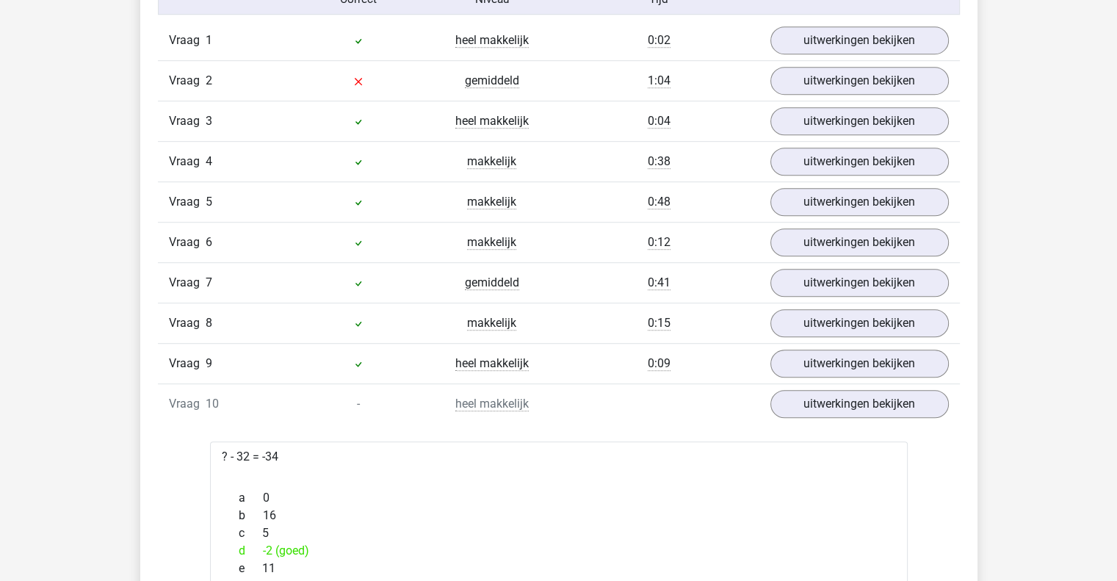
click at [846, 303] on div "Vraag 8 makkelijk 0:15 uitwerkingen bekijken" at bounding box center [559, 323] width 802 height 40
click at [834, 270] on link "uitwerkingen bekijken" at bounding box center [858, 283] width 205 height 32
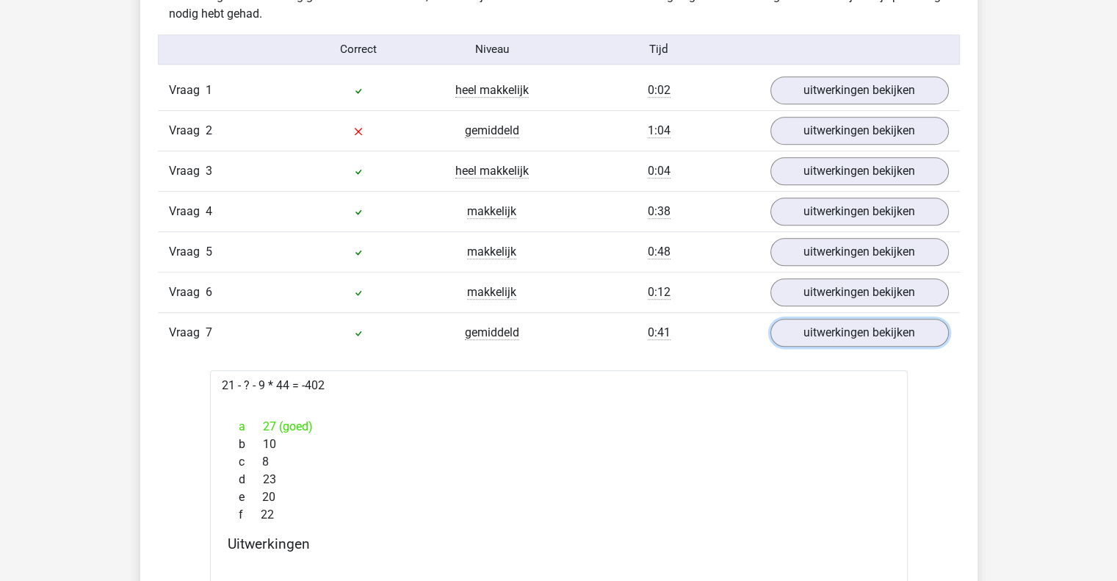
scroll to position [905, 0]
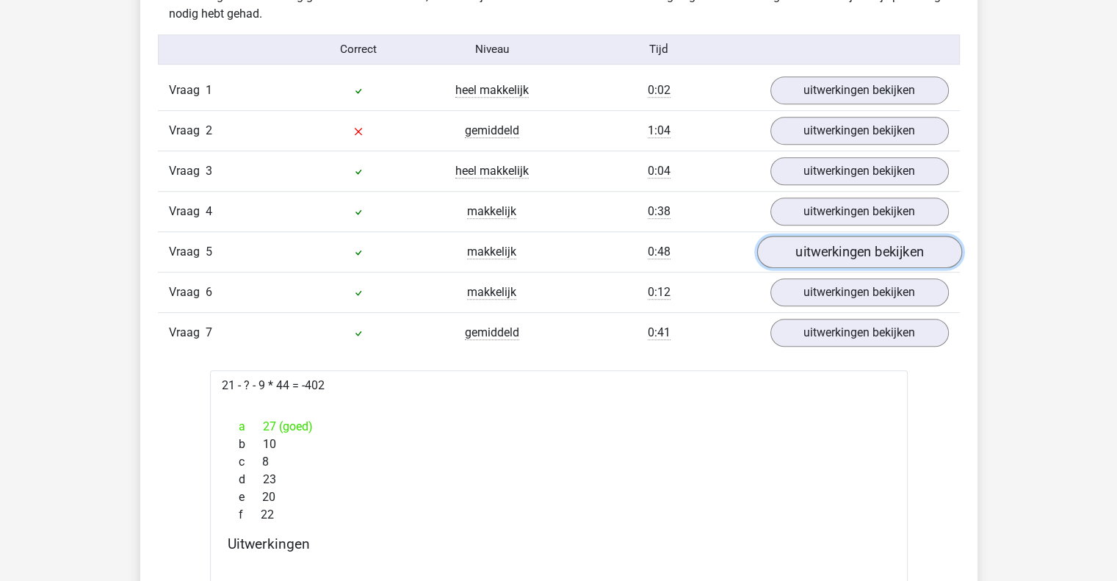
click at [840, 255] on link "uitwerkingen bekijken" at bounding box center [858, 252] width 205 height 32
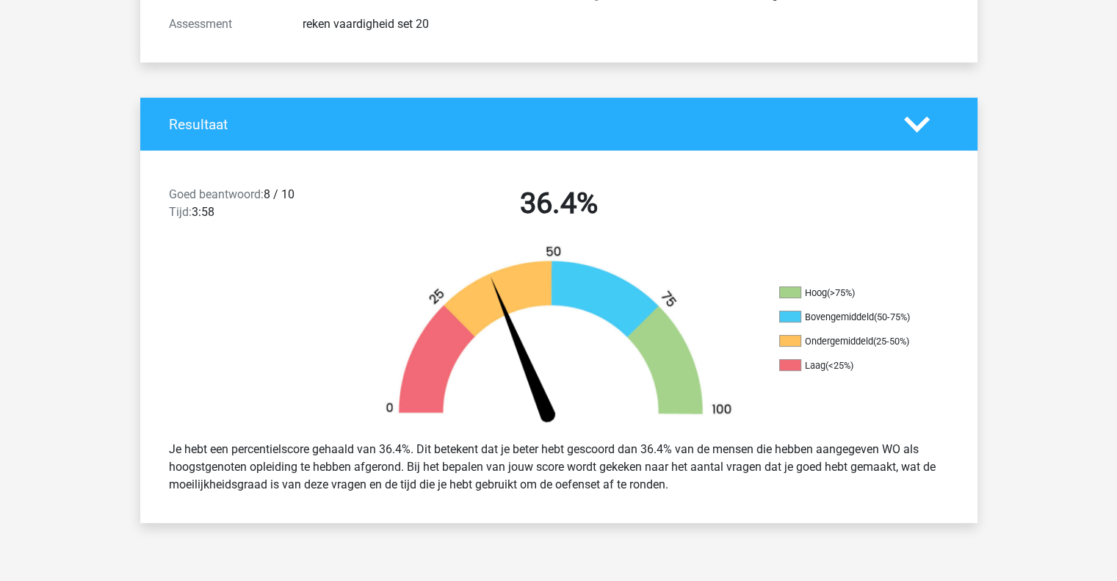
scroll to position [352, 0]
